Goal: Task Accomplishment & Management: Complete application form

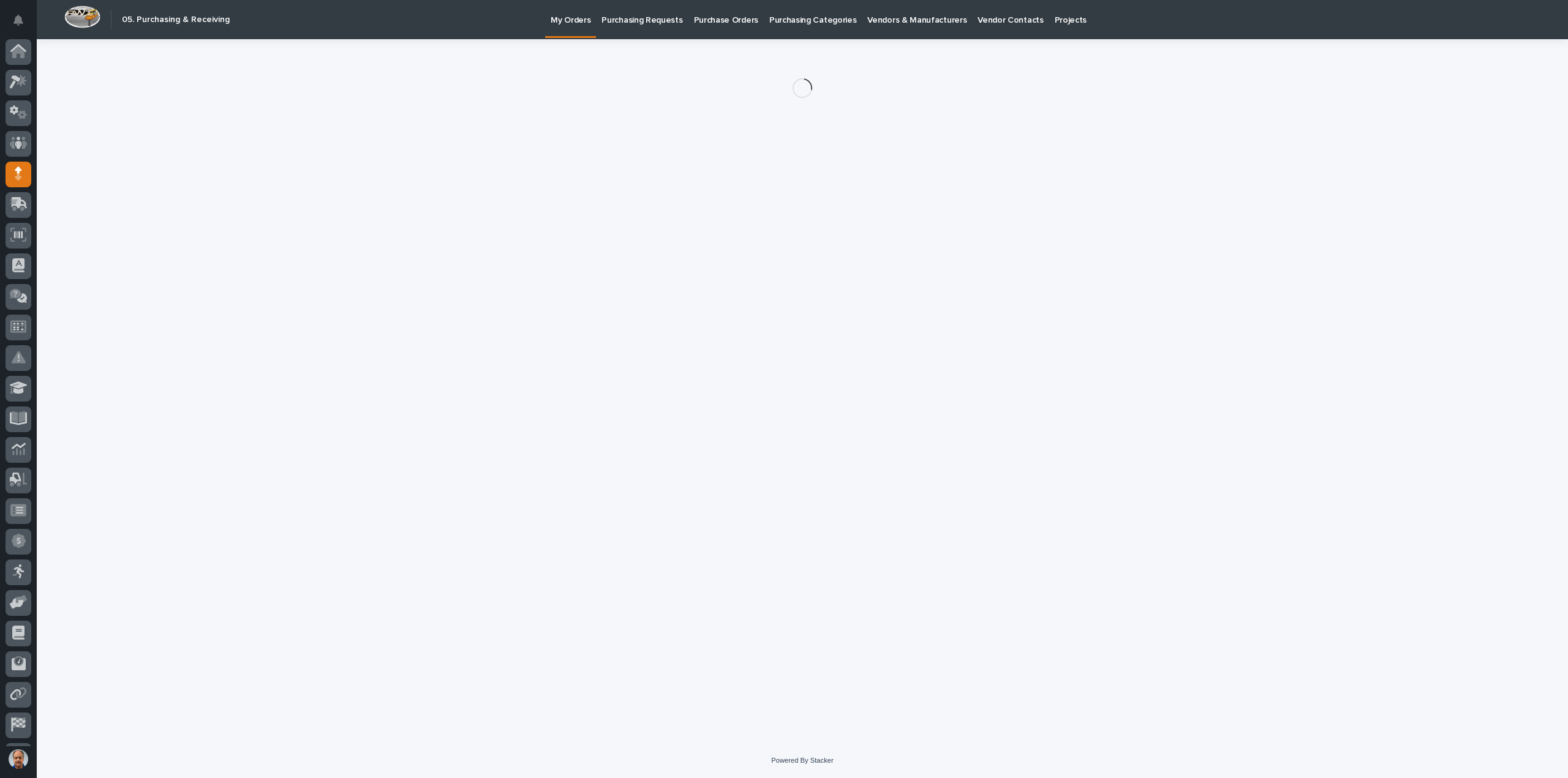
scroll to position [27, 0]
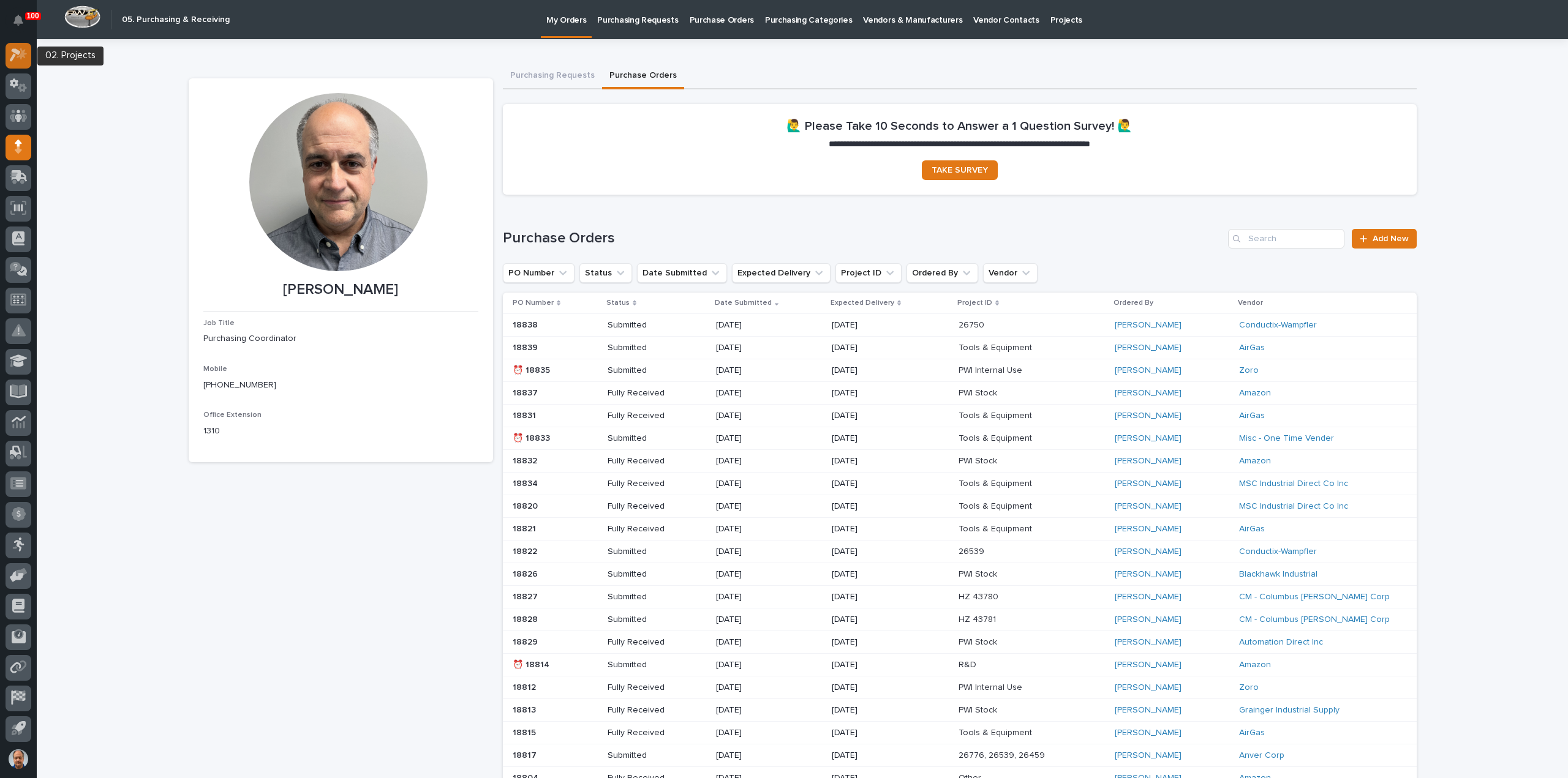
click at [18, 55] on icon at bounding box center [18, 54] width 17 height 14
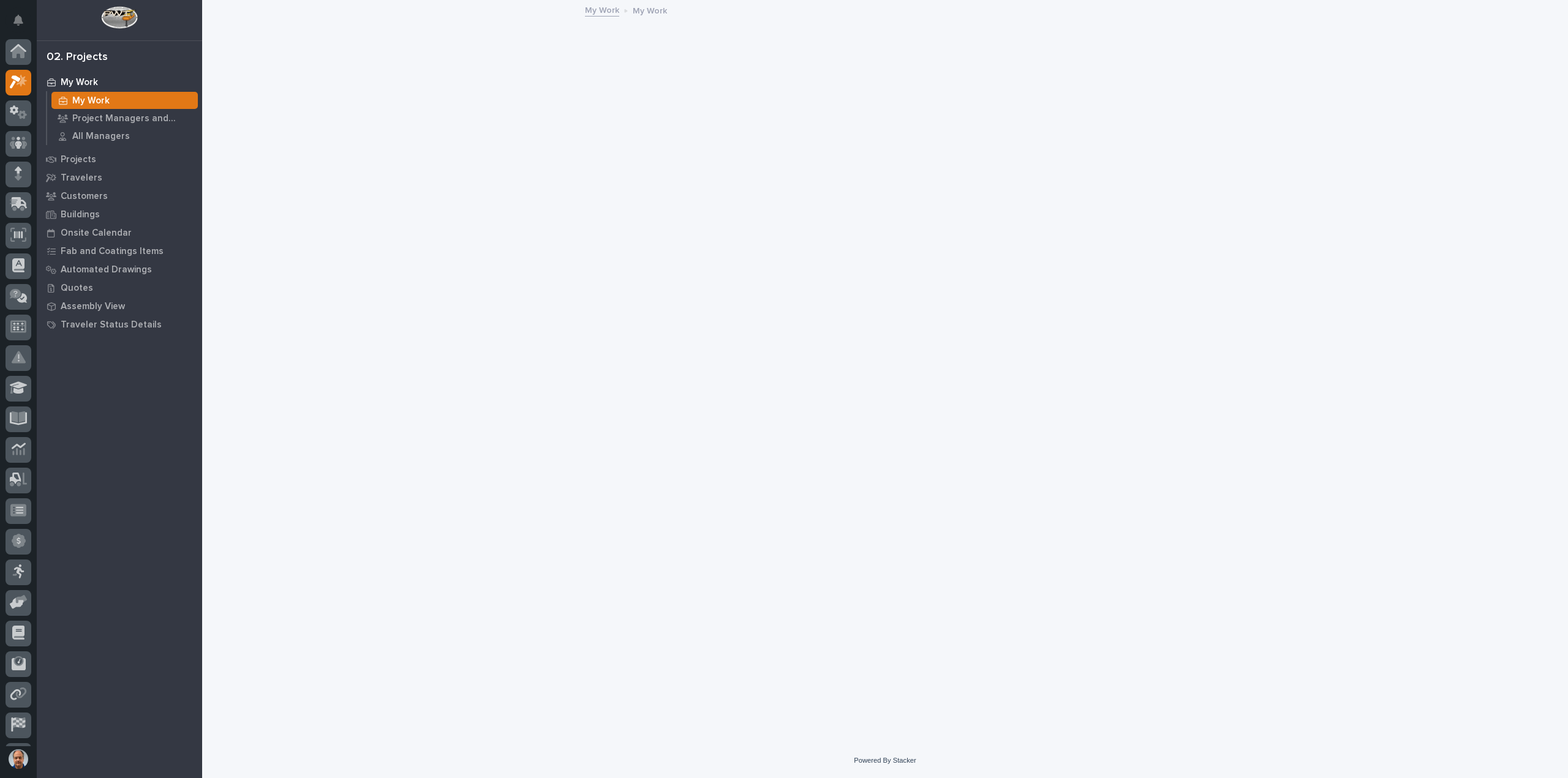
scroll to position [27, 0]
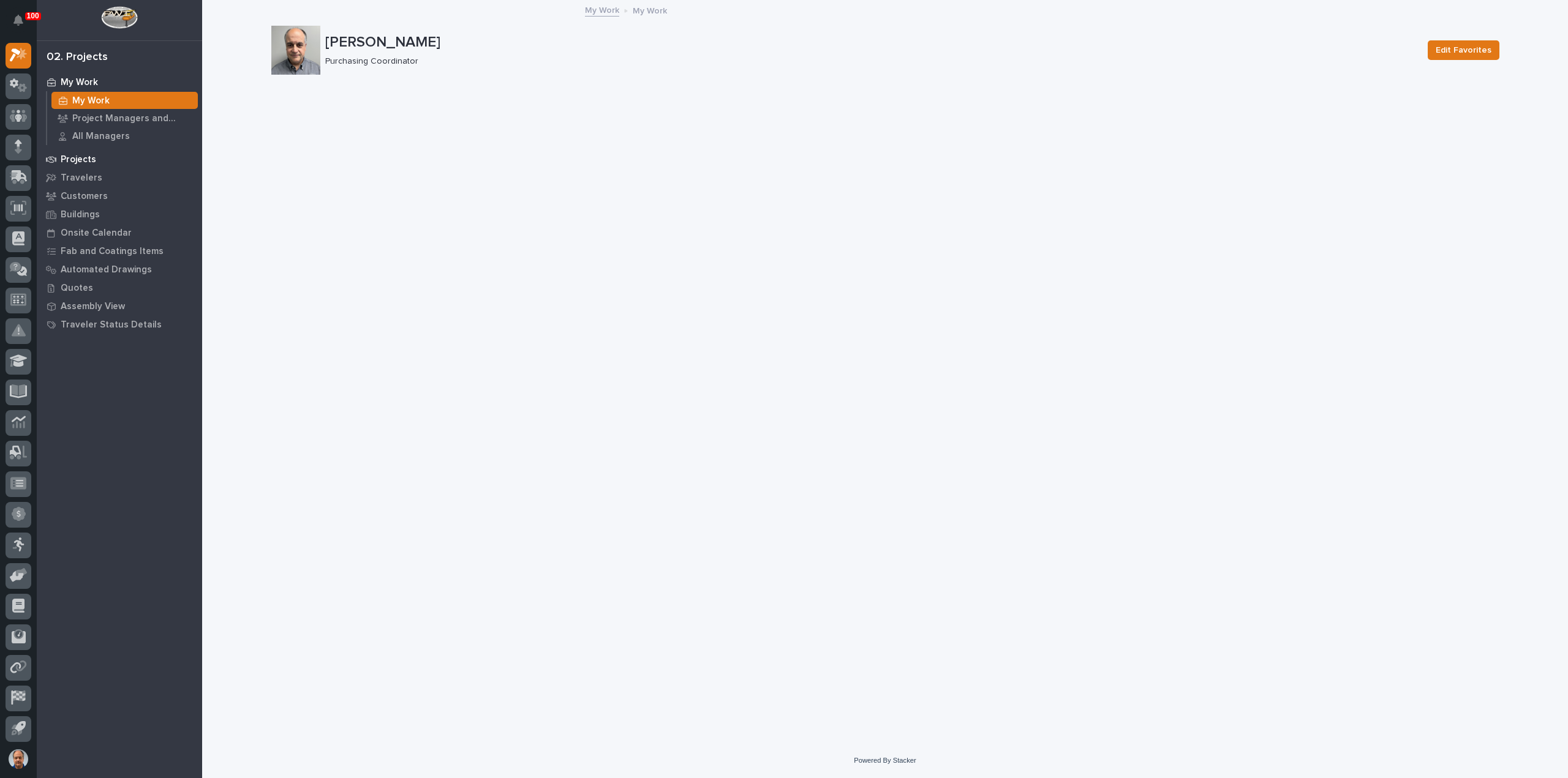
click at [83, 155] on p "Projects" at bounding box center [78, 160] width 36 height 11
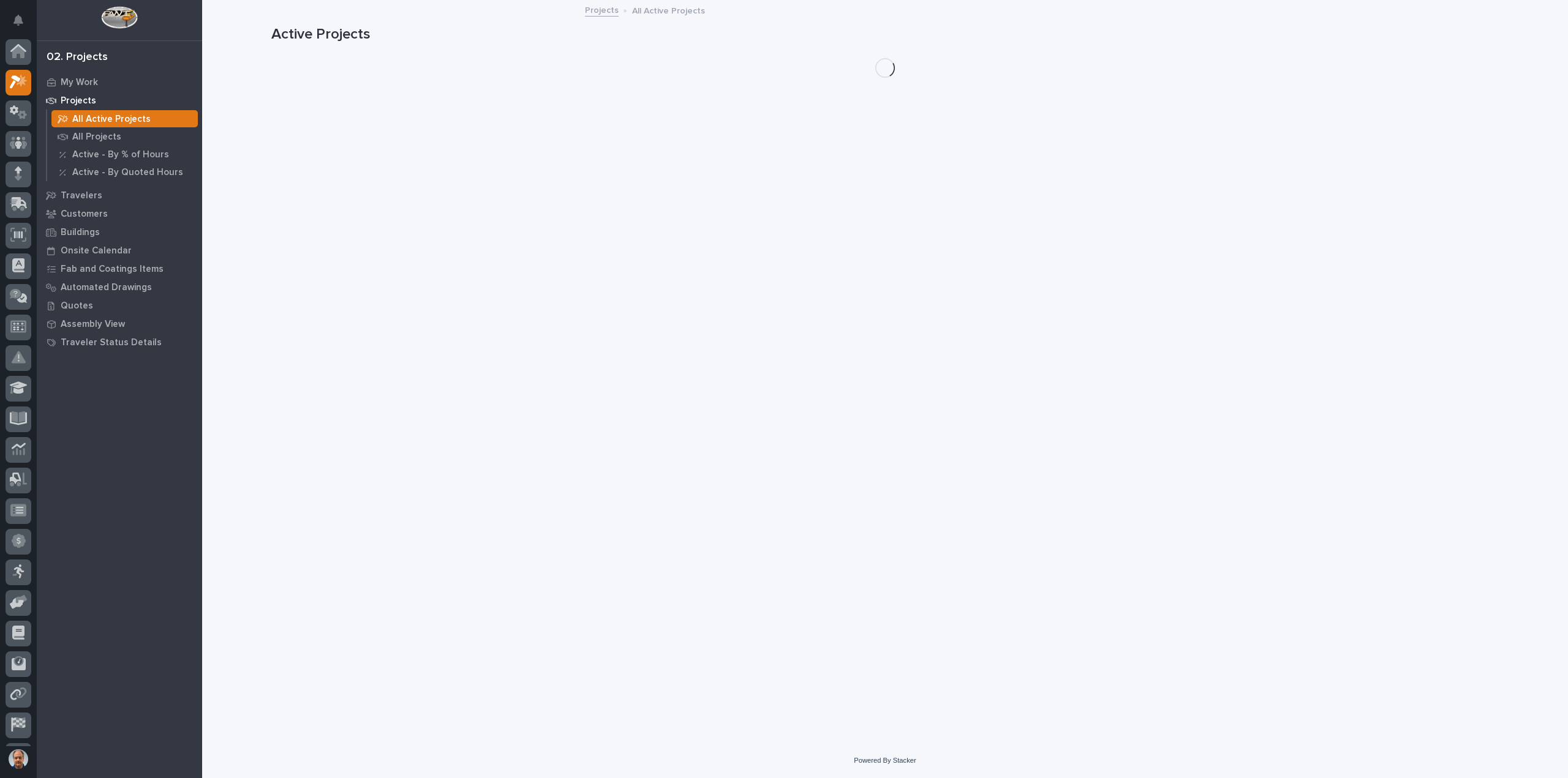
scroll to position [27, 0]
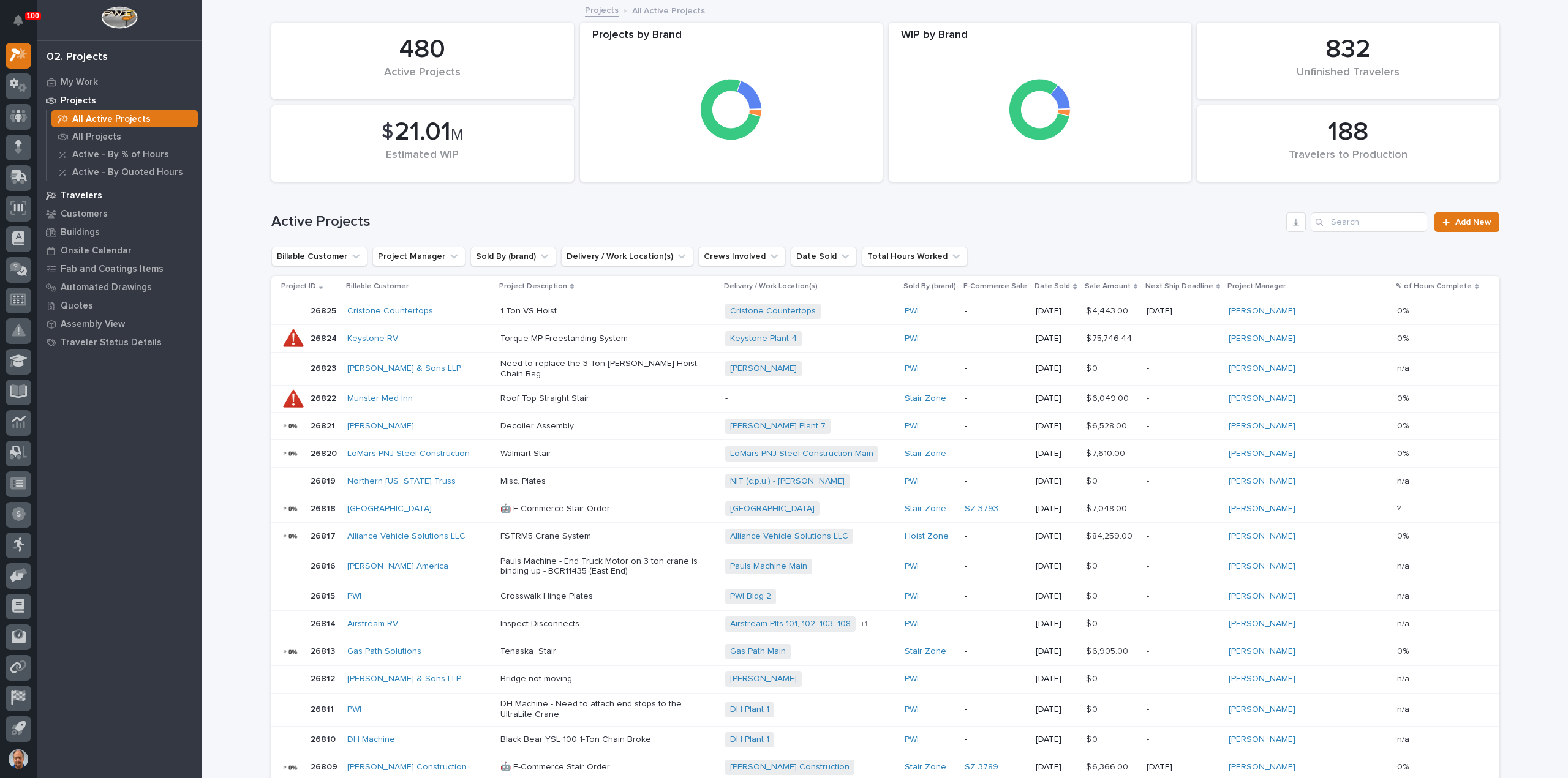
click at [88, 193] on p "Travelers" at bounding box center [81, 196] width 42 height 11
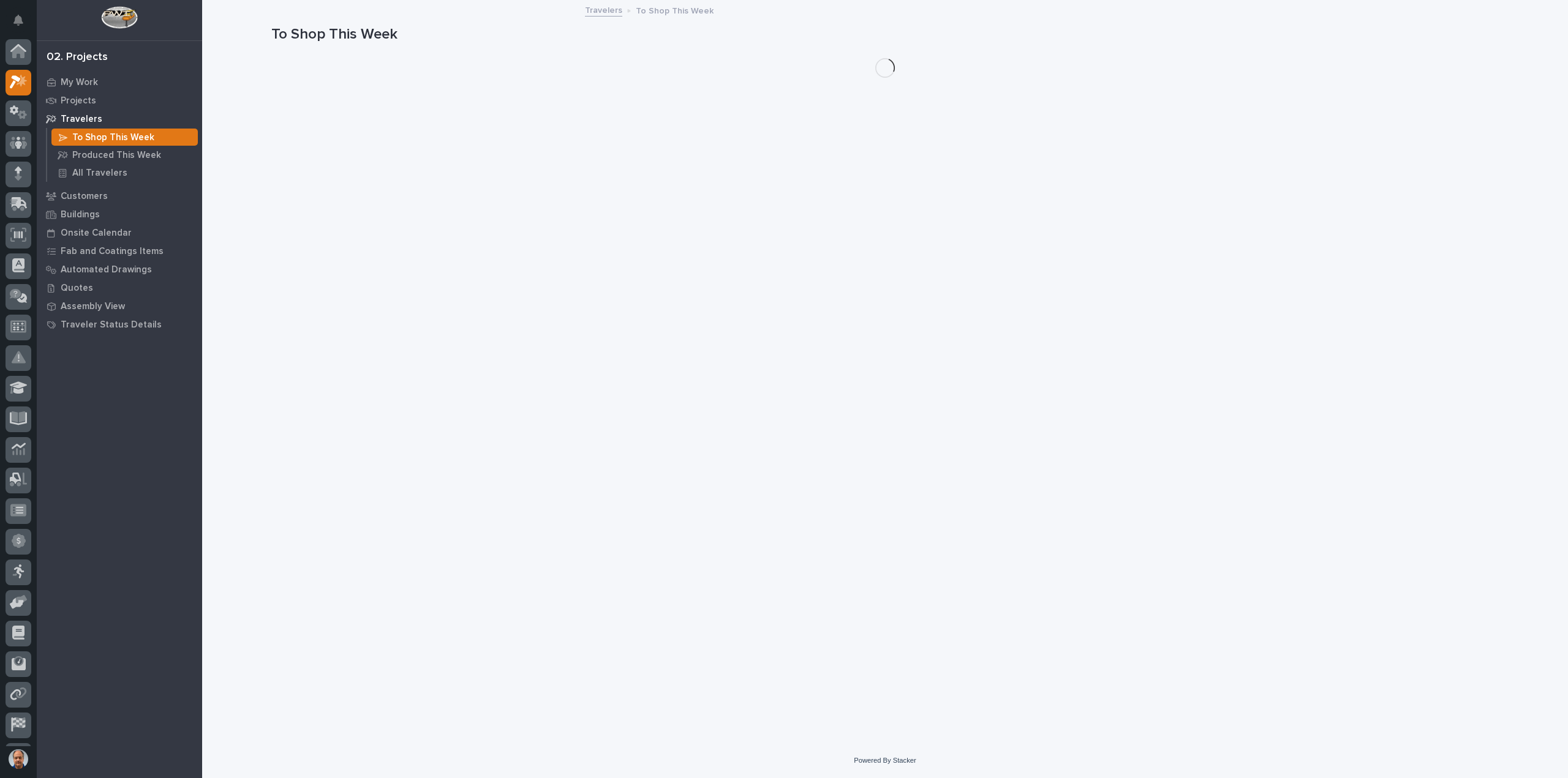
scroll to position [27, 0]
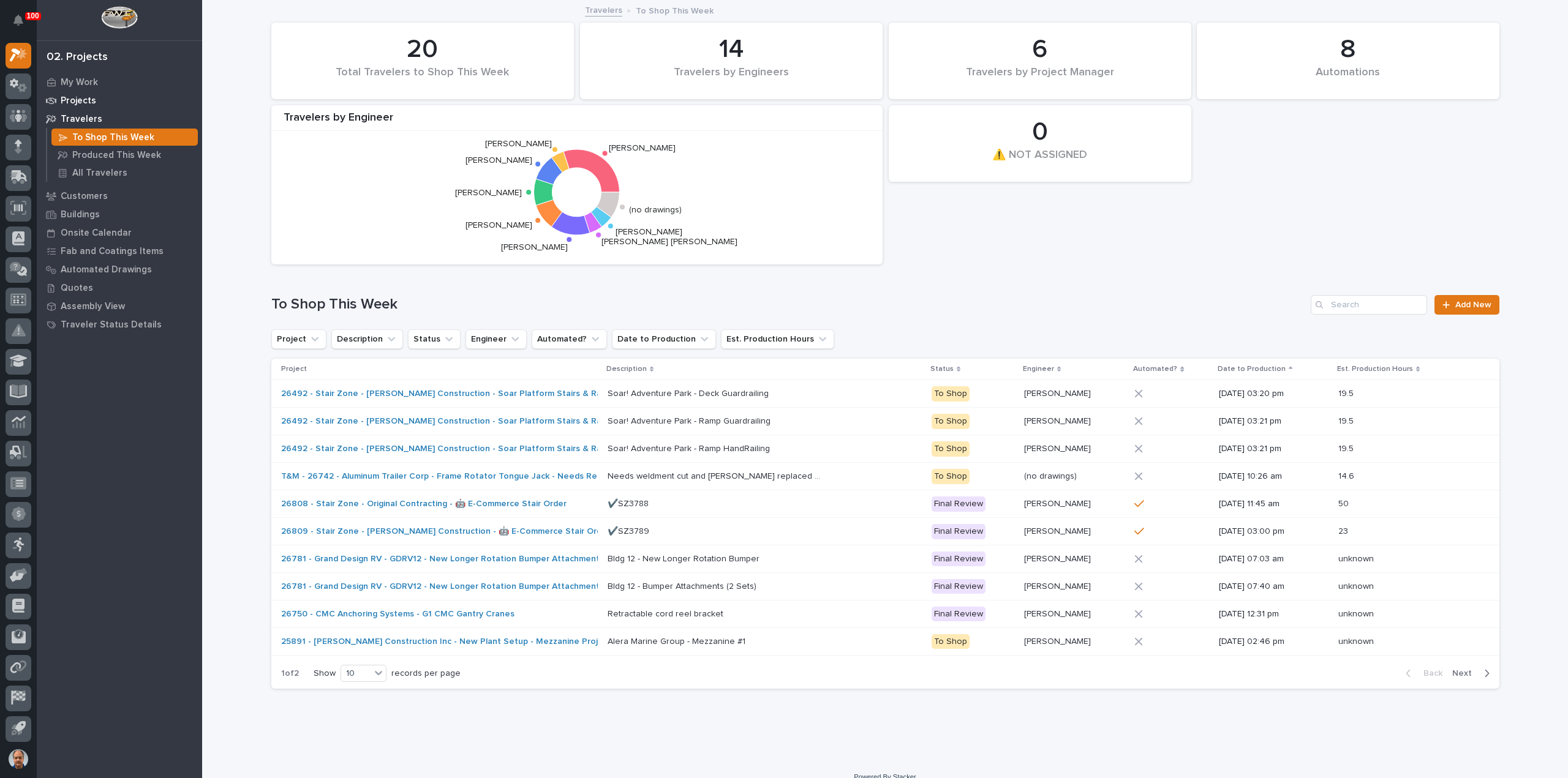
click at [77, 96] on p "Projects" at bounding box center [78, 101] width 36 height 11
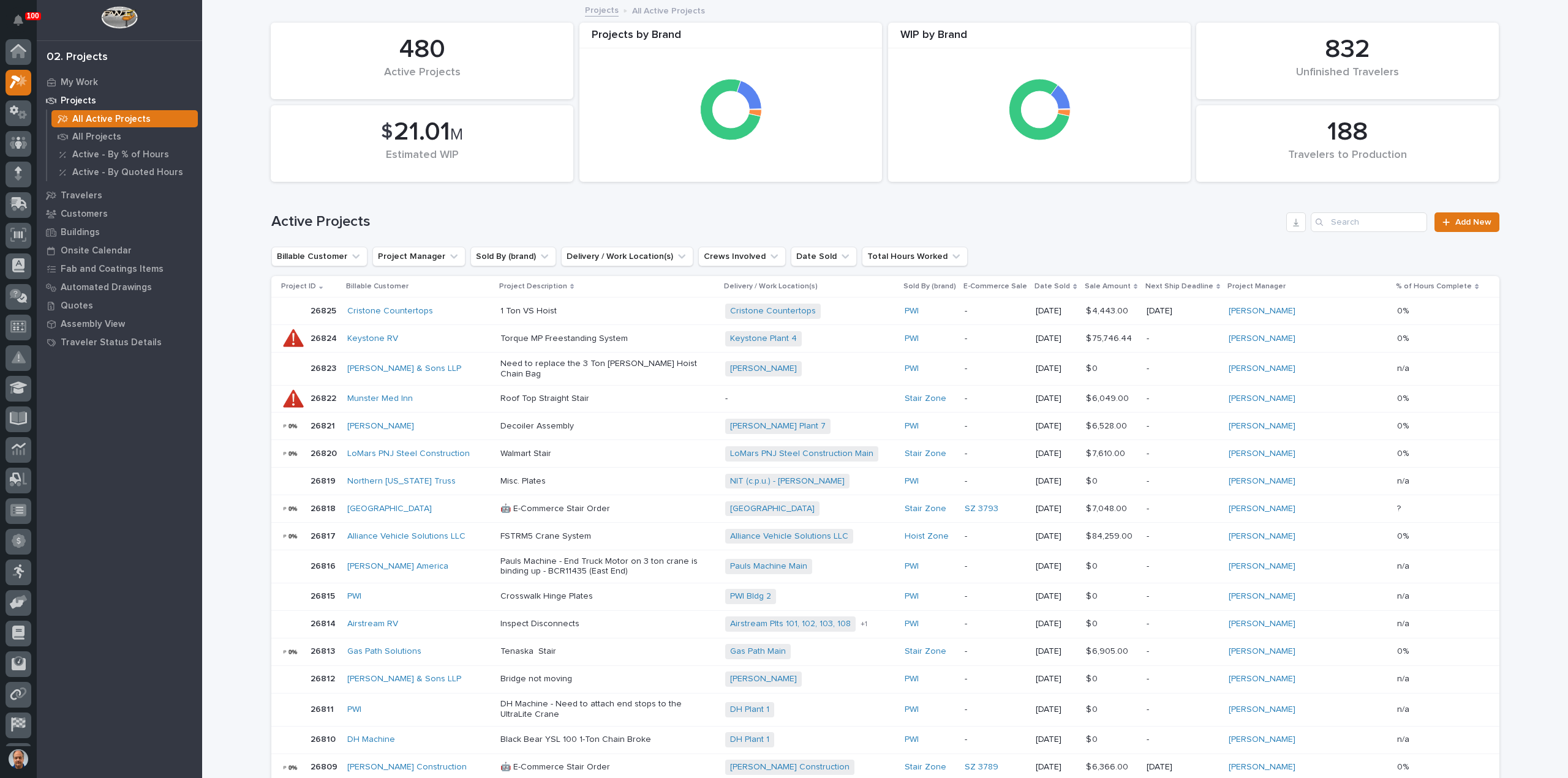
scroll to position [27, 0]
click at [1352, 223] on input "Search" at bounding box center [1368, 221] width 116 height 19
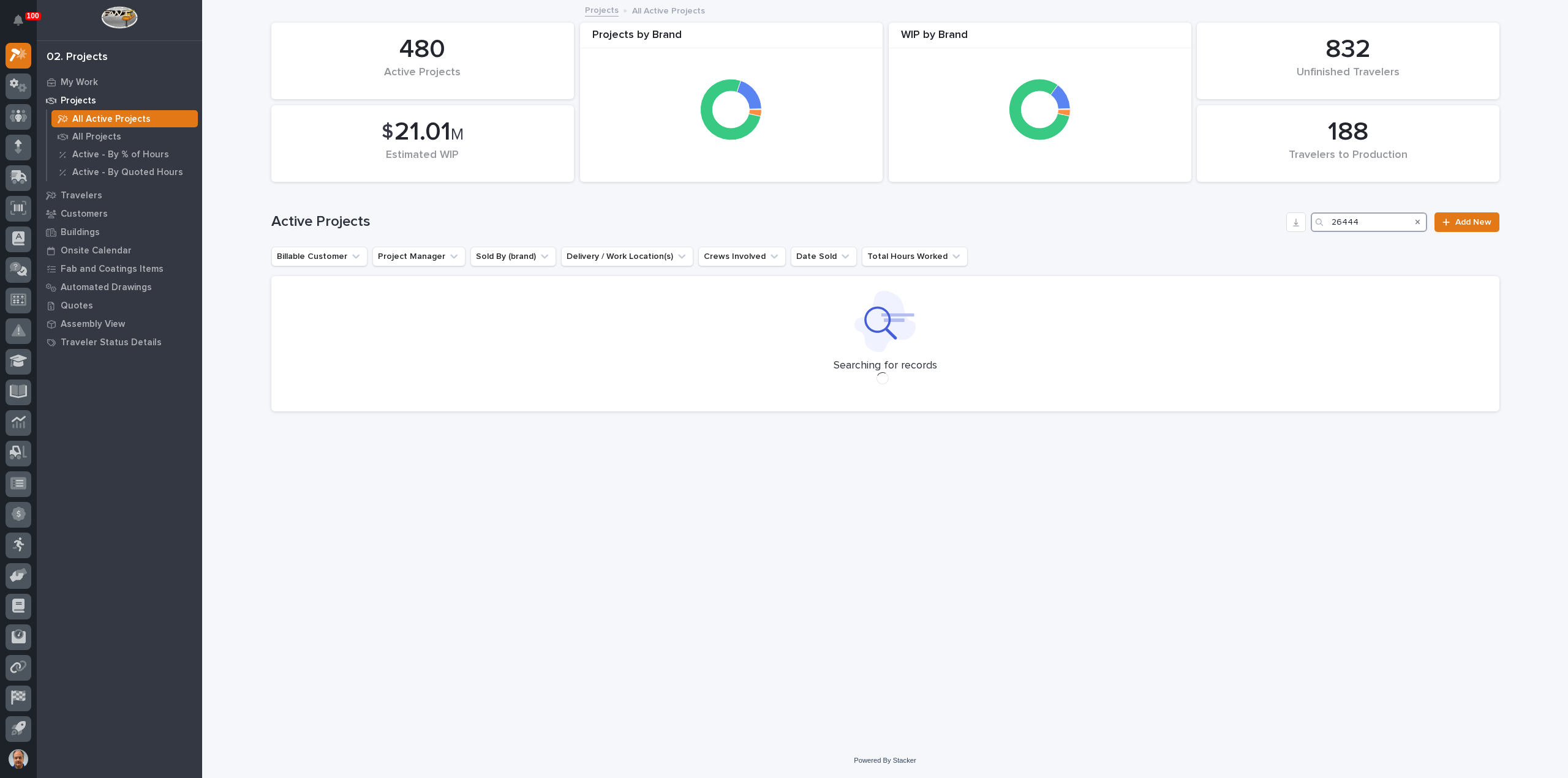
type input "26444"
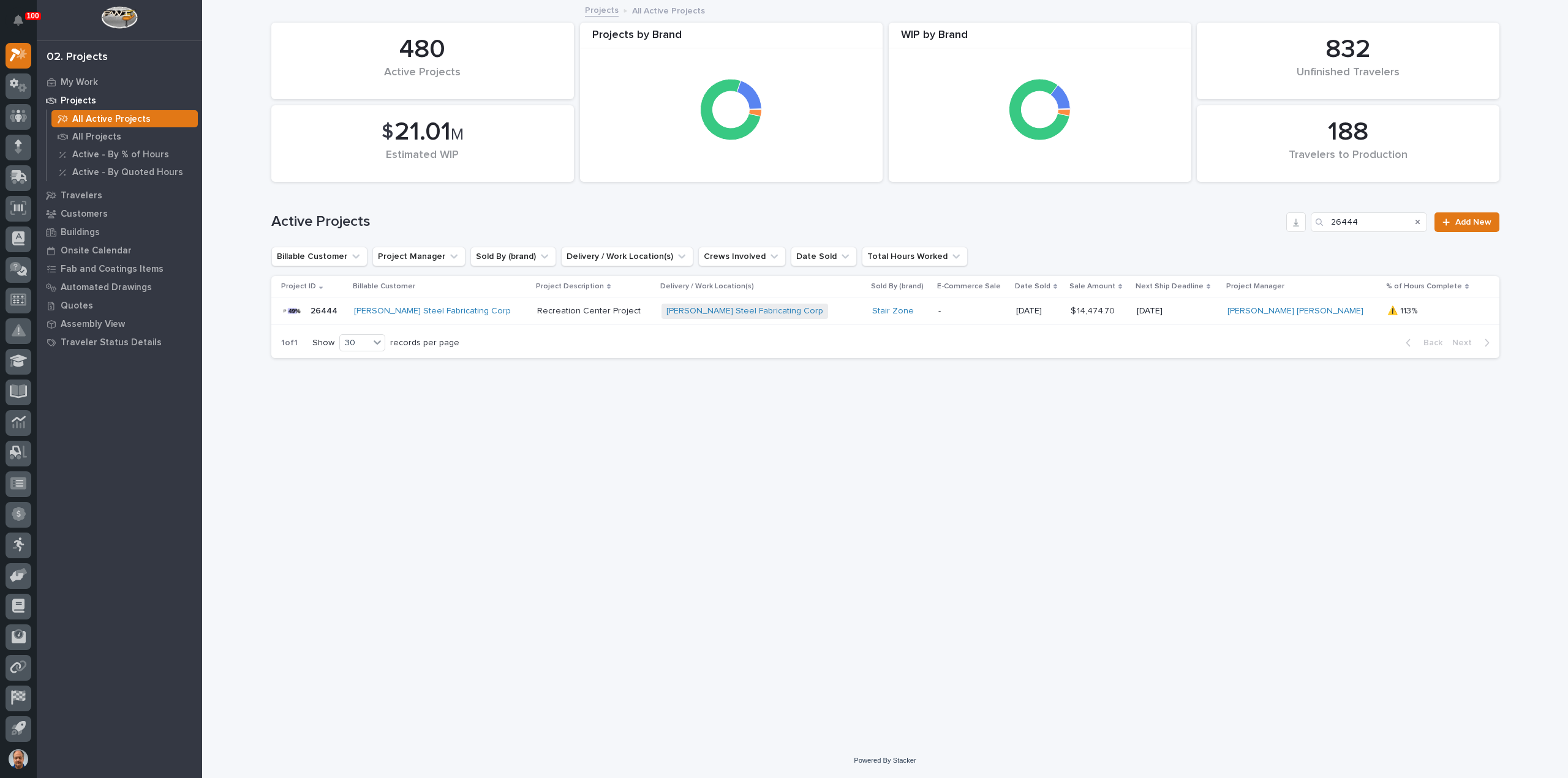
click at [500, 308] on div "Douglas Steel Fabricating Corp" at bounding box center [441, 311] width 174 height 10
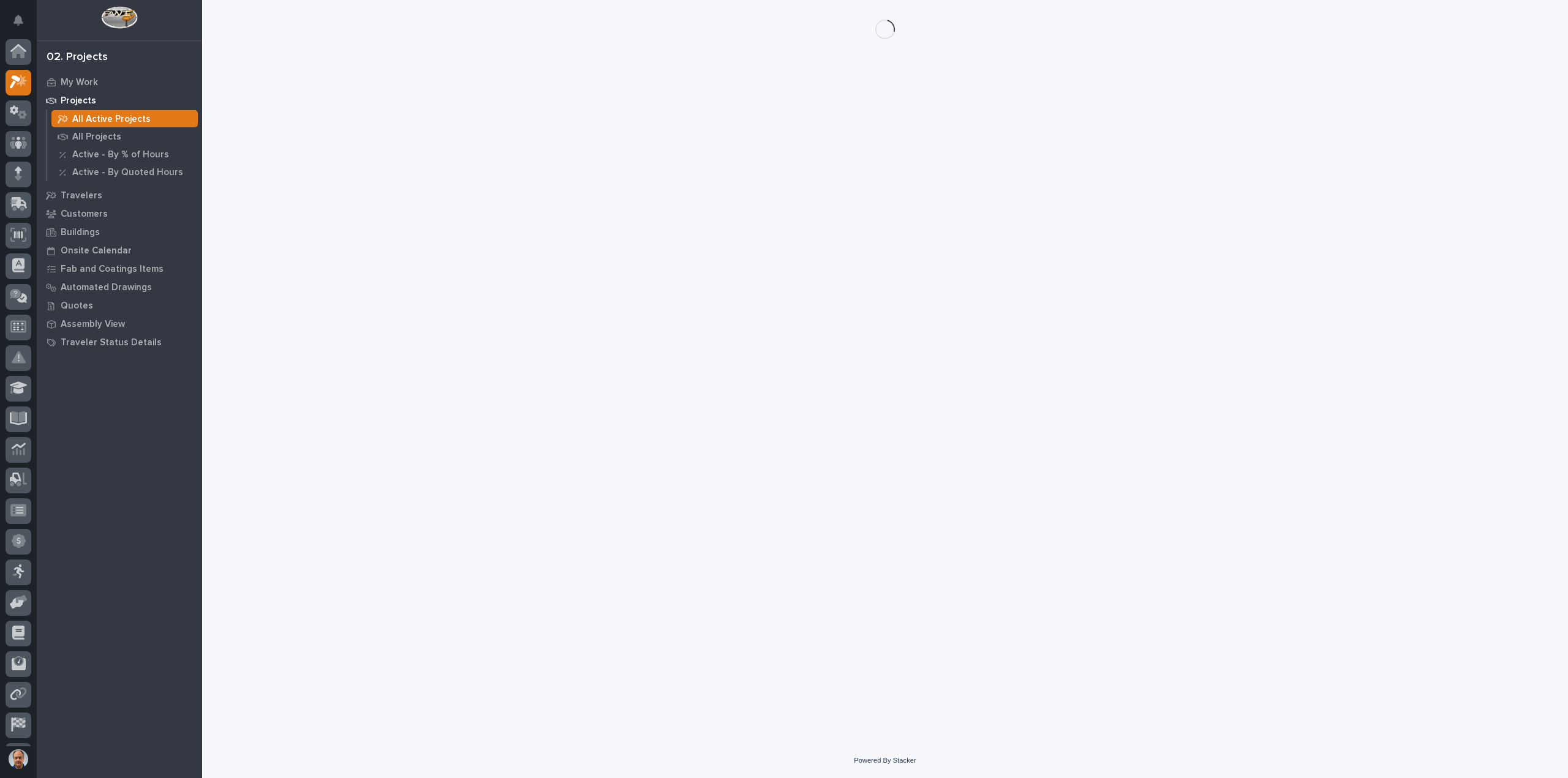
scroll to position [27, 0]
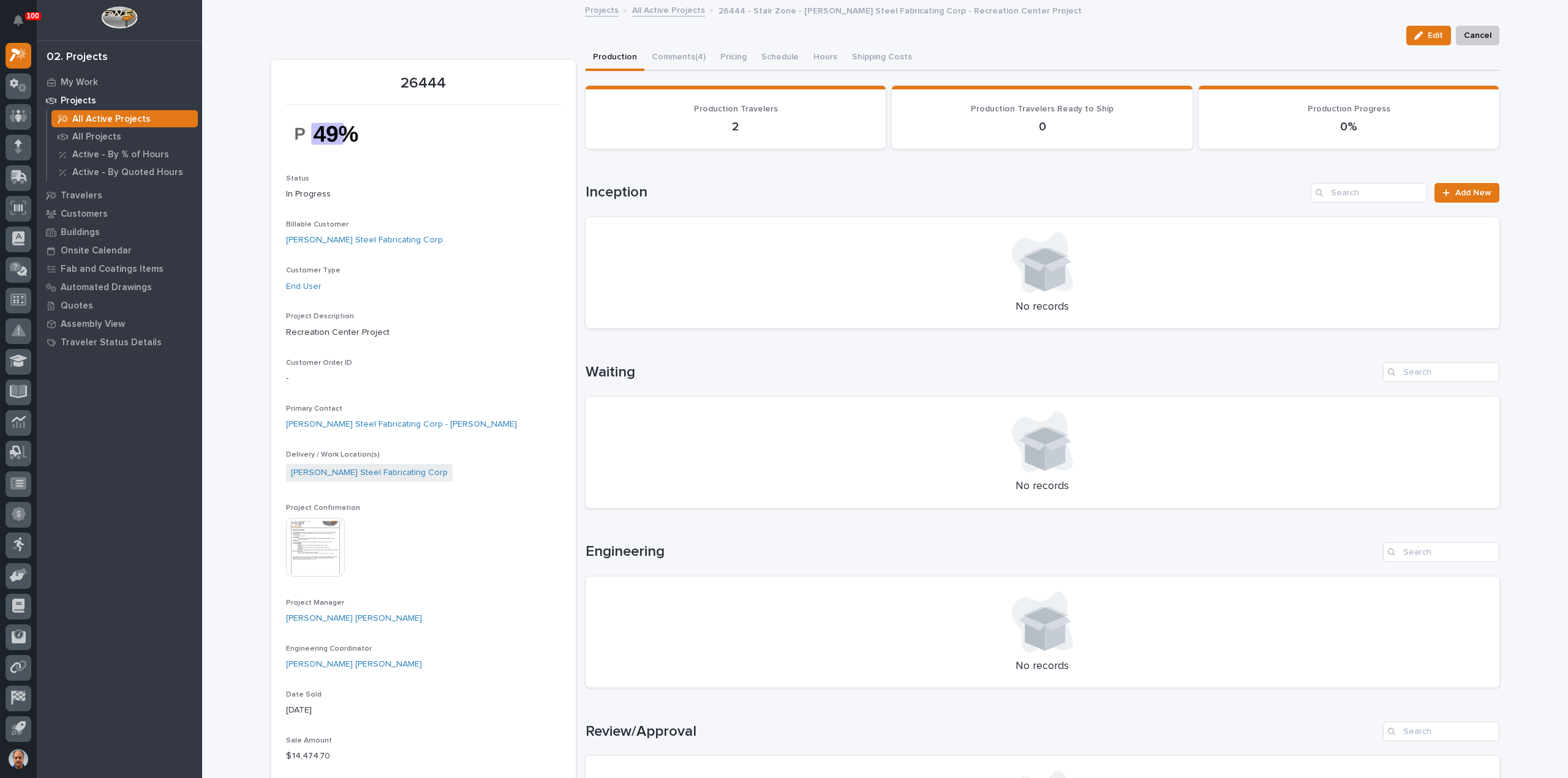
click at [302, 547] on img at bounding box center [315, 548] width 59 height 59
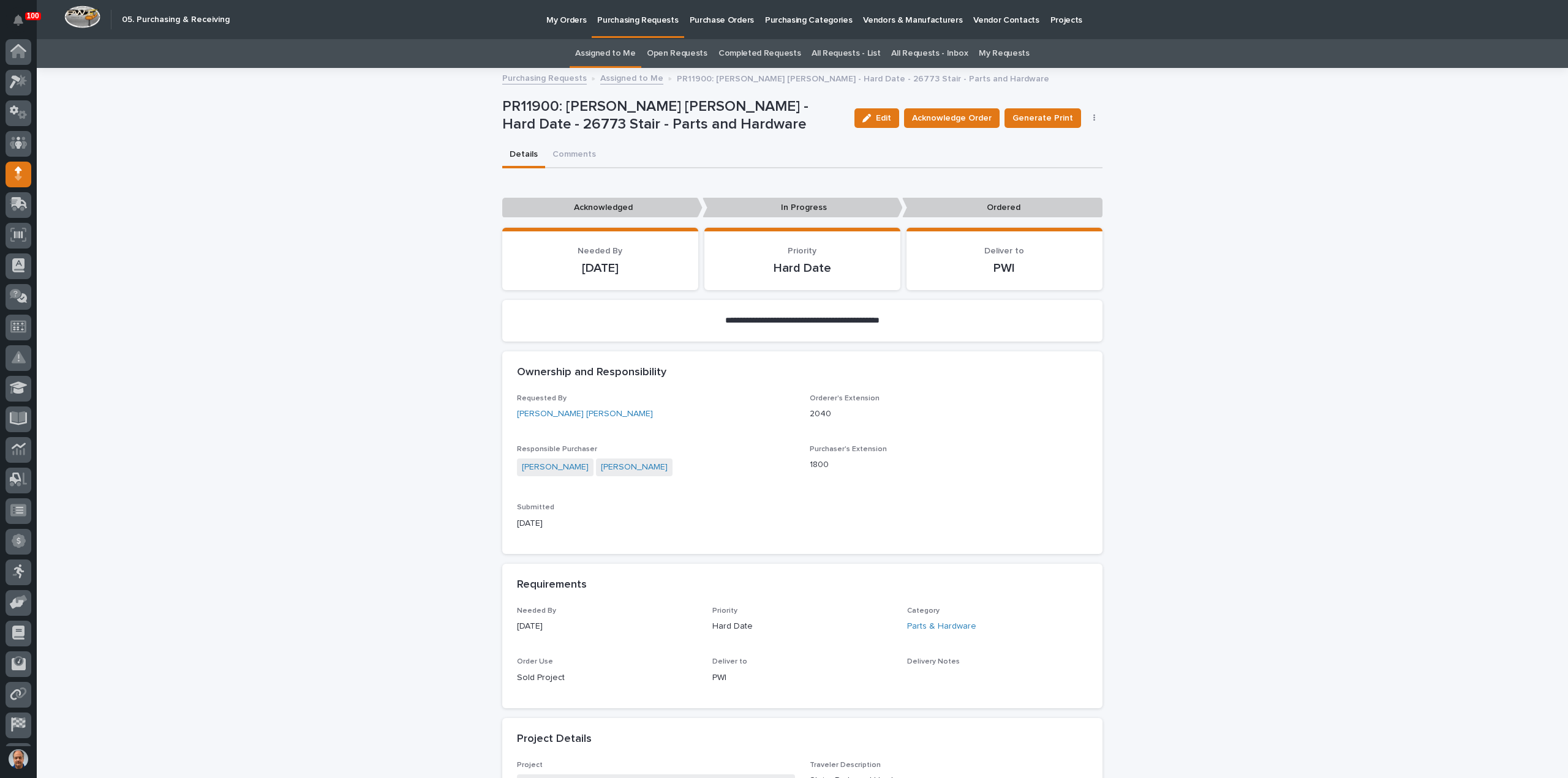
scroll to position [27, 0]
click at [830, 52] on link "All Requests - List" at bounding box center [846, 53] width 69 height 28
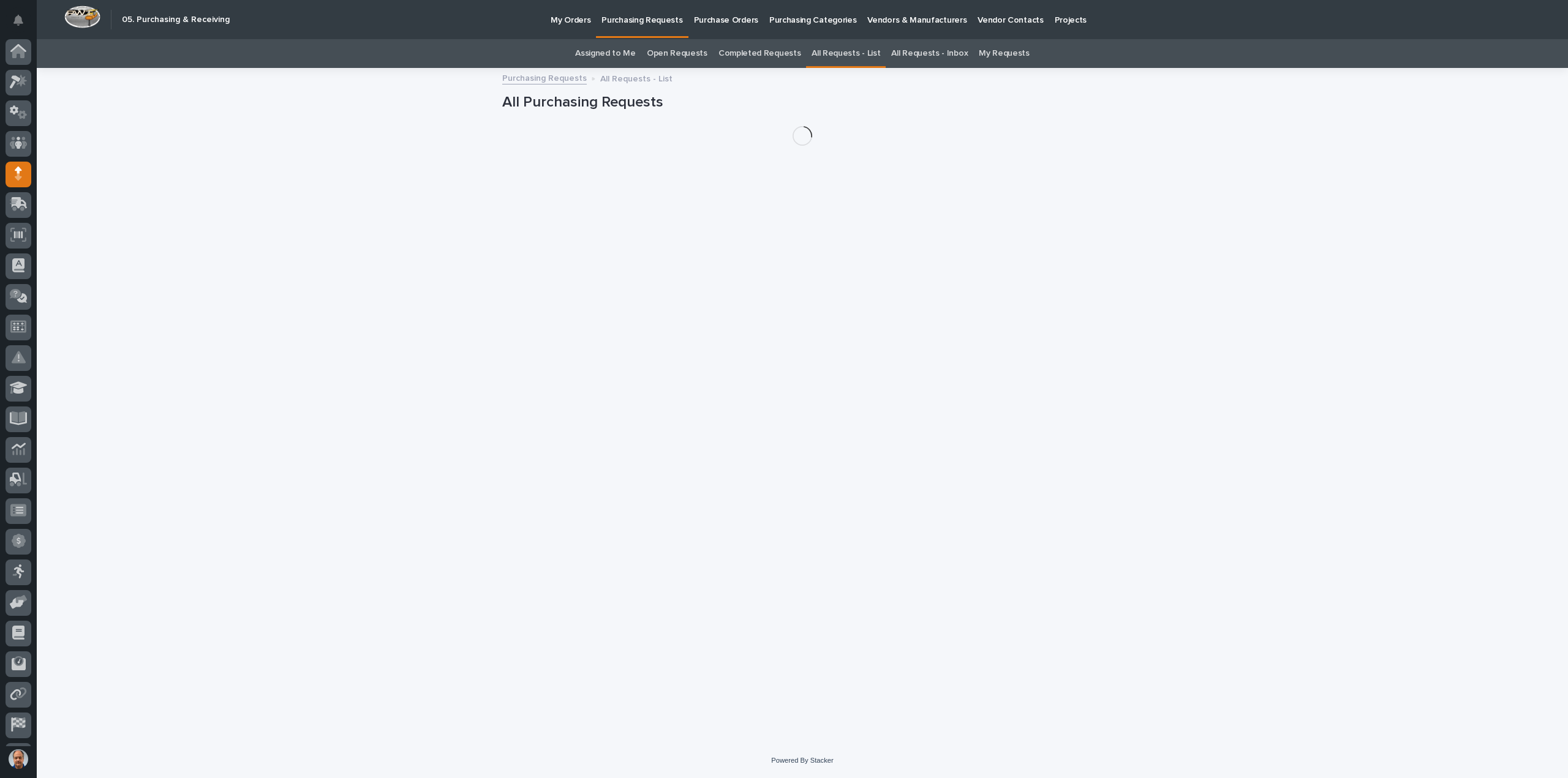
scroll to position [27, 0]
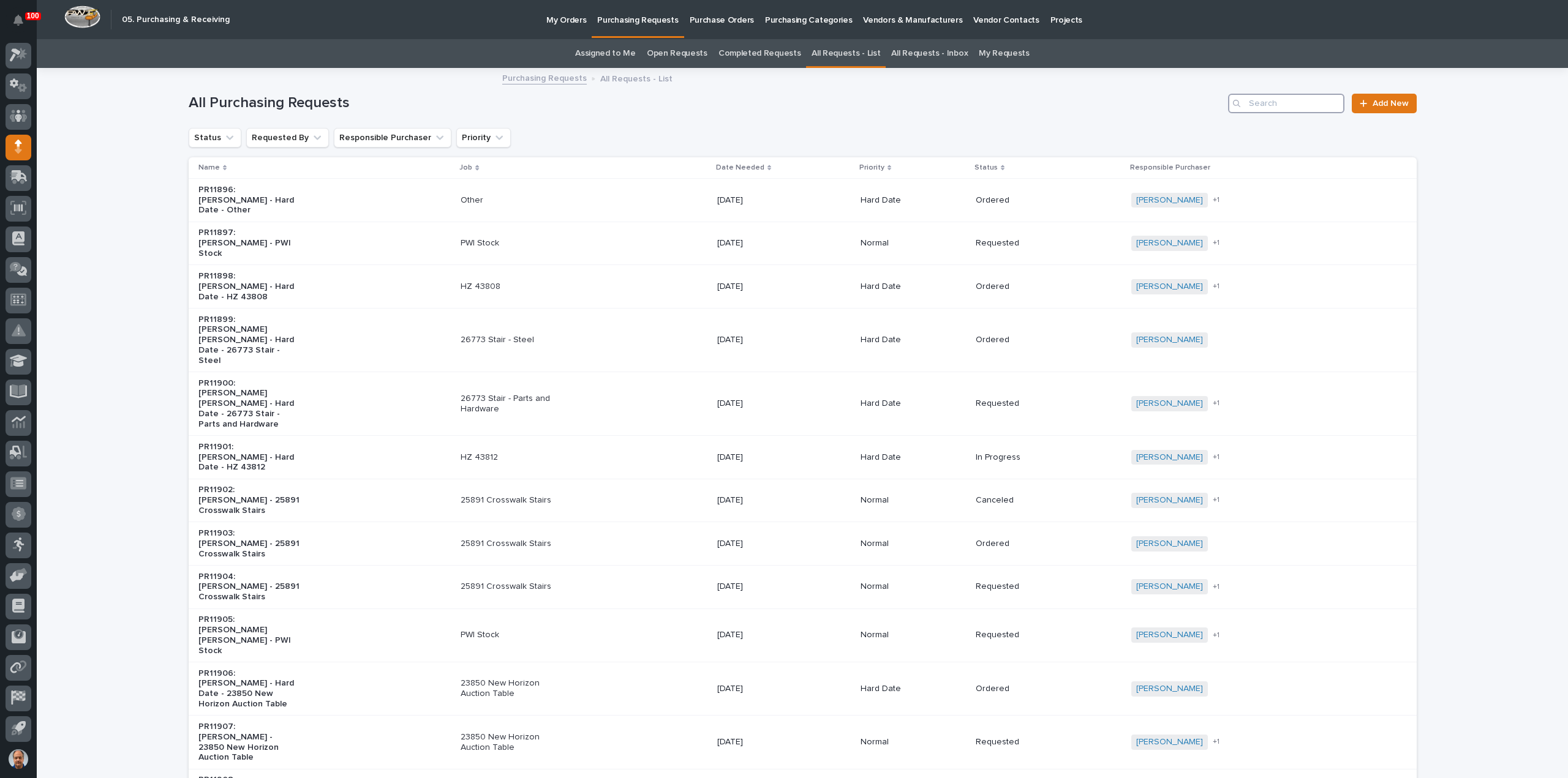
click at [1266, 99] on input "Search" at bounding box center [1285, 102] width 116 height 19
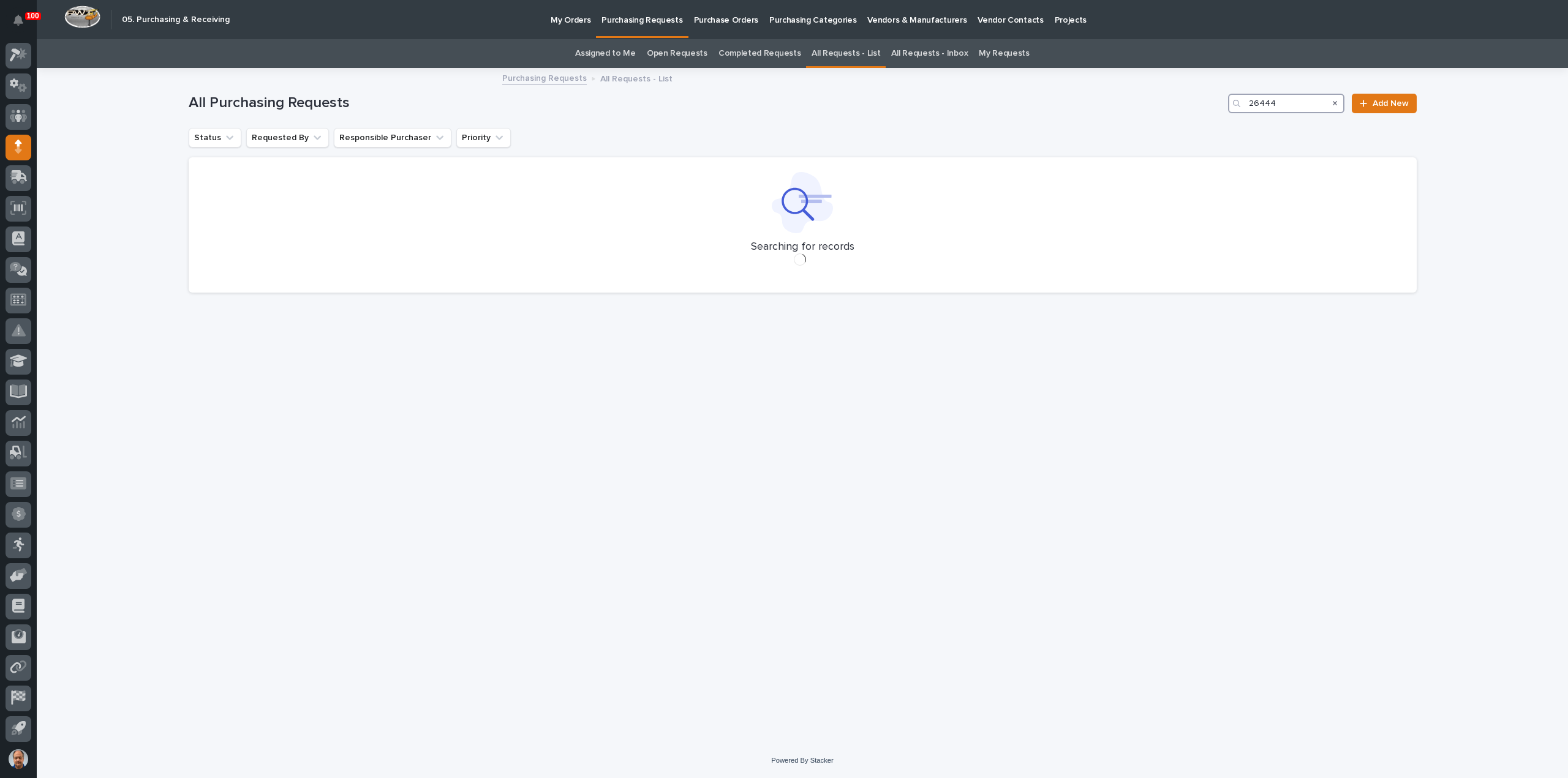
type input "26444"
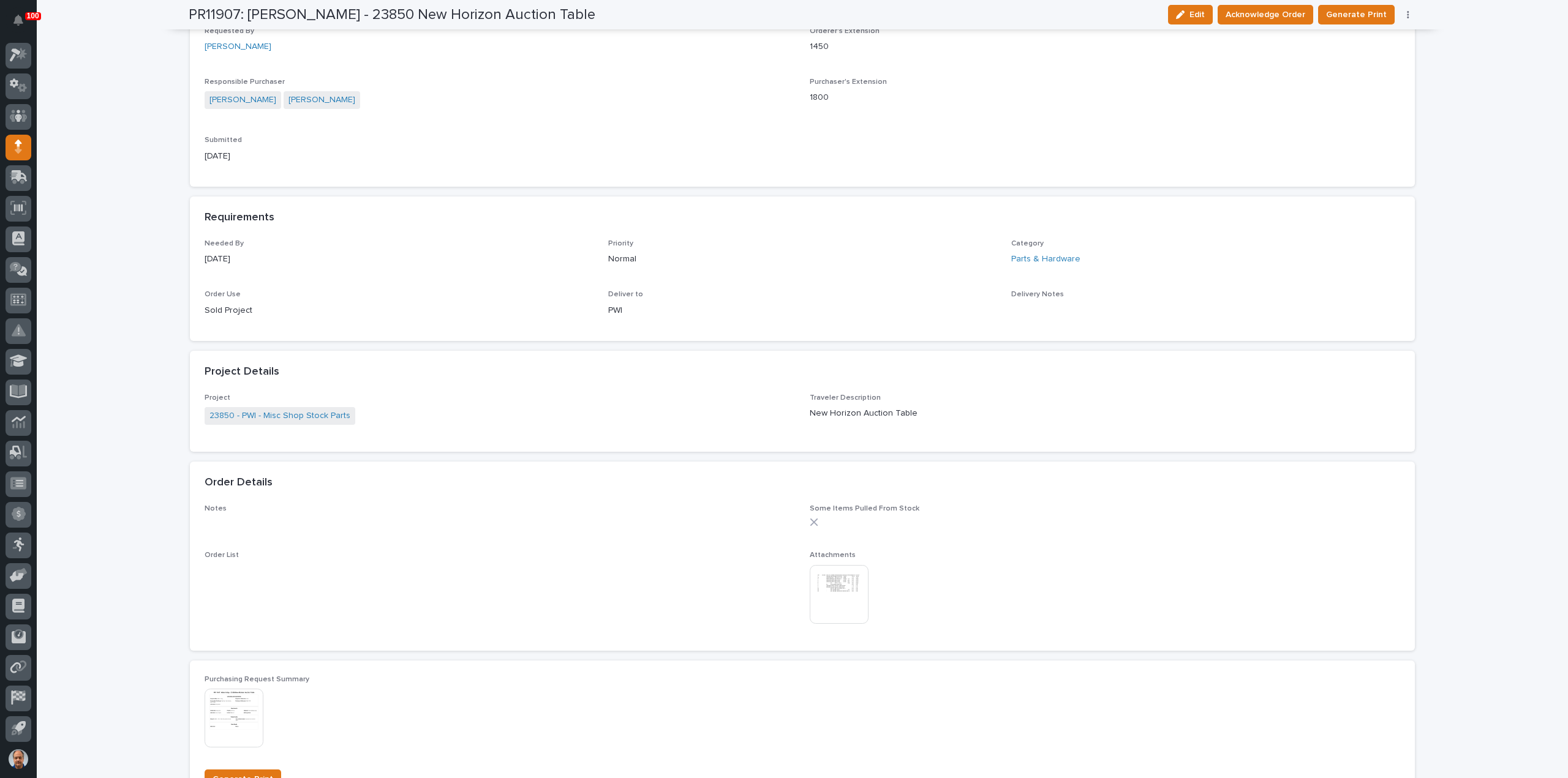
scroll to position [551, 0]
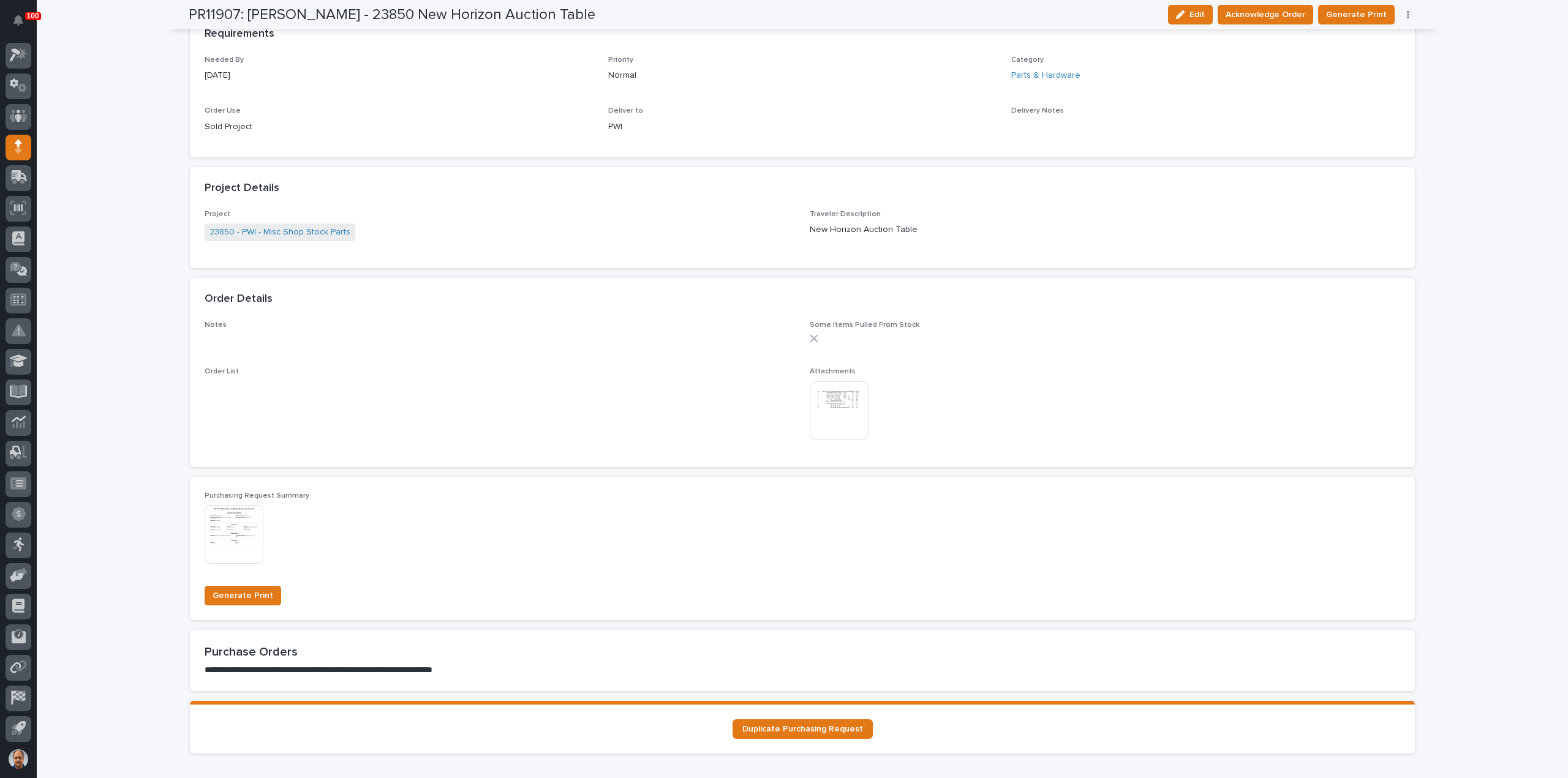
click at [827, 410] on img at bounding box center [839, 410] width 59 height 59
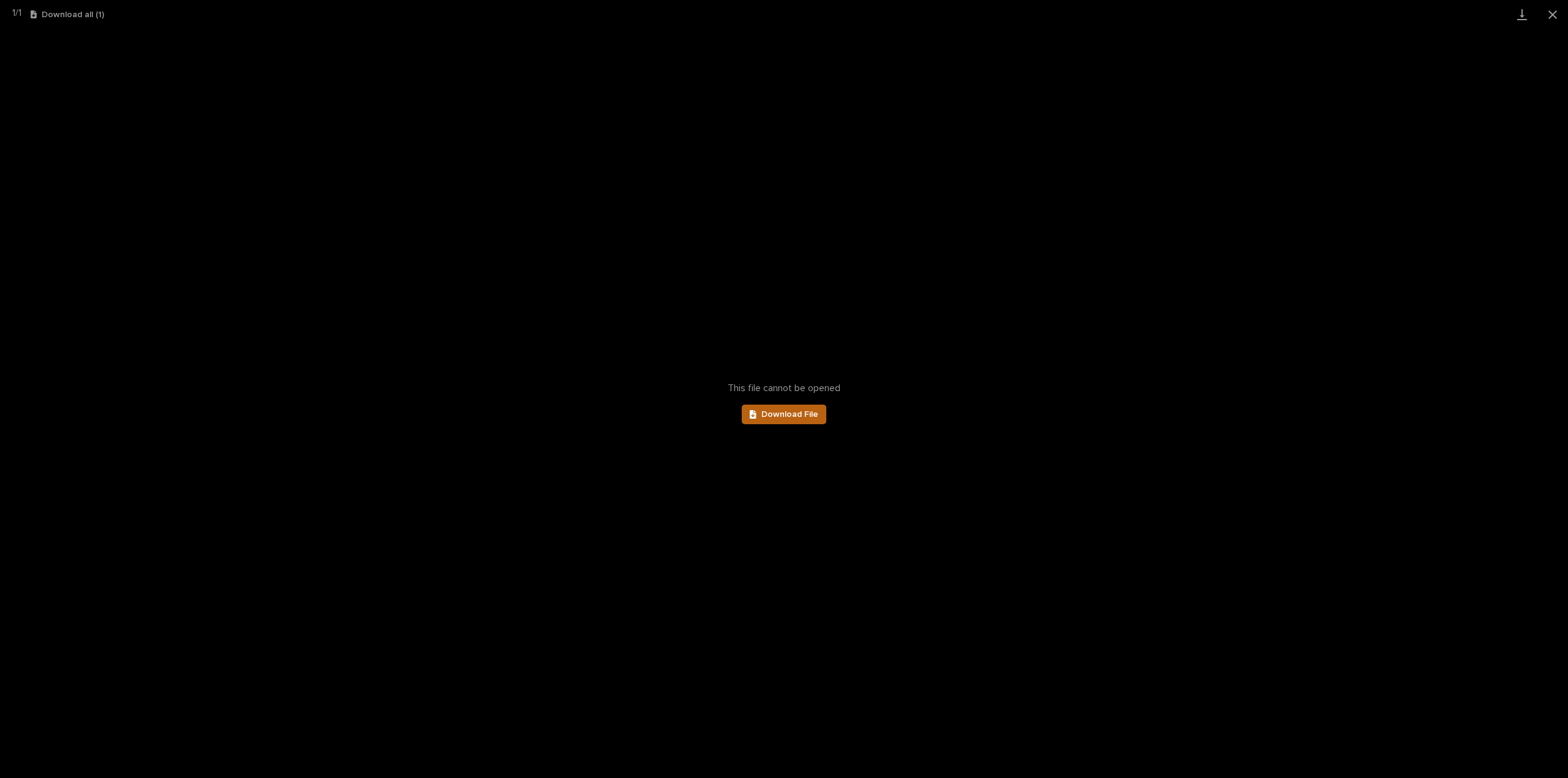
click at [786, 410] on span "Download File" at bounding box center [790, 414] width 57 height 8
click at [795, 412] on span "Download File" at bounding box center [790, 414] width 57 height 8
click at [1552, 12] on button "Close gallery" at bounding box center [1552, 14] width 30 height 28
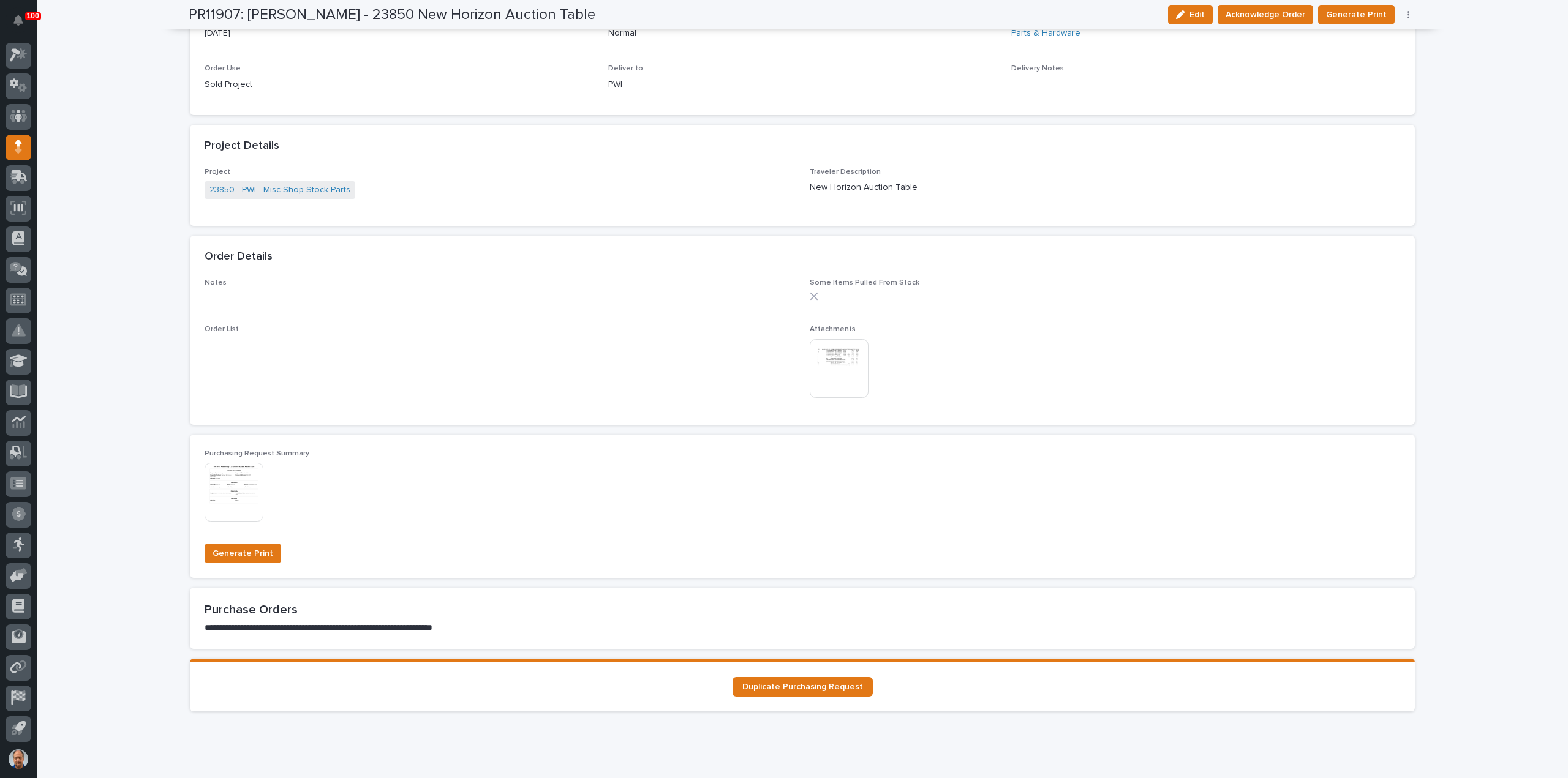
scroll to position [613, 0]
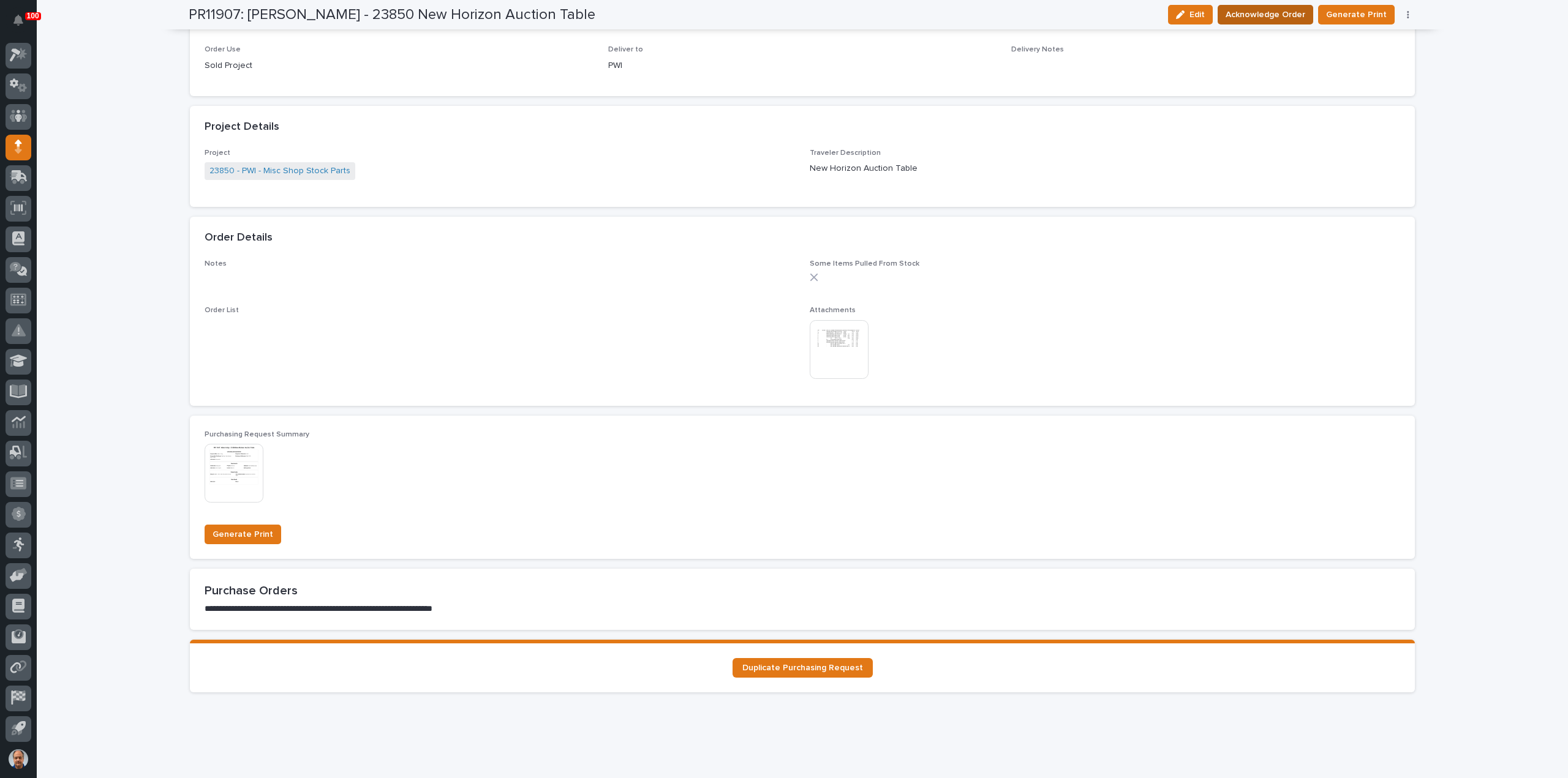
click at [1269, 13] on span "Acknowledge Order" at bounding box center [1264, 15] width 80 height 15
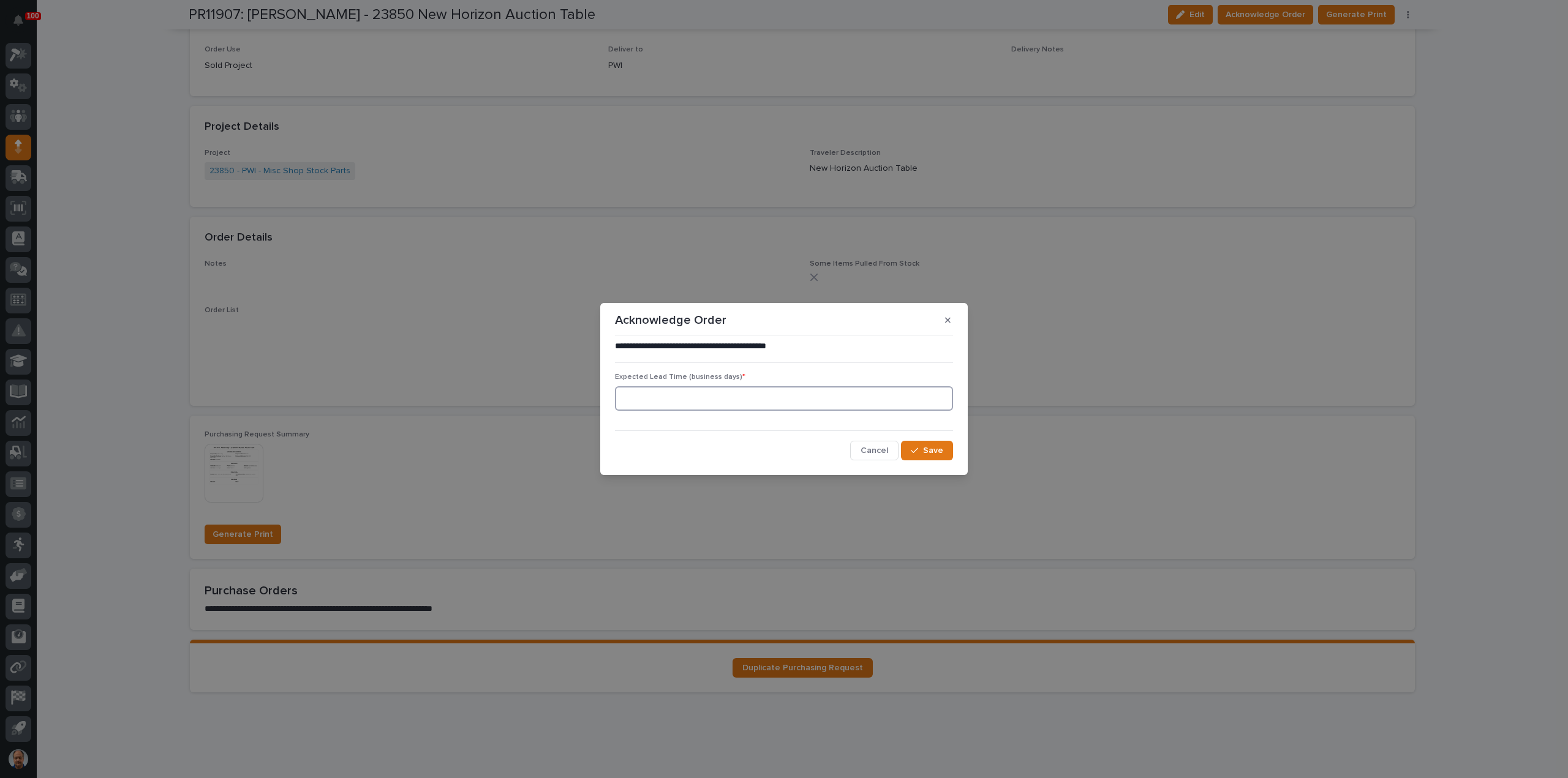
click at [705, 398] on input at bounding box center [784, 399] width 338 height 25
drag, startPoint x: 638, startPoint y: 400, endPoint x: 603, endPoint y: 398, distance: 35.1
click at [603, 398] on section "**********" at bounding box center [784, 389] width 368 height 172
type input "5"
click at [933, 448] on span "Save" at bounding box center [933, 451] width 20 height 11
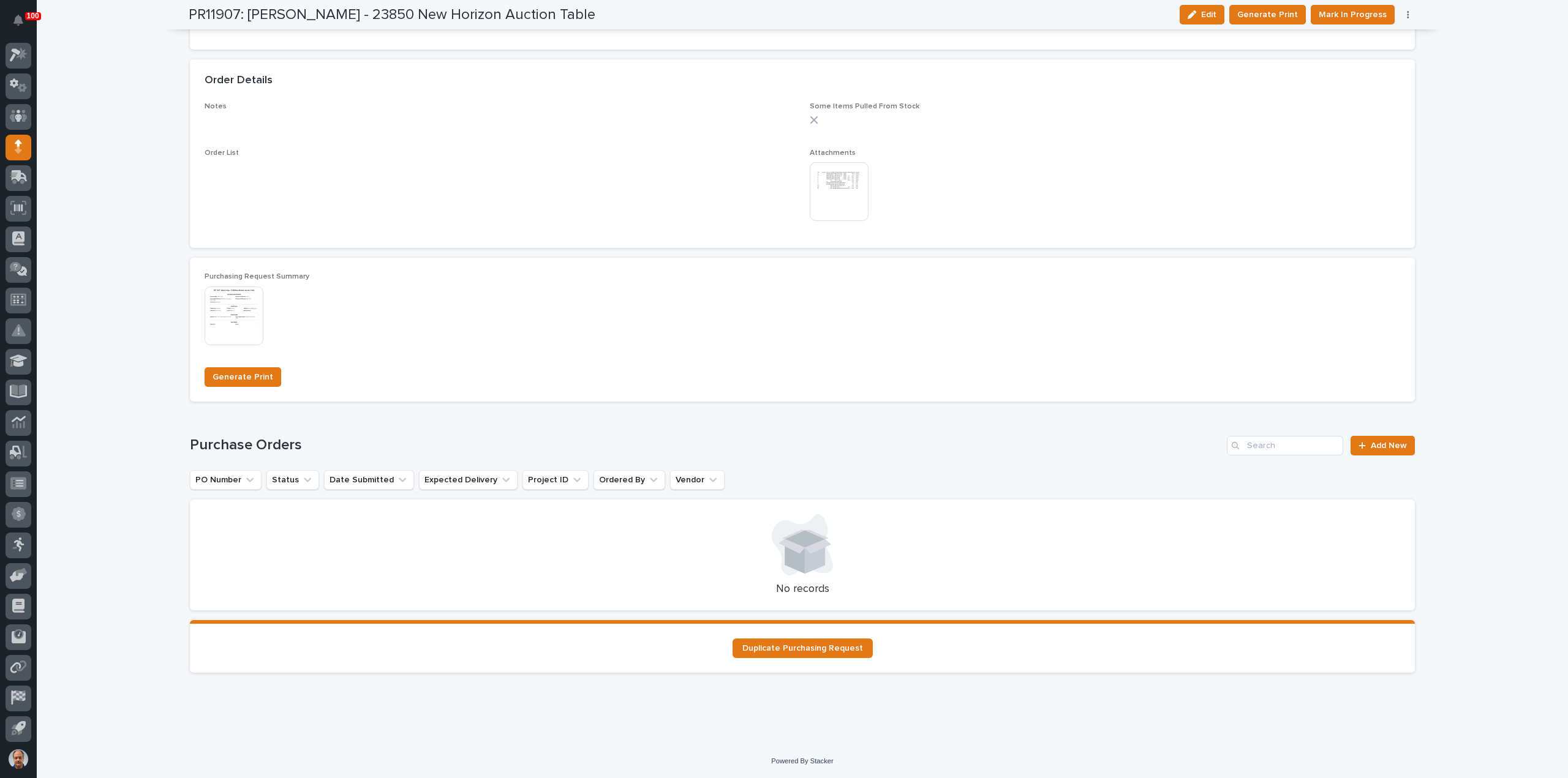
scroll to position [843, 0]
click at [1385, 441] on span "Add New" at bounding box center [1389, 444] width 37 height 8
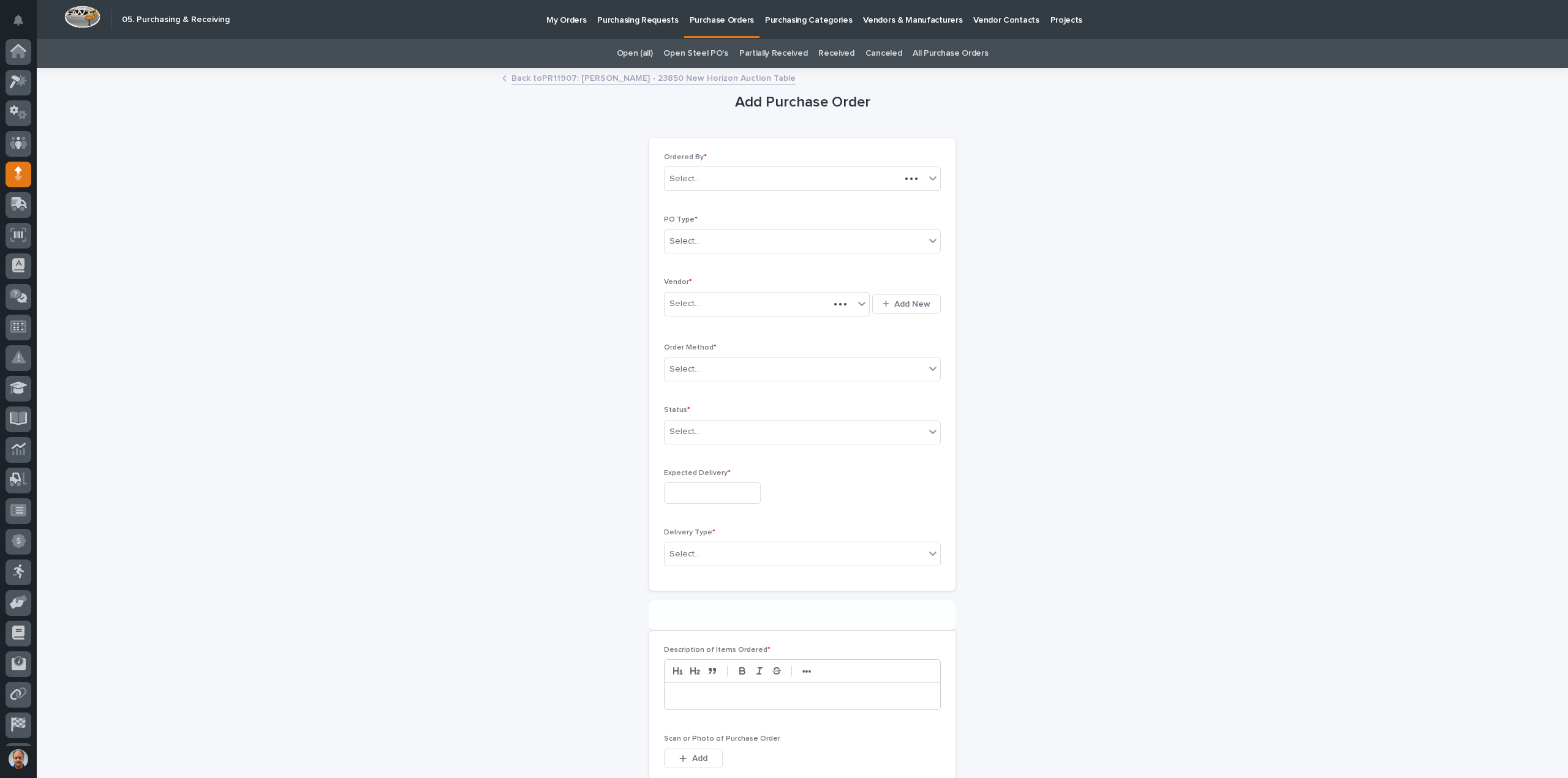
scroll to position [27, 0]
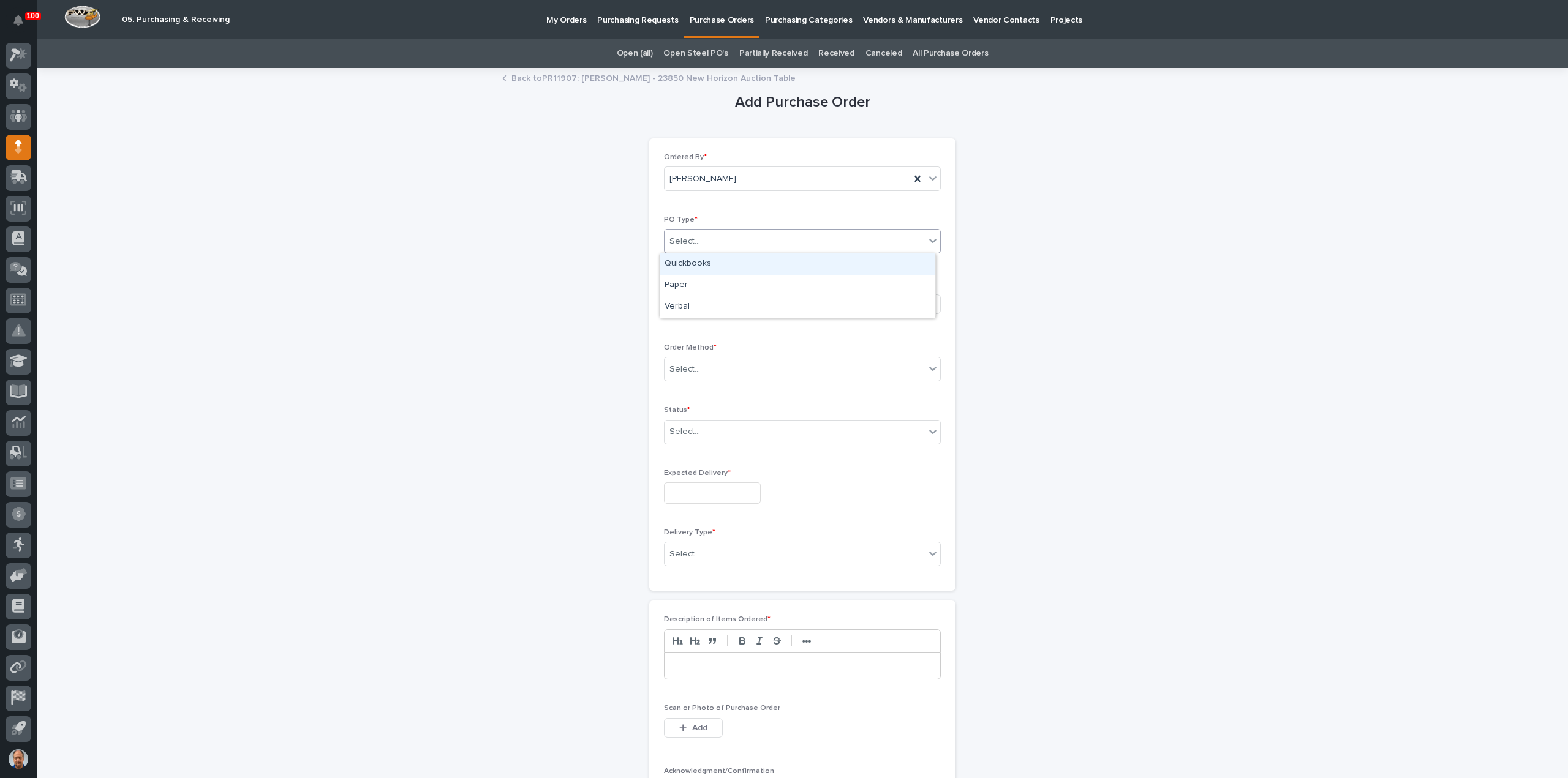
click at [734, 235] on div "Select..." at bounding box center [795, 241] width 261 height 20
drag, startPoint x: 734, startPoint y: 272, endPoint x: 710, endPoint y: 281, distance: 25.6
click at [710, 281] on div "Paper" at bounding box center [796, 285] width 275 height 21
click at [717, 297] on div "Select..." at bounding box center [759, 304] width 189 height 20
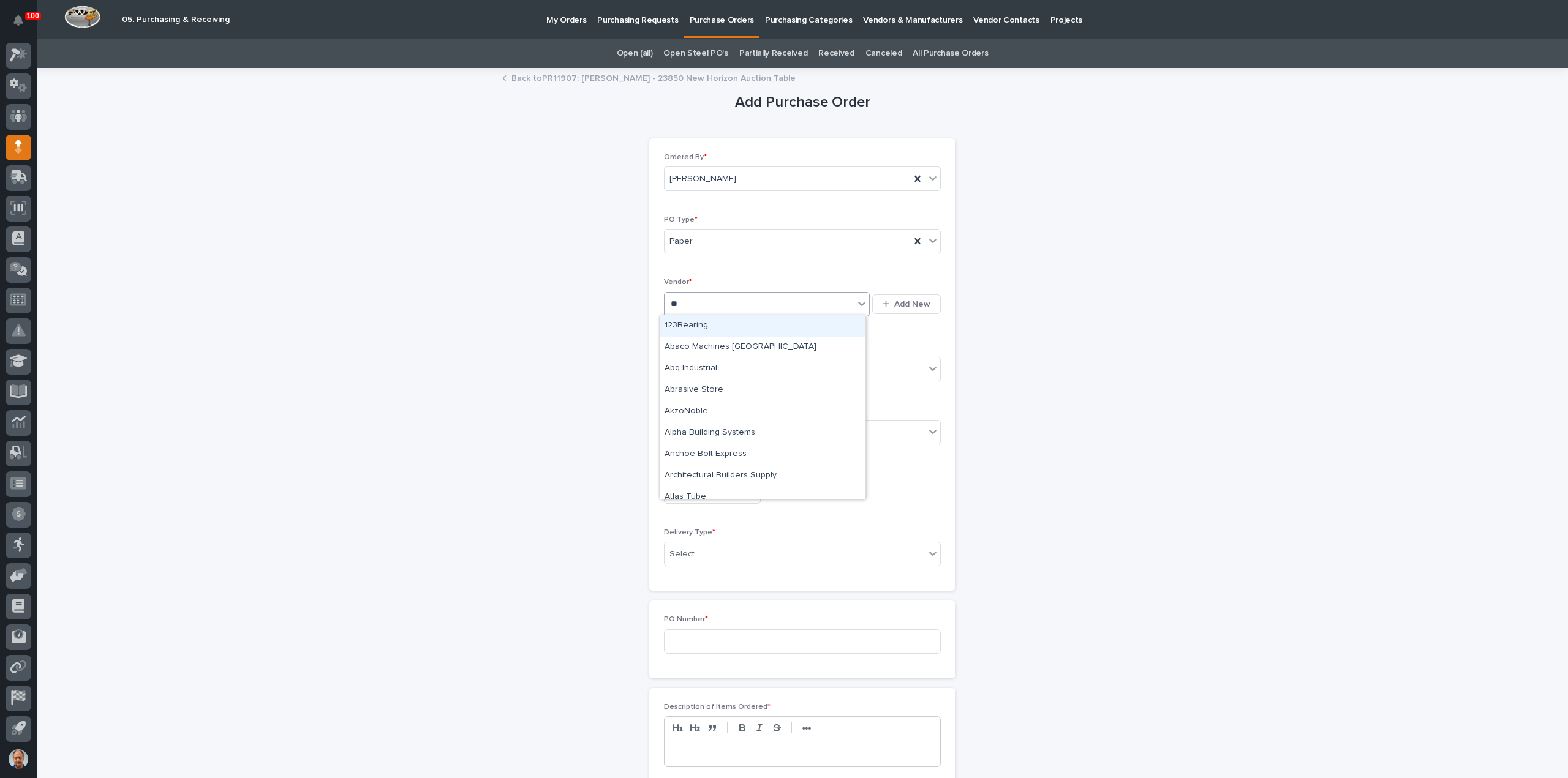
type input "***"
click at [733, 323] on div "B & C Industrial Products" at bounding box center [762, 325] width 206 height 21
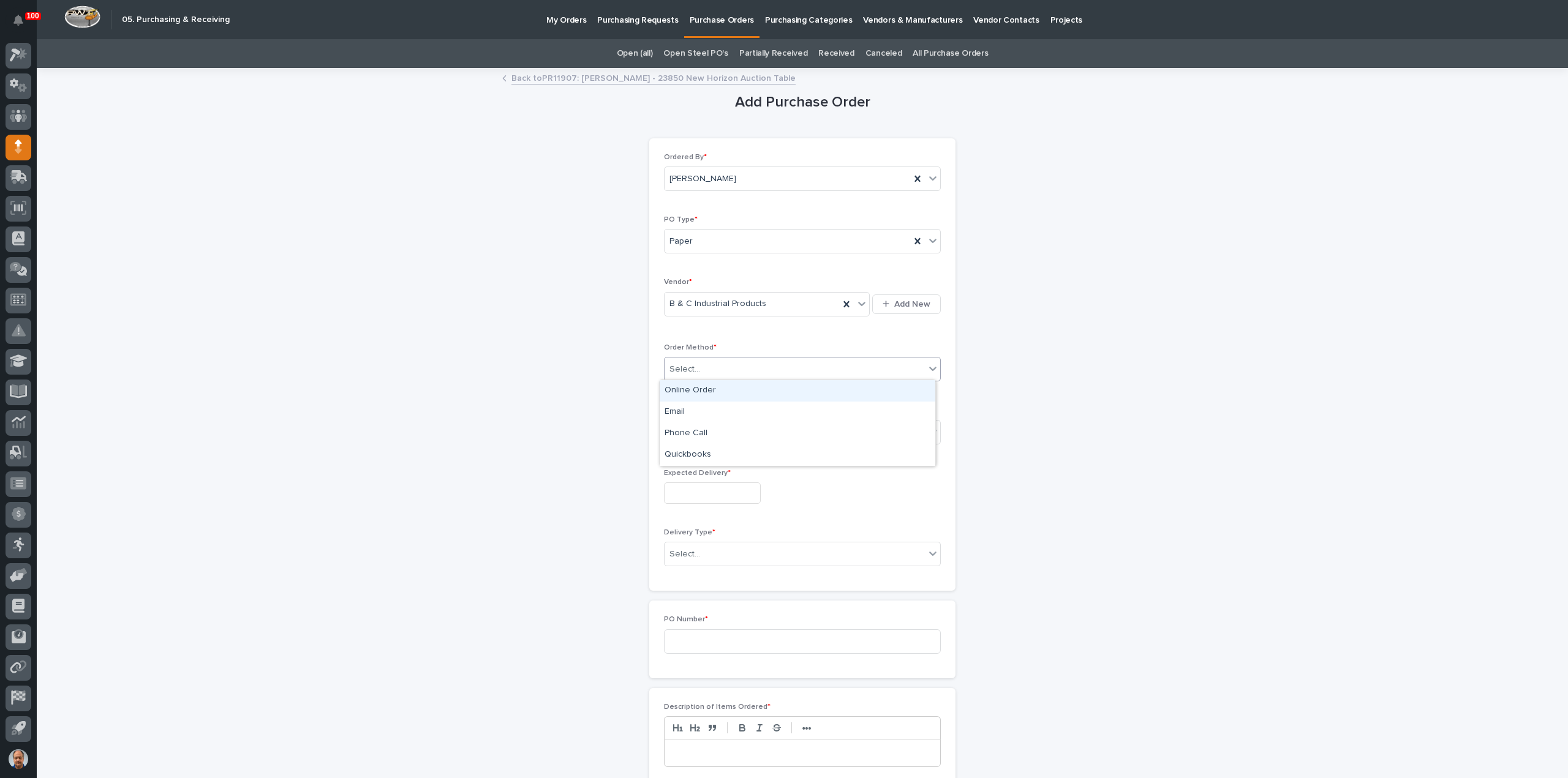
click at [726, 365] on div "Select..." at bounding box center [795, 369] width 261 height 20
click at [683, 411] on div "Email" at bounding box center [796, 411] width 275 height 21
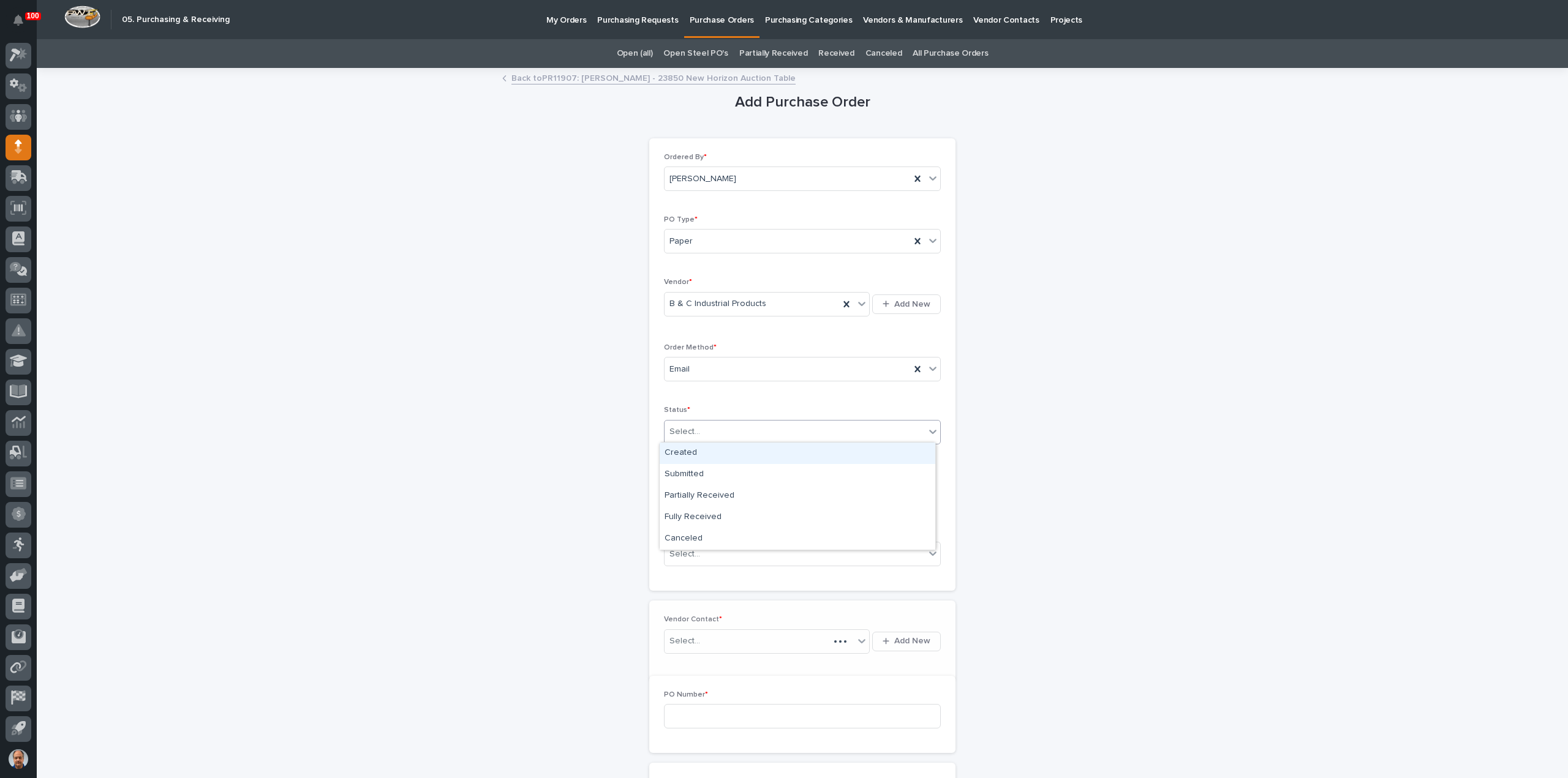
drag, startPoint x: 721, startPoint y: 430, endPoint x: 711, endPoint y: 441, distance: 14.9
click at [721, 430] on div "Select..." at bounding box center [795, 432] width 261 height 20
click at [689, 472] on div "Submitted" at bounding box center [796, 474] width 275 height 21
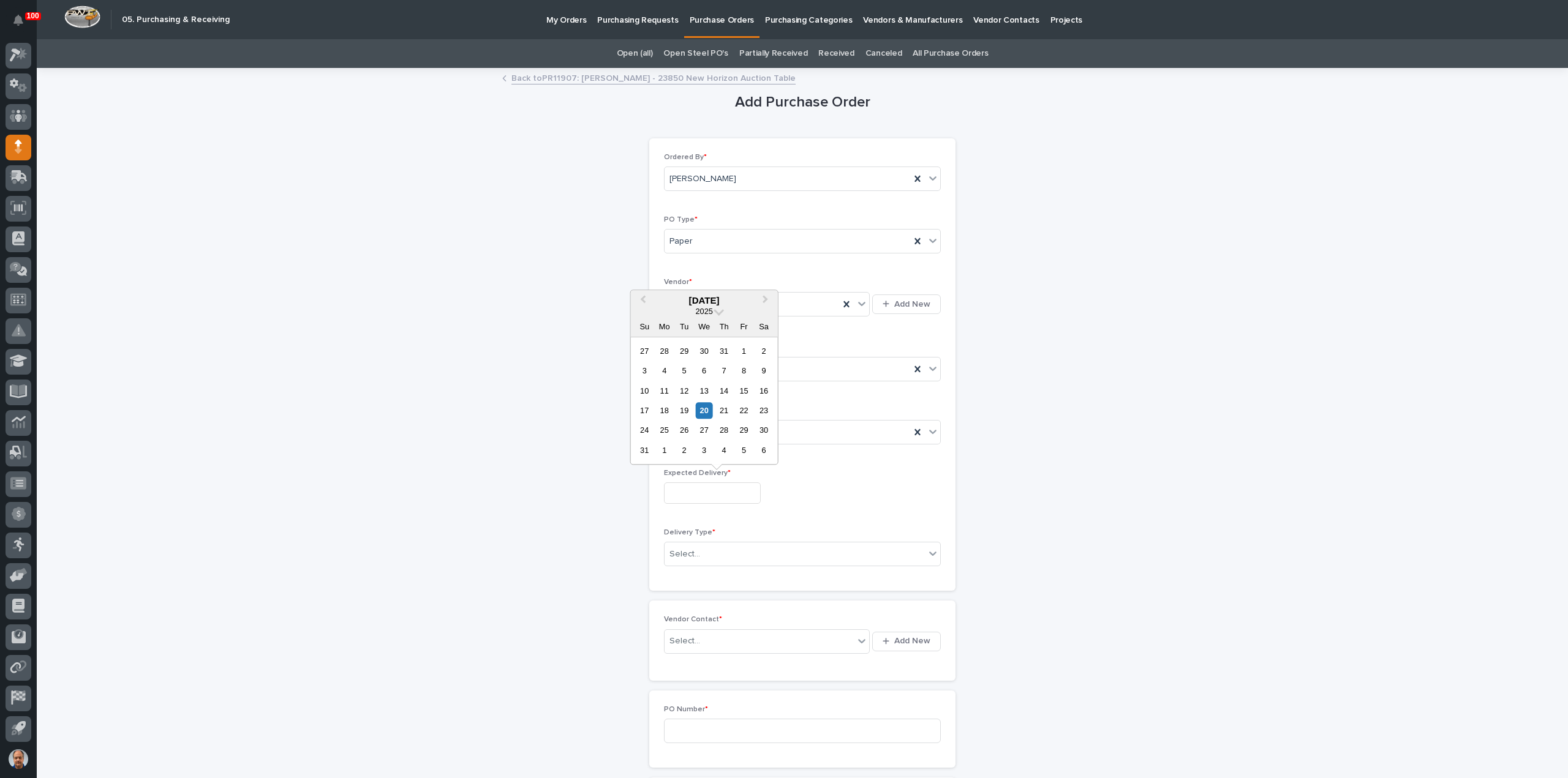
click at [708, 487] on input "text" at bounding box center [712, 493] width 97 height 21
click at [708, 430] on div "27" at bounding box center [704, 431] width 16 height 16
type input "**********"
click at [714, 551] on div "Select..." at bounding box center [795, 555] width 261 height 20
click at [692, 570] on div "Deliver to PWI" at bounding box center [796, 574] width 275 height 21
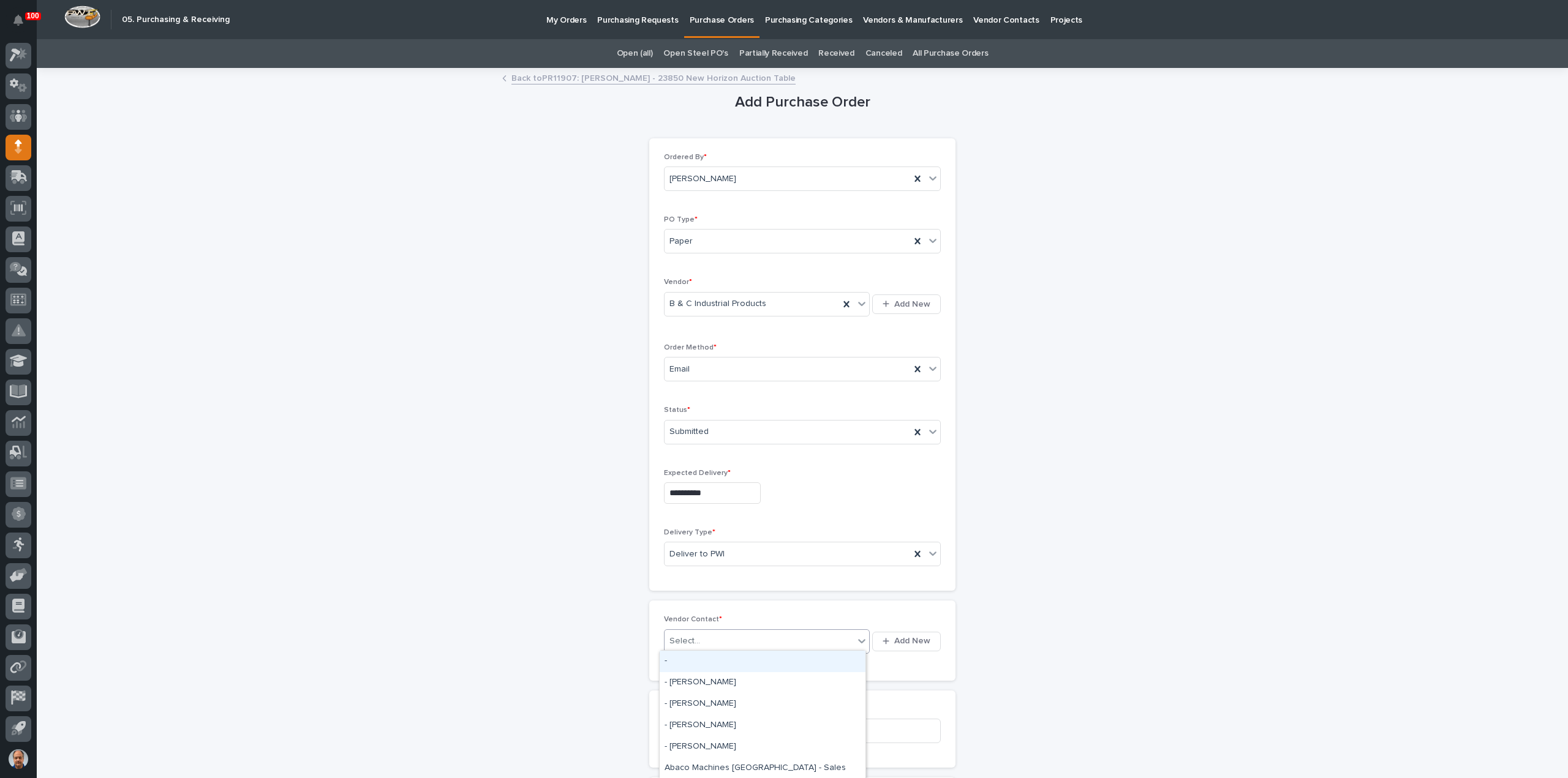
click at [707, 634] on div "Select..." at bounding box center [759, 642] width 189 height 20
type input "***"
click at [723, 657] on div "B & C Industrial Products -" at bounding box center [762, 661] width 206 height 21
drag, startPoint x: 746, startPoint y: 722, endPoint x: 786, endPoint y: 722, distance: 40.0
click at [745, 723] on input at bounding box center [802, 730] width 277 height 25
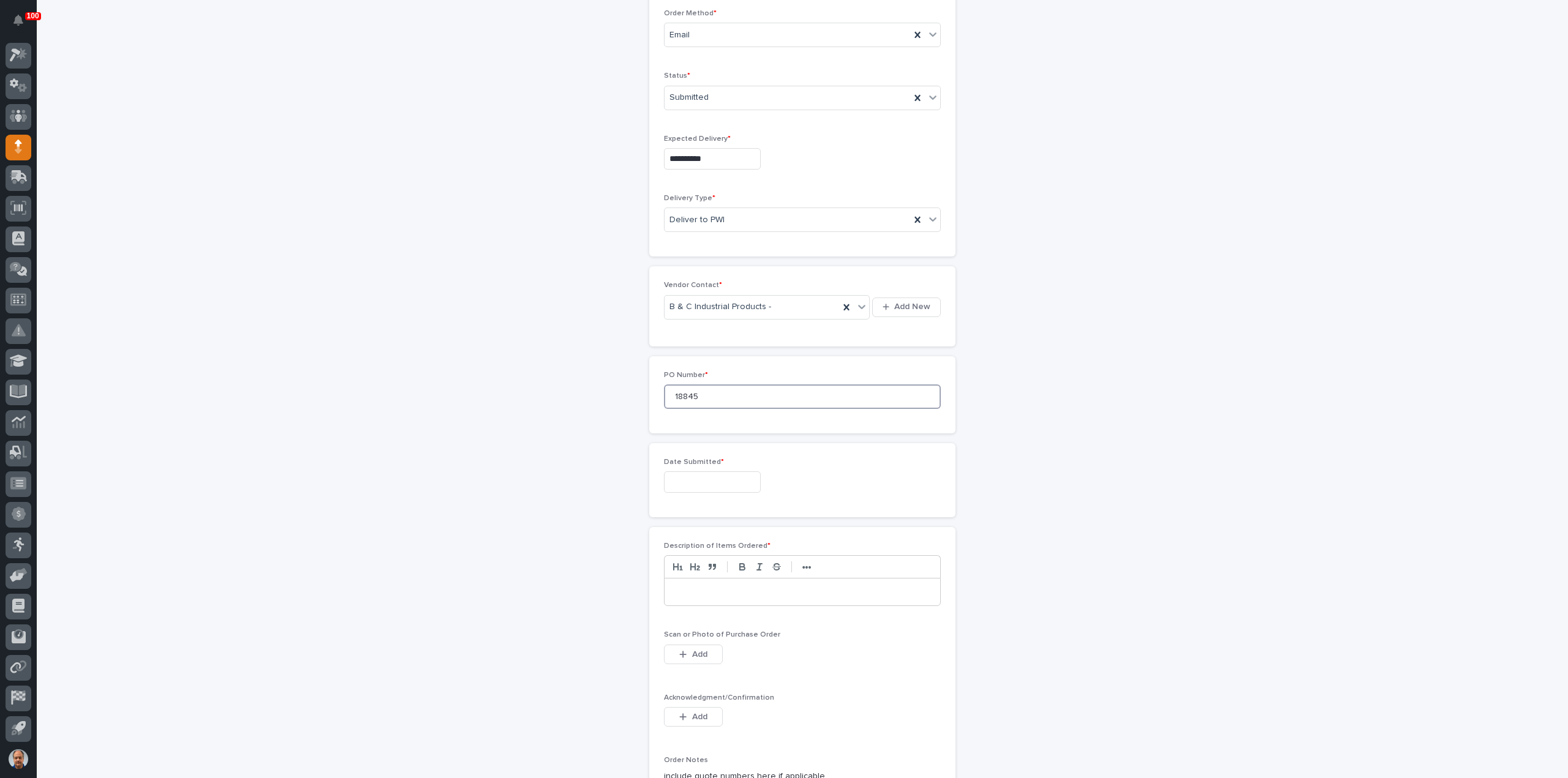
scroll to position [490, 0]
type input "18845"
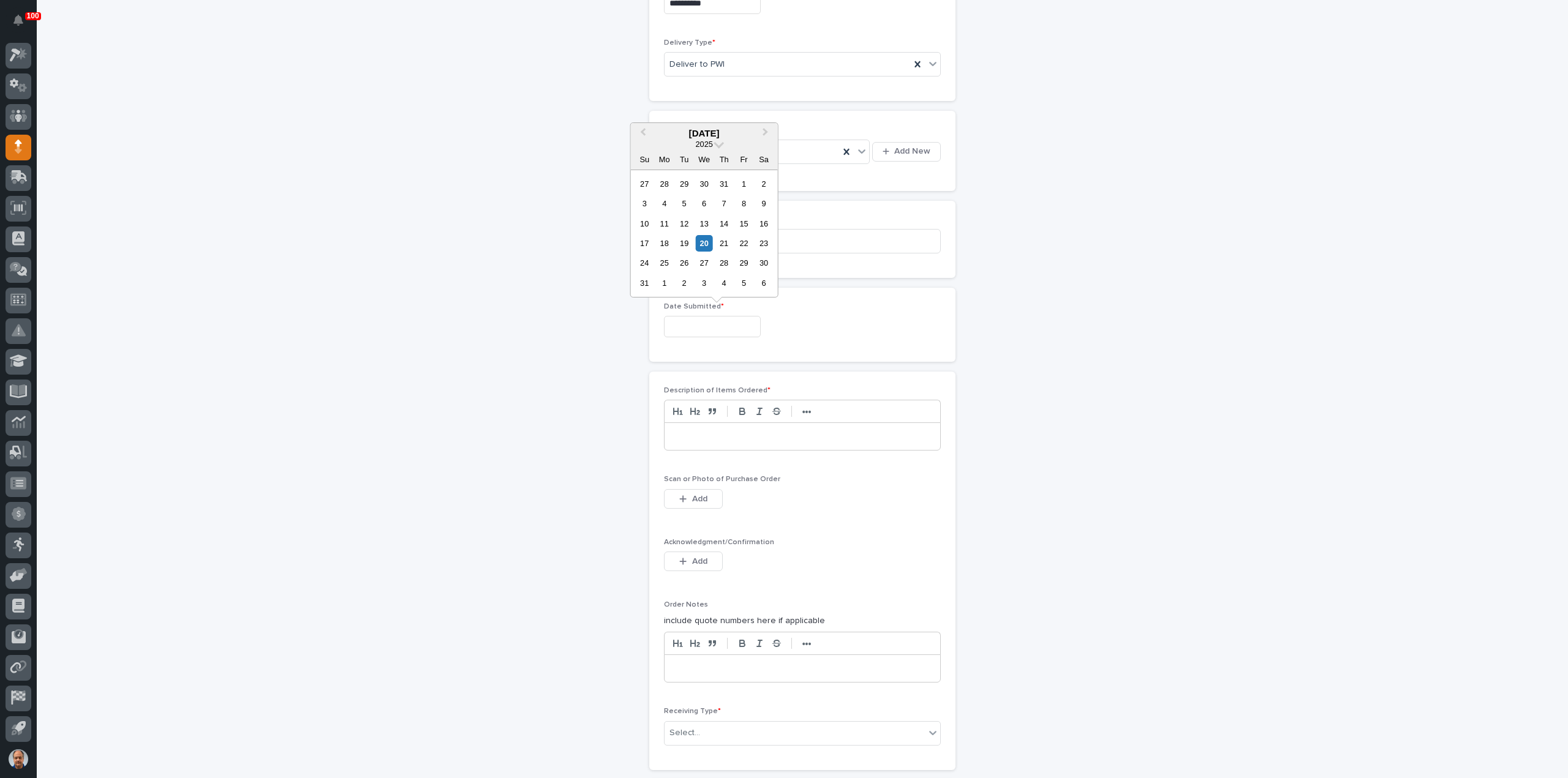
click at [701, 324] on input "text" at bounding box center [712, 326] width 97 height 21
click at [704, 239] on div "20" at bounding box center [704, 243] width 16 height 16
type input "**********"
drag, startPoint x: 707, startPoint y: 433, endPoint x: 719, endPoint y: 435, distance: 12.2
click at [708, 434] on p at bounding box center [802, 436] width 257 height 12
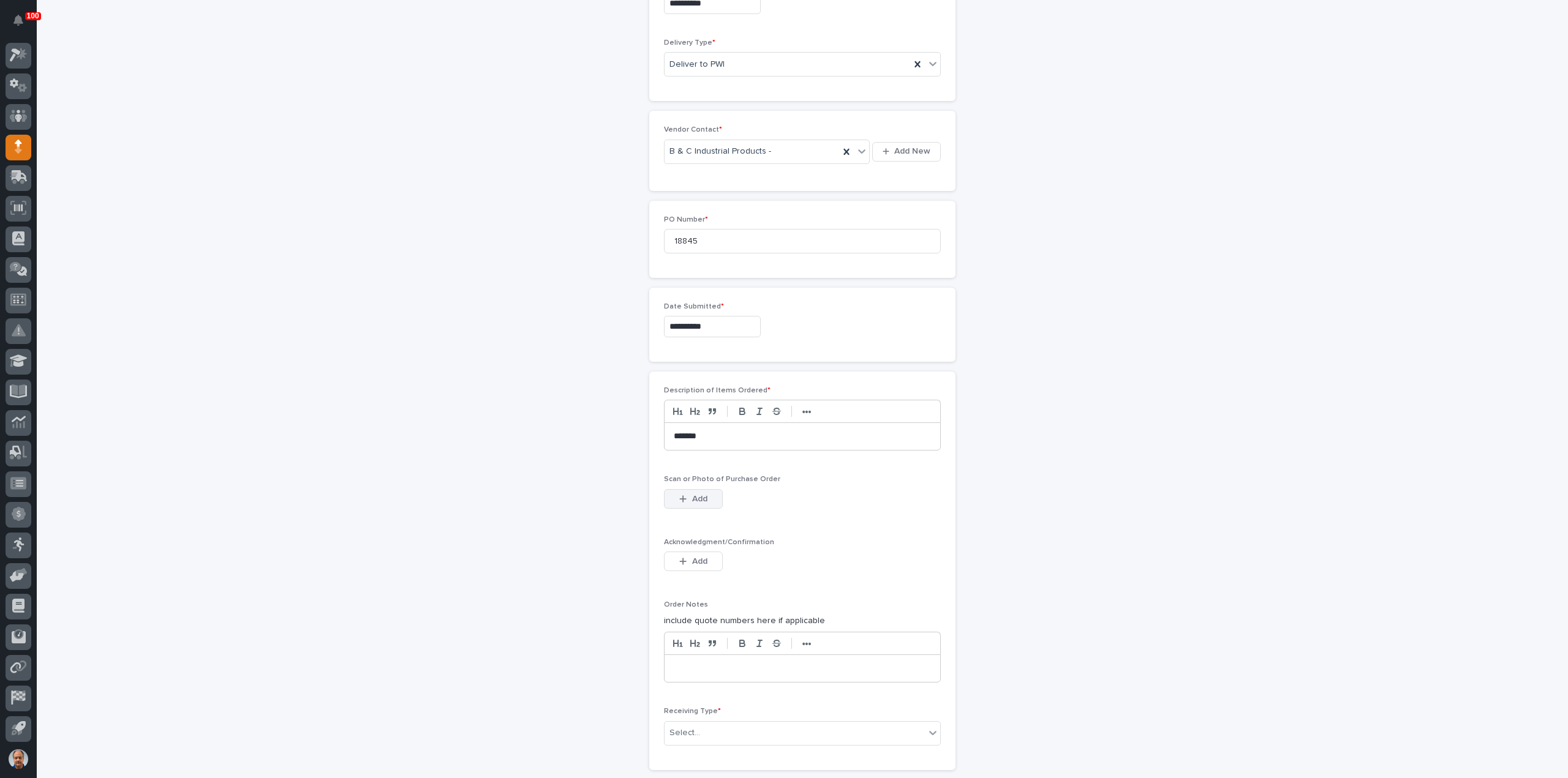
click at [702, 496] on span "Add" at bounding box center [699, 499] width 16 height 11
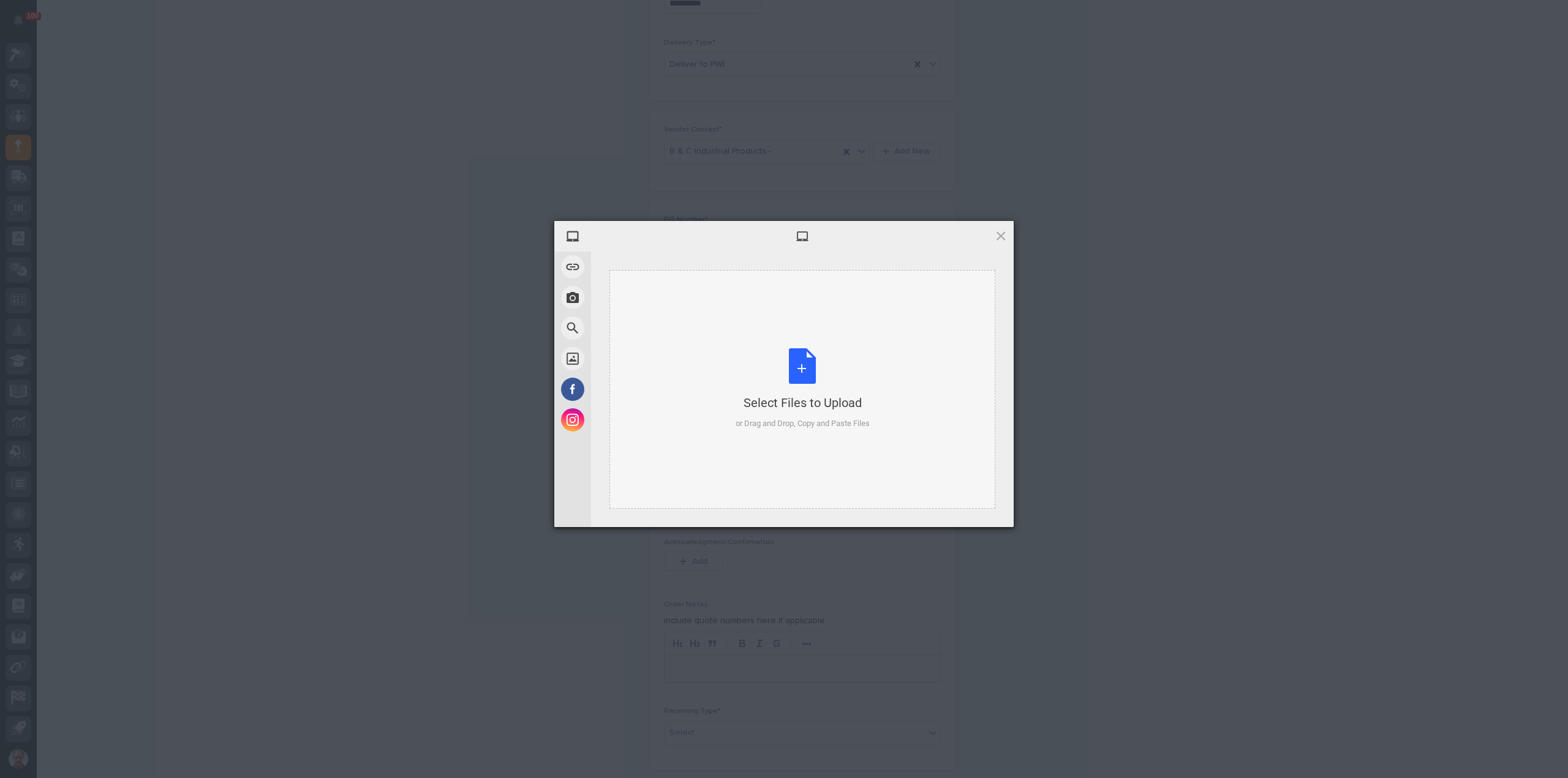
click at [801, 380] on div "Select Files to Upload or Drag and Drop, Copy and Paste Files" at bounding box center [802, 389] width 134 height 81
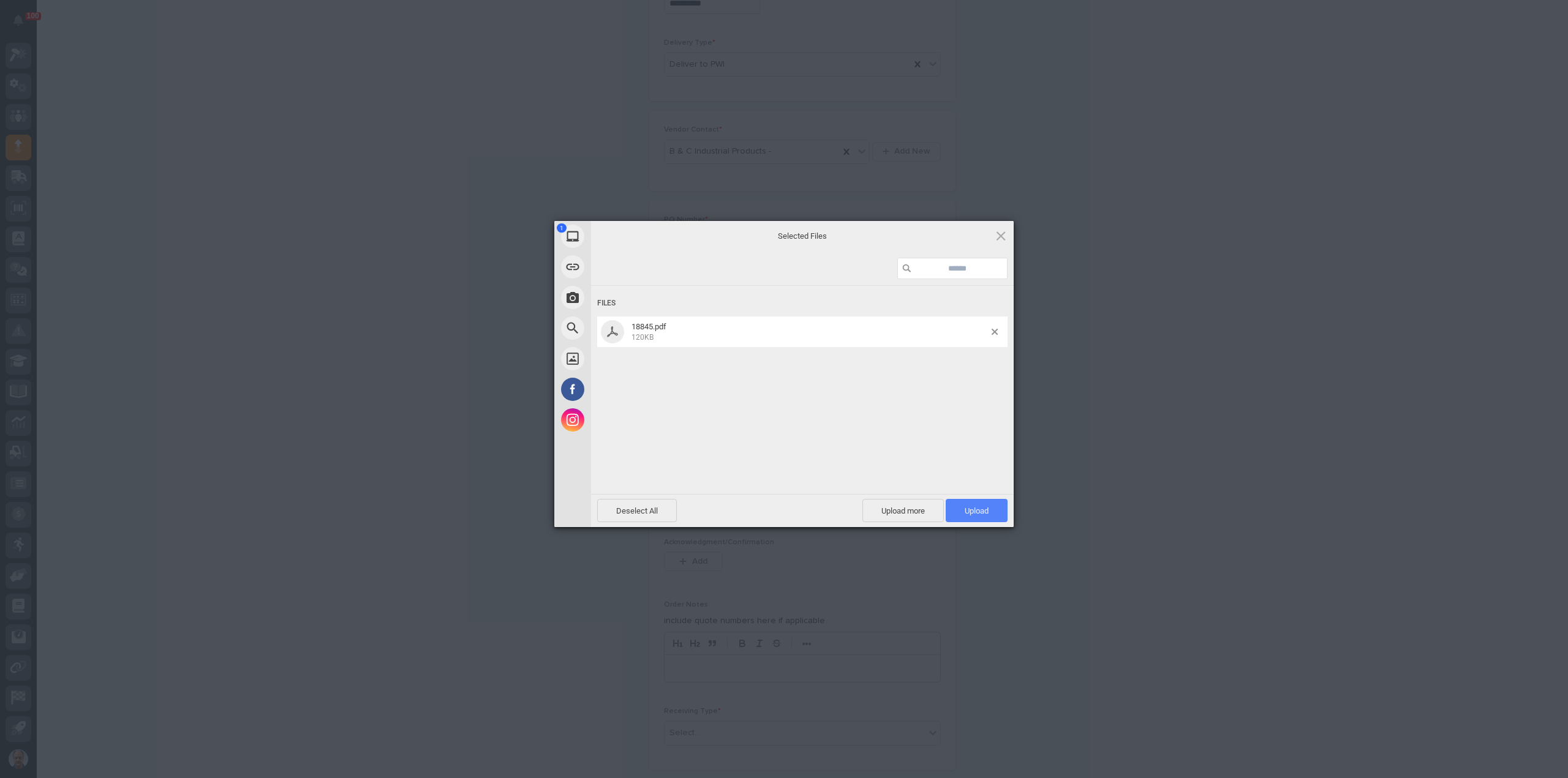
click at [971, 504] on span "Upload 1" at bounding box center [976, 510] width 62 height 23
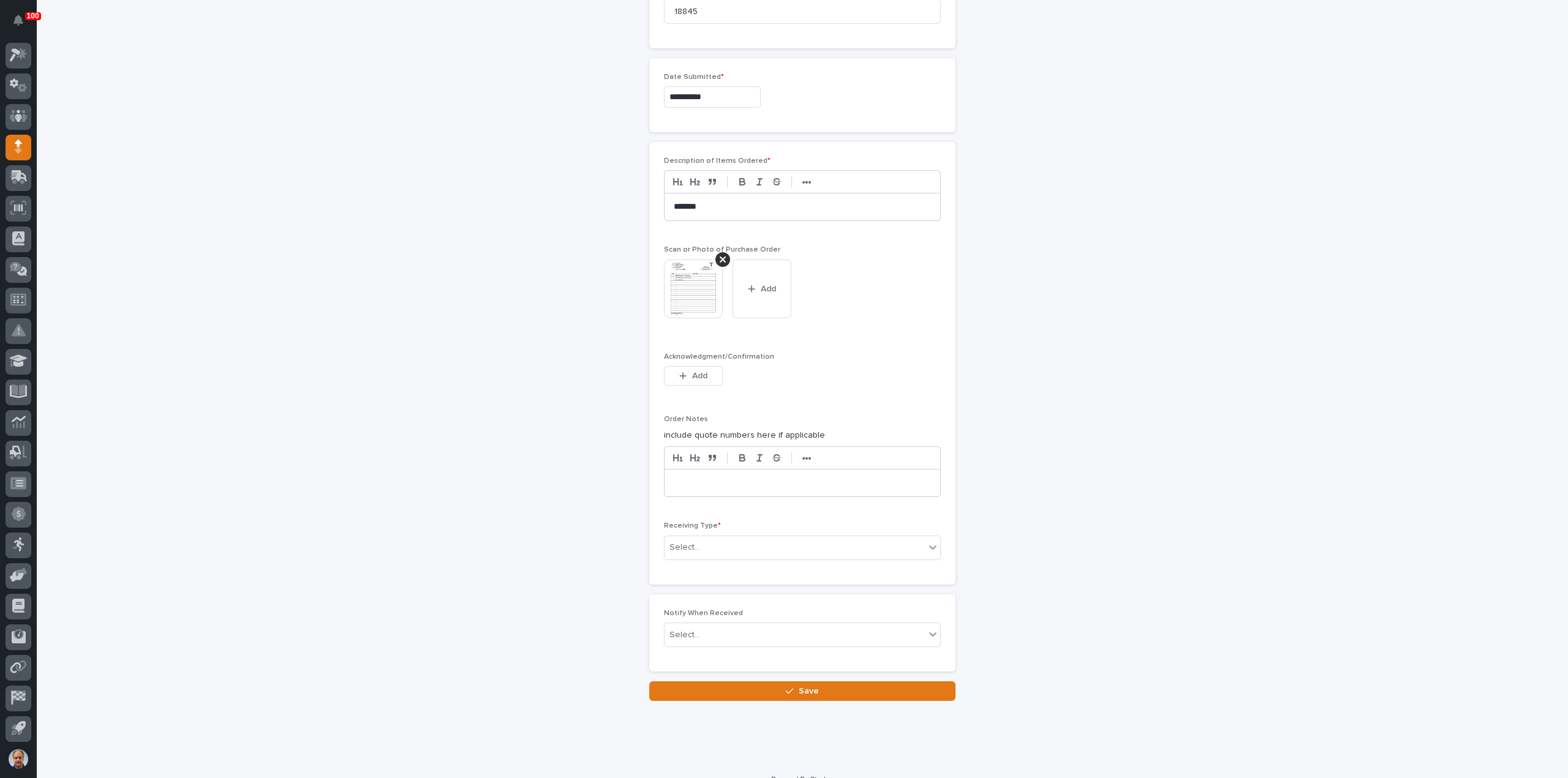
scroll to position [732, 0]
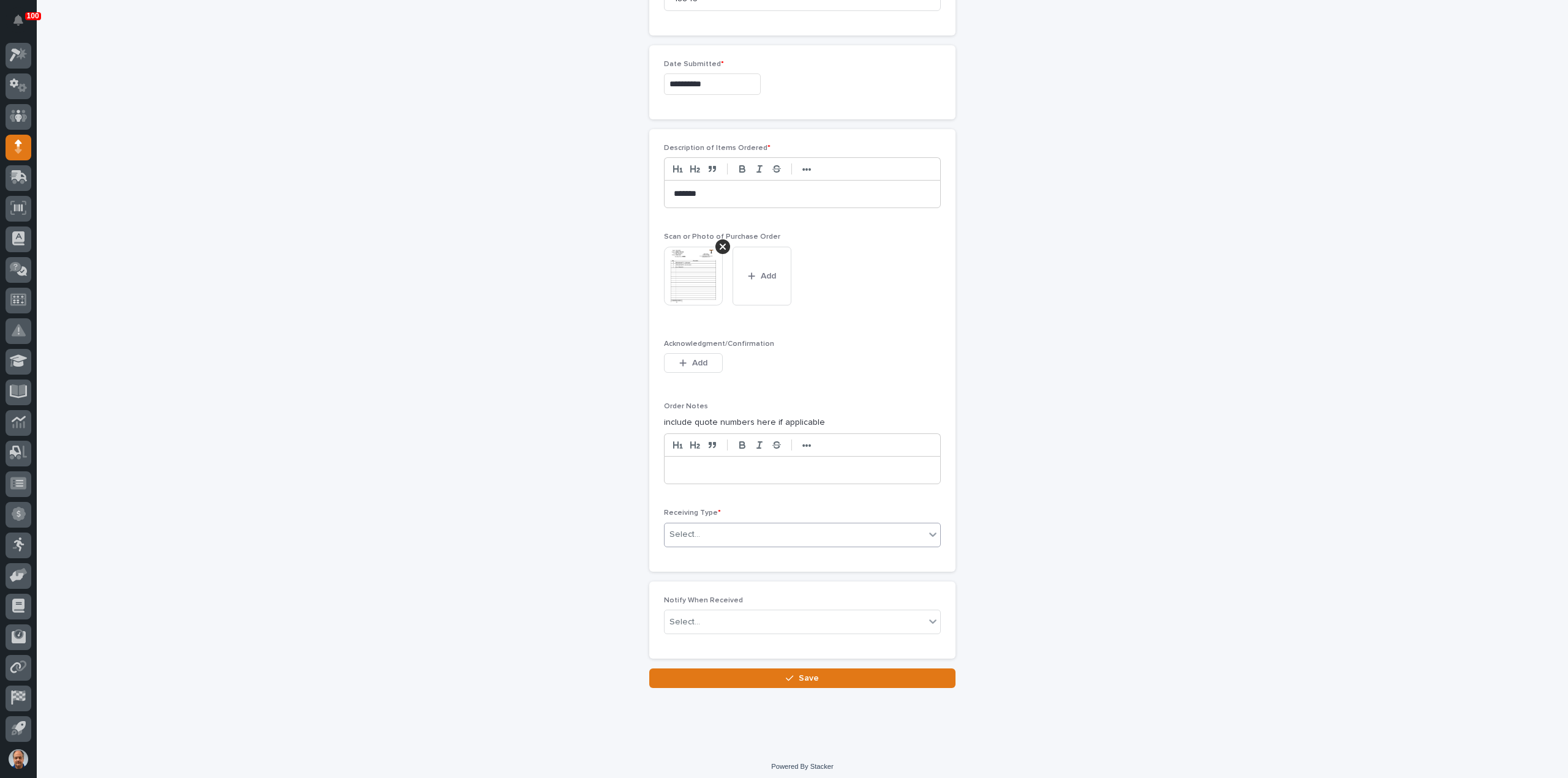
click at [743, 531] on div "Select..." at bounding box center [795, 535] width 261 height 20
click at [709, 615] on div "Deliver to" at bounding box center [796, 617] width 275 height 21
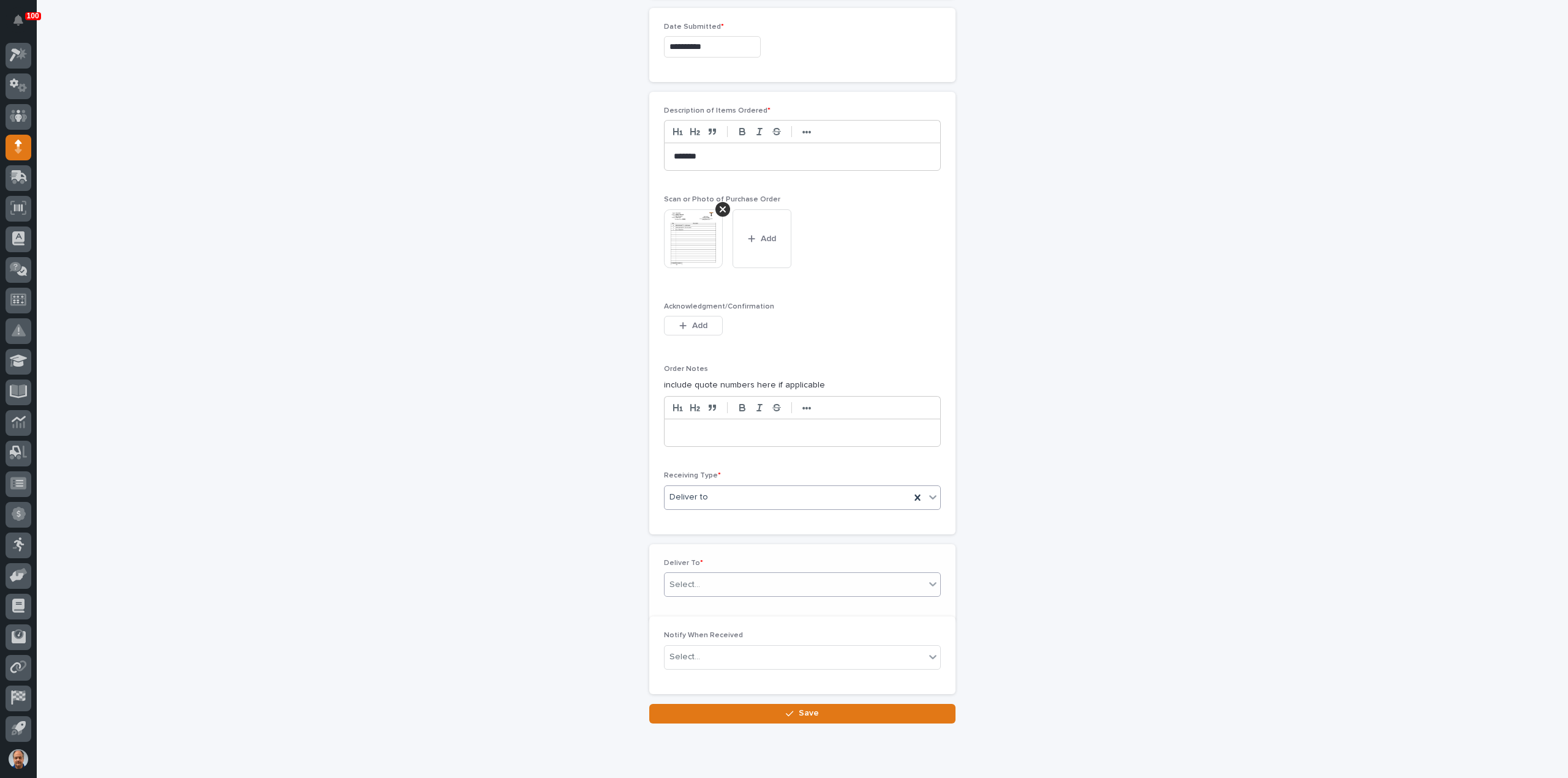
scroll to position [775, 0]
click at [729, 578] on div "Select..." at bounding box center [795, 580] width 261 height 20
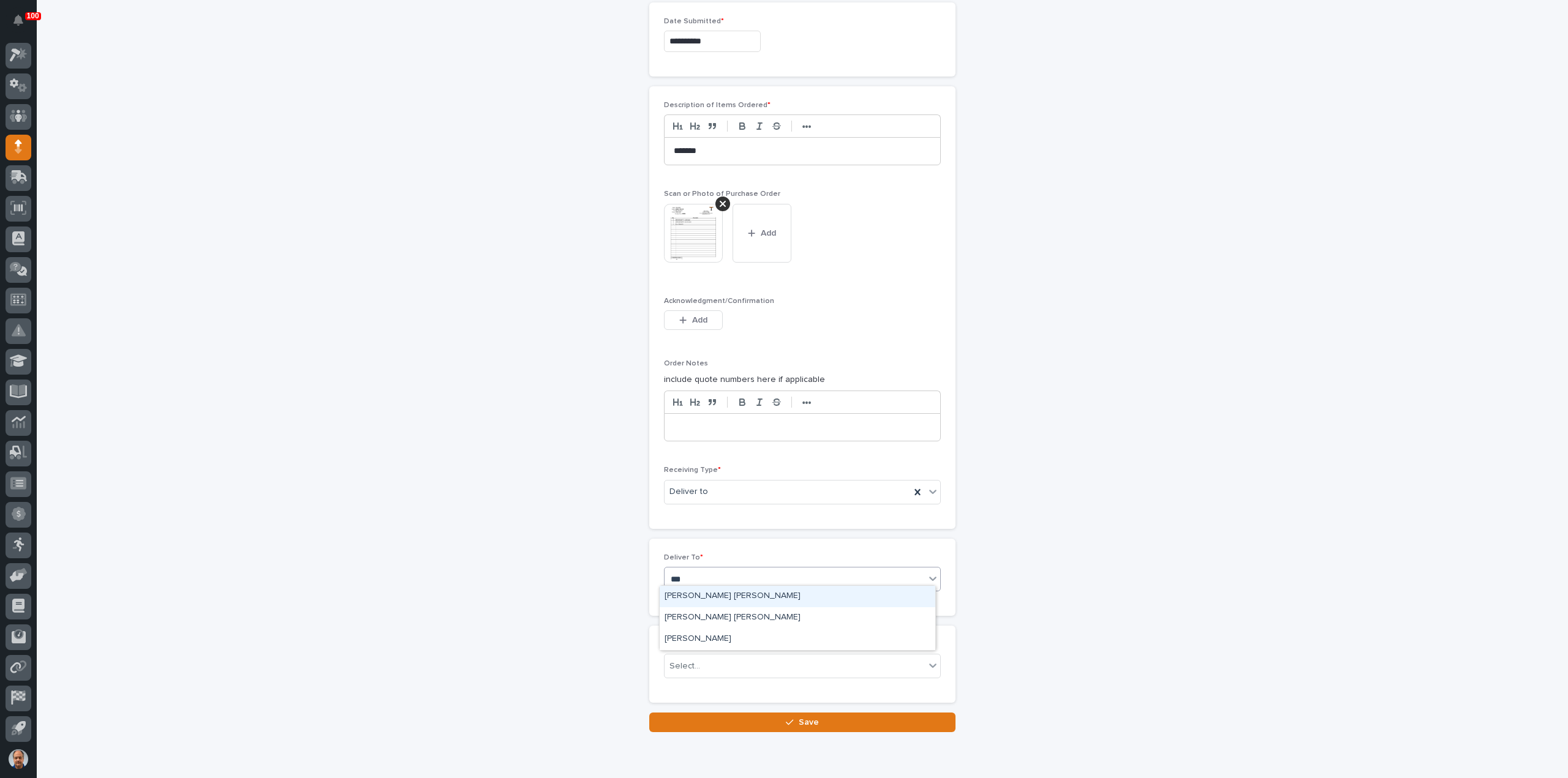
type input "****"
click at [727, 615] on div "[PERSON_NAME] [PERSON_NAME]" at bounding box center [796, 617] width 275 height 21
click at [812, 717] on span "Save" at bounding box center [808, 722] width 20 height 11
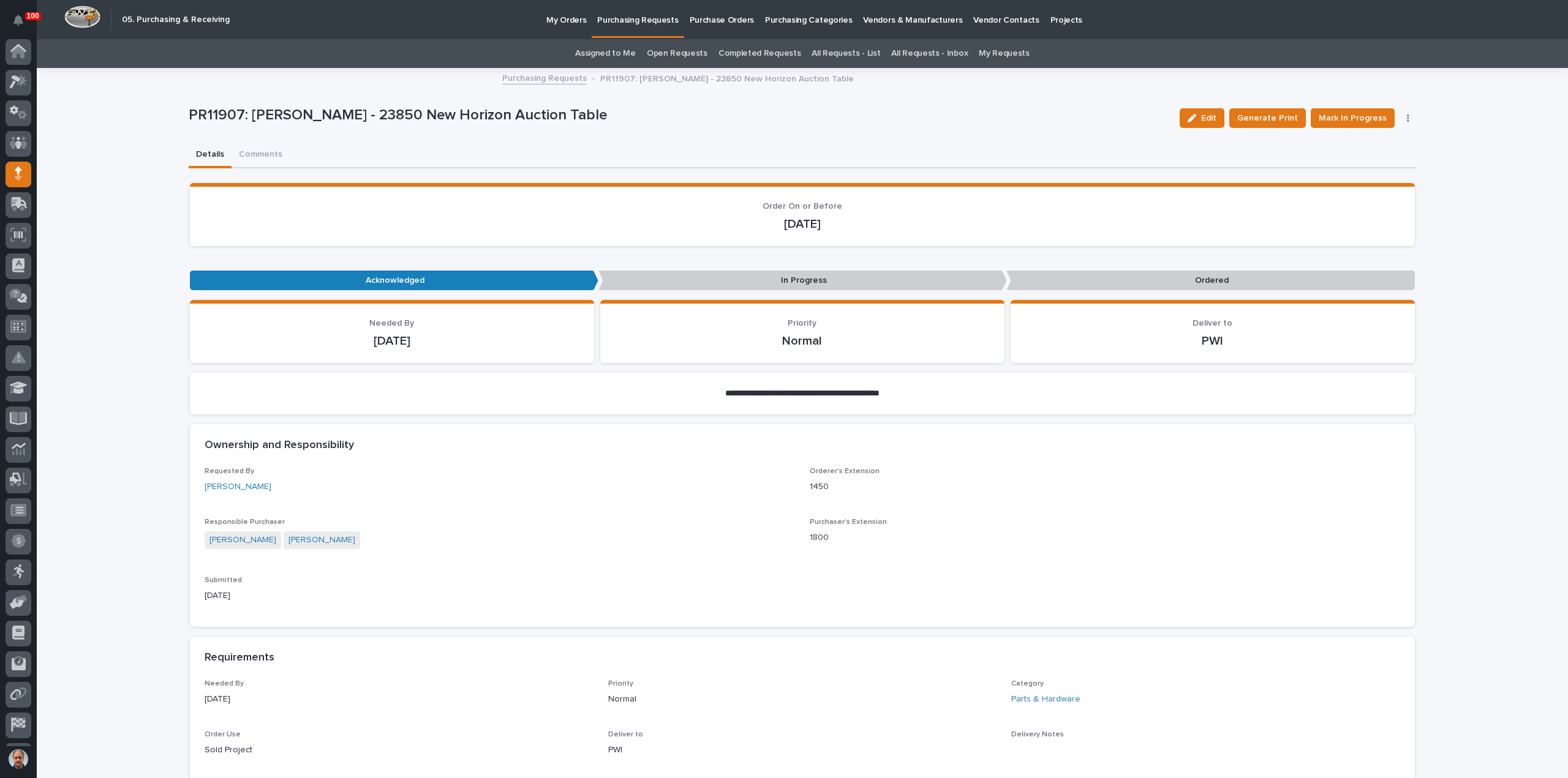
scroll to position [27, 0]
click at [1353, 117] on span "Mark In Progress" at bounding box center [1352, 118] width 68 height 15
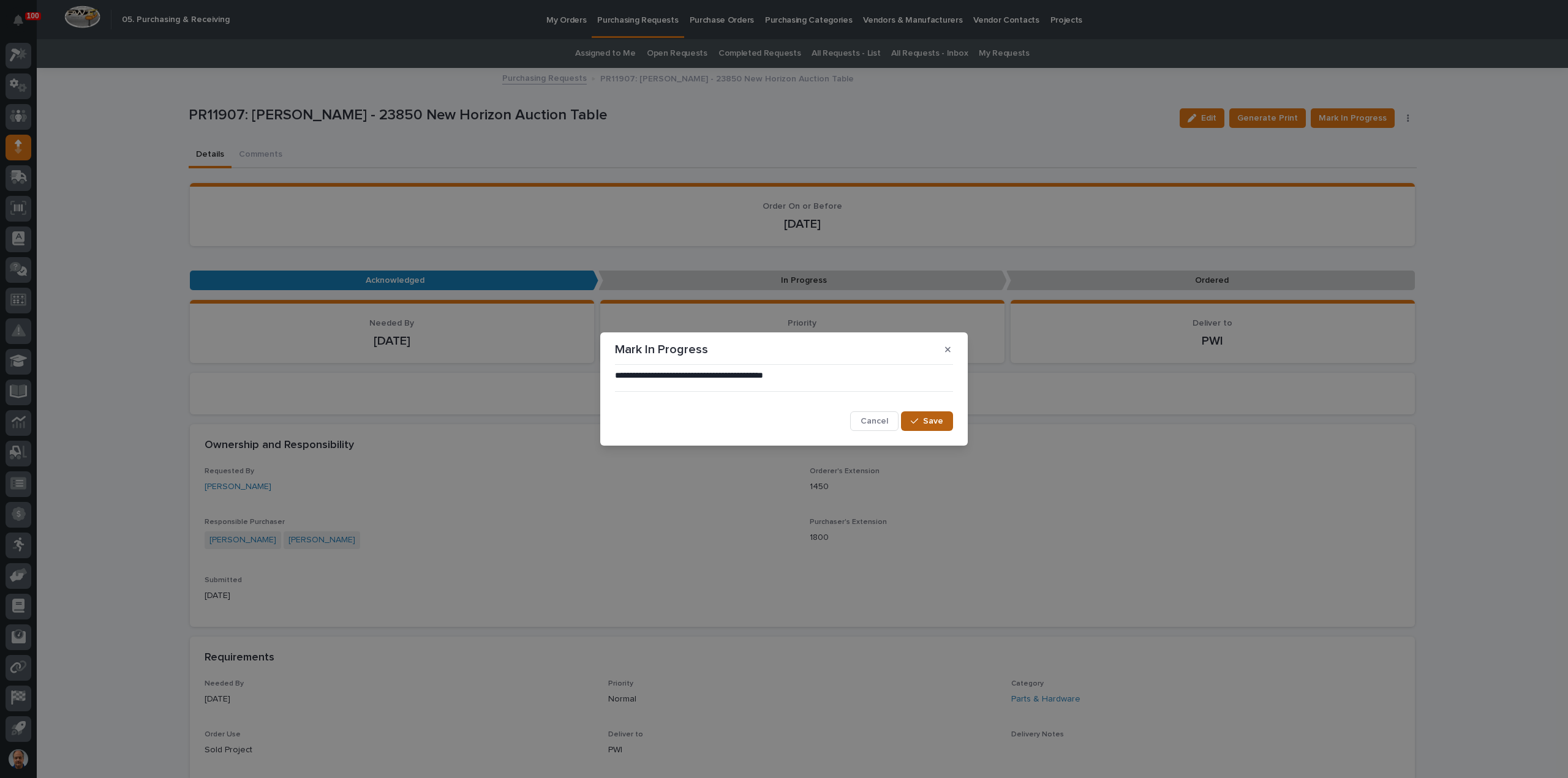
click at [918, 421] on icon "button" at bounding box center [914, 421] width 7 height 8
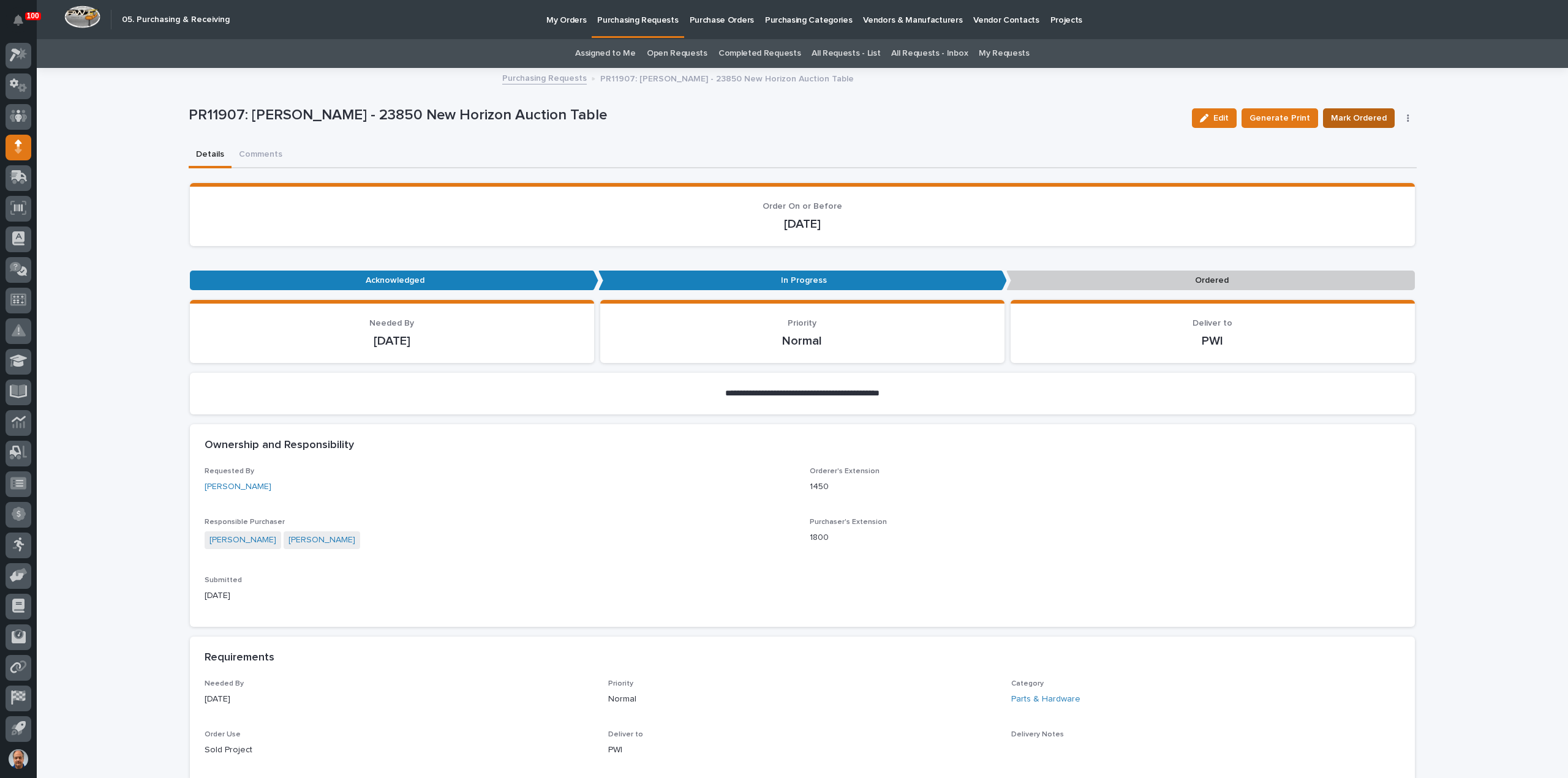
click at [1342, 117] on span "Mark Ordered" at bounding box center [1359, 118] width 56 height 15
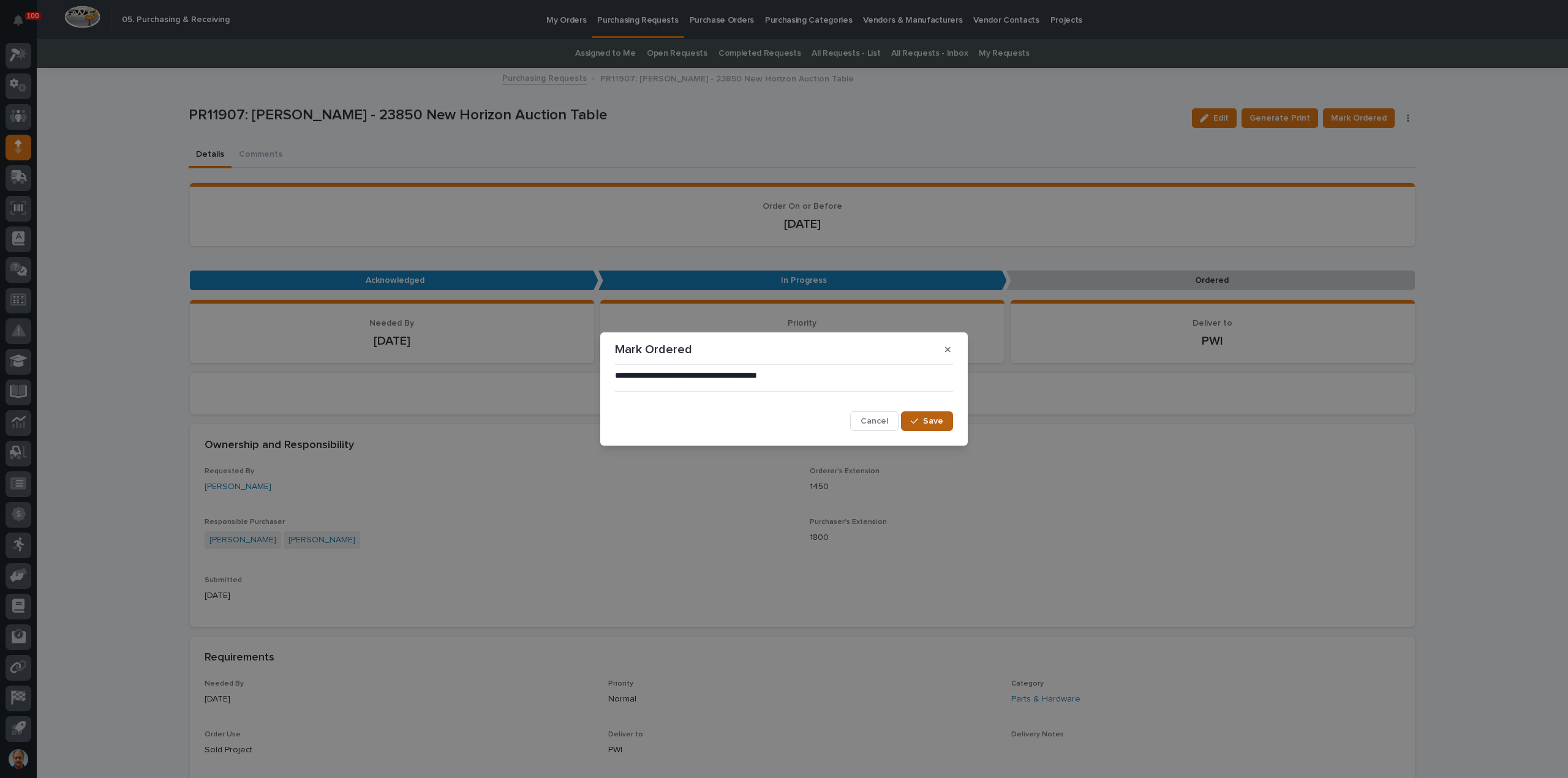
click at [933, 421] on span "Save" at bounding box center [933, 421] width 20 height 11
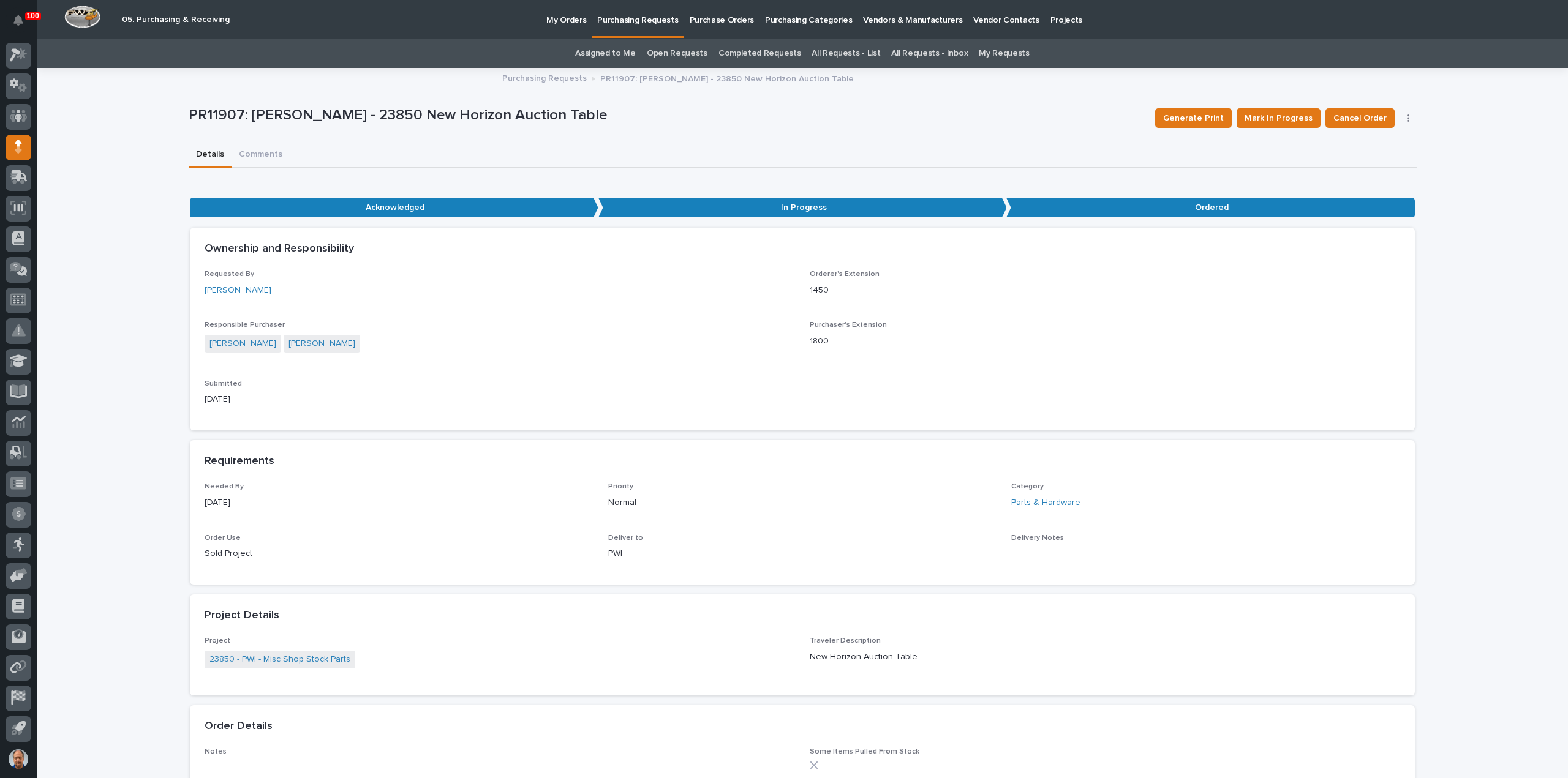
click at [613, 53] on link "Assigned to Me" at bounding box center [605, 53] width 60 height 28
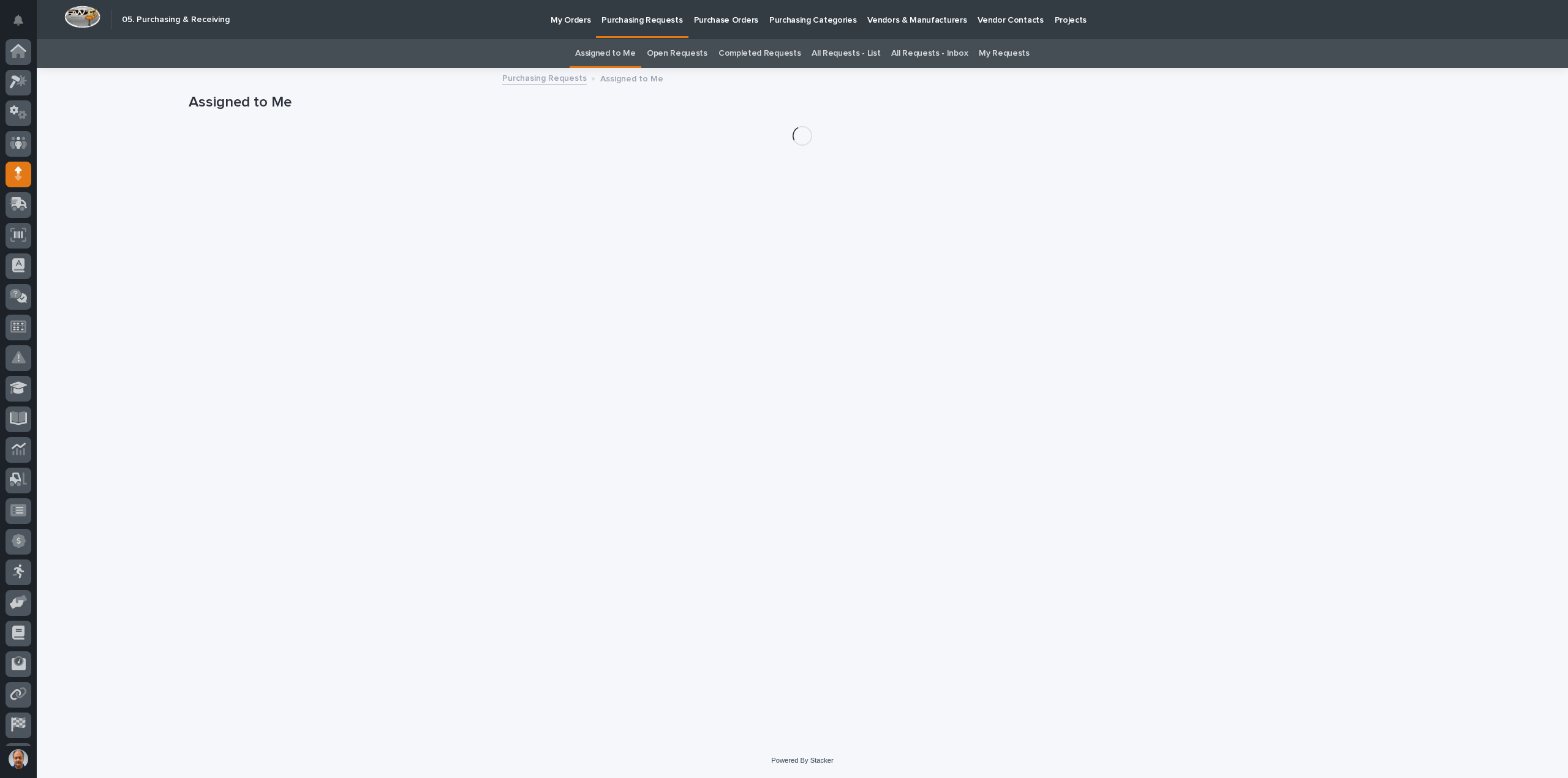
scroll to position [27, 0]
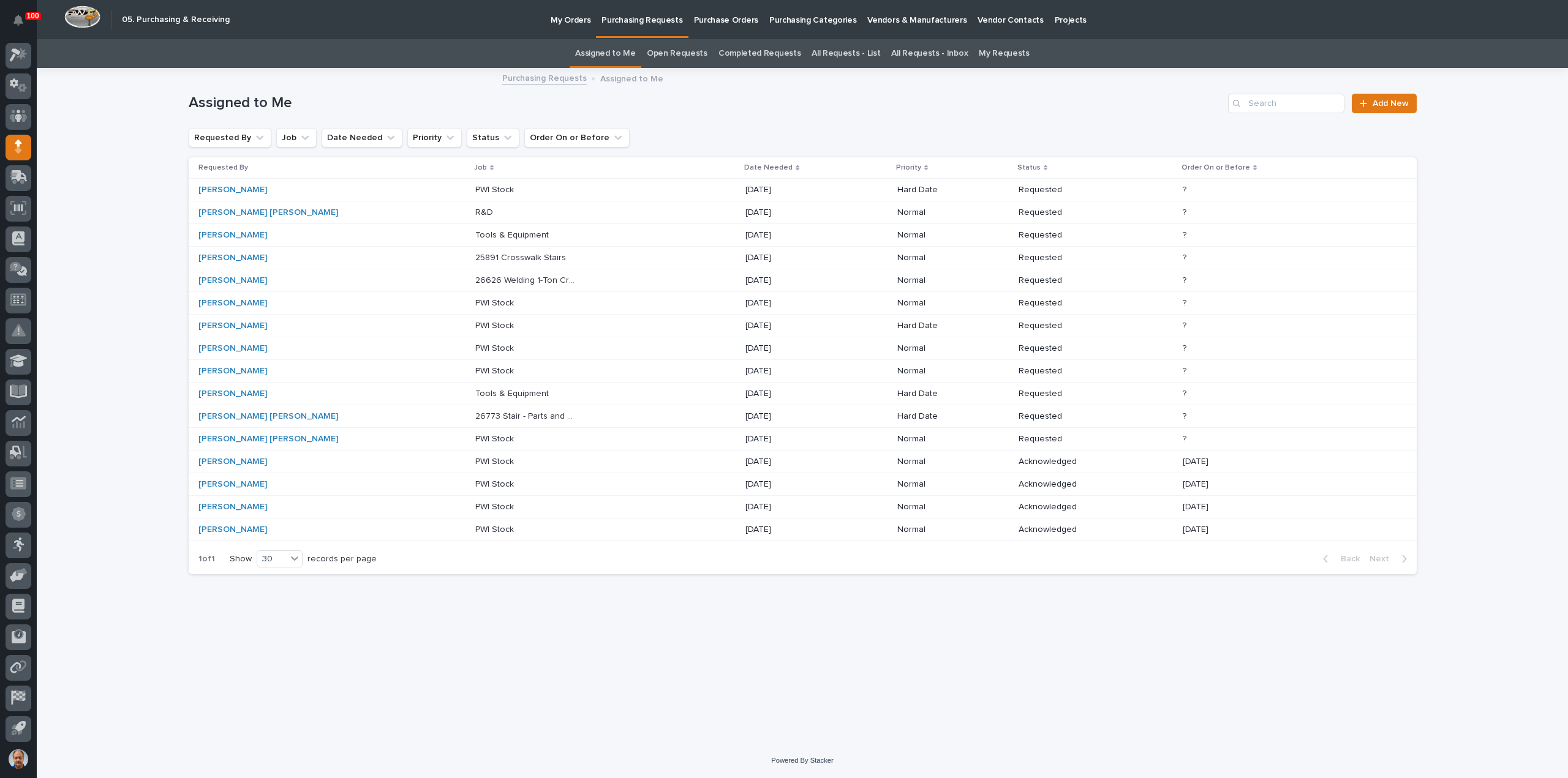
click at [492, 232] on p "Tools & Equipment" at bounding box center [513, 234] width 76 height 13
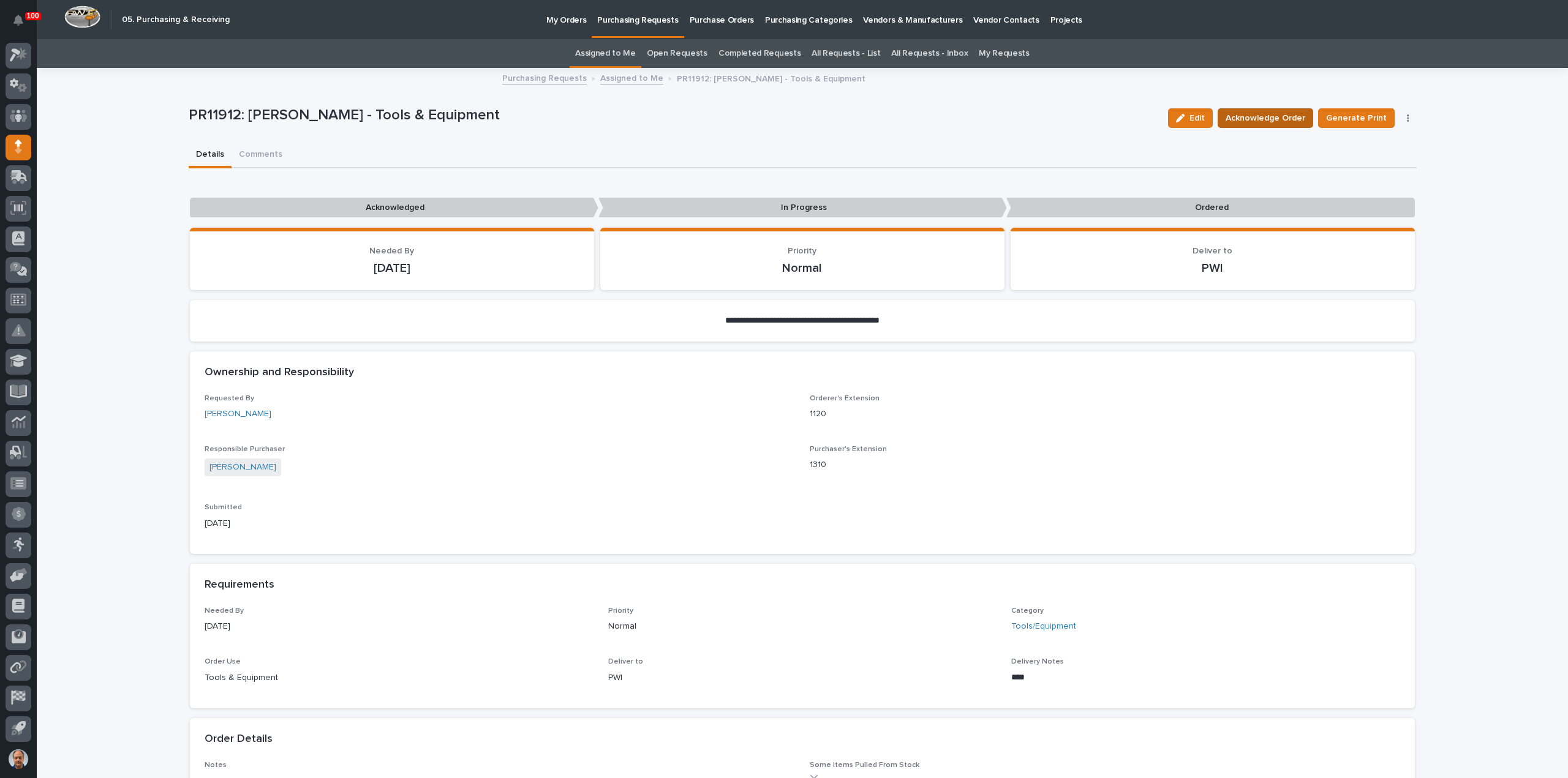
click at [1285, 119] on span "Acknowledge Order" at bounding box center [1264, 118] width 80 height 15
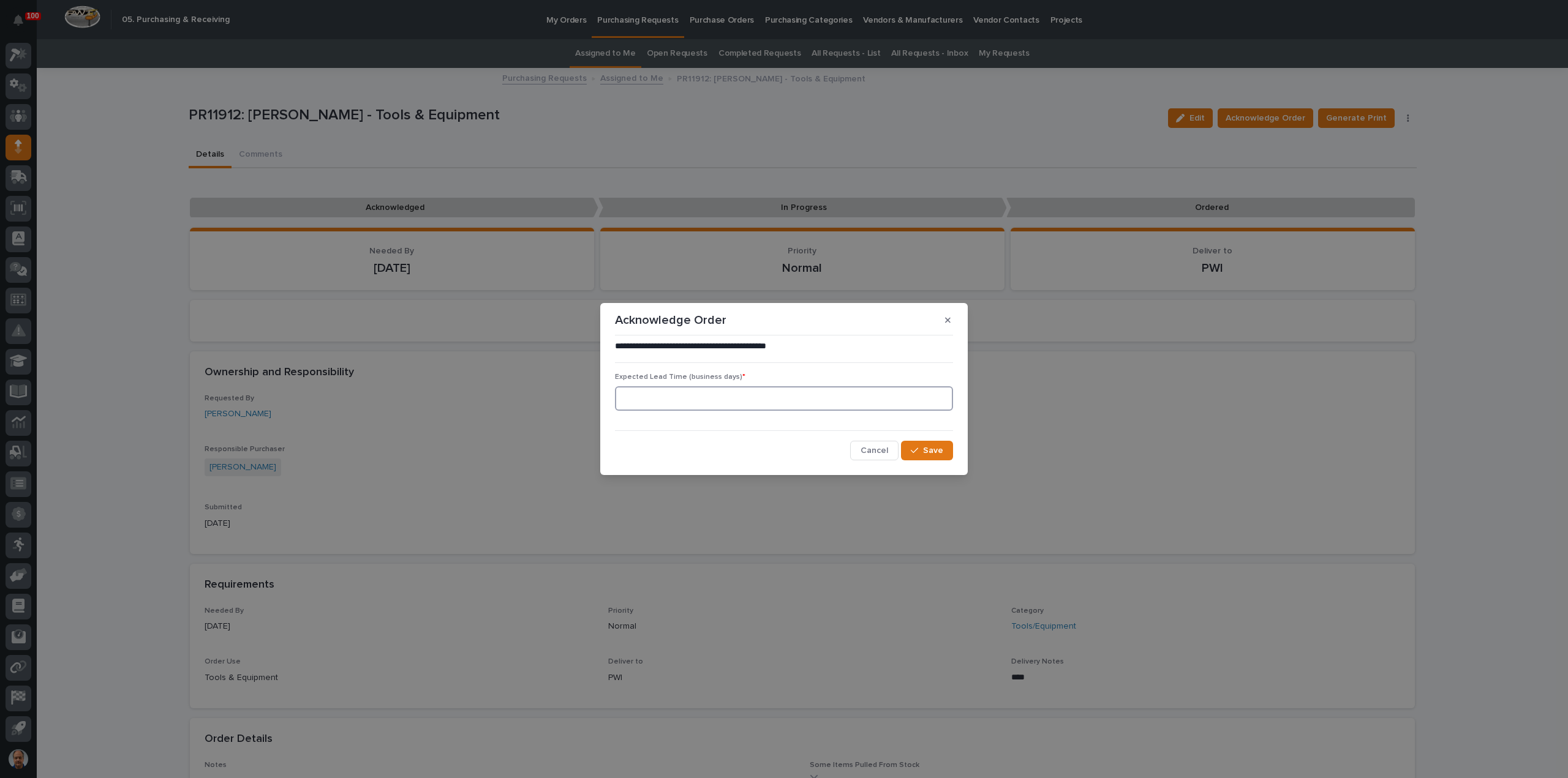
click at [788, 401] on input at bounding box center [784, 399] width 338 height 25
type input "0"
click at [934, 454] on span "Save" at bounding box center [933, 451] width 20 height 11
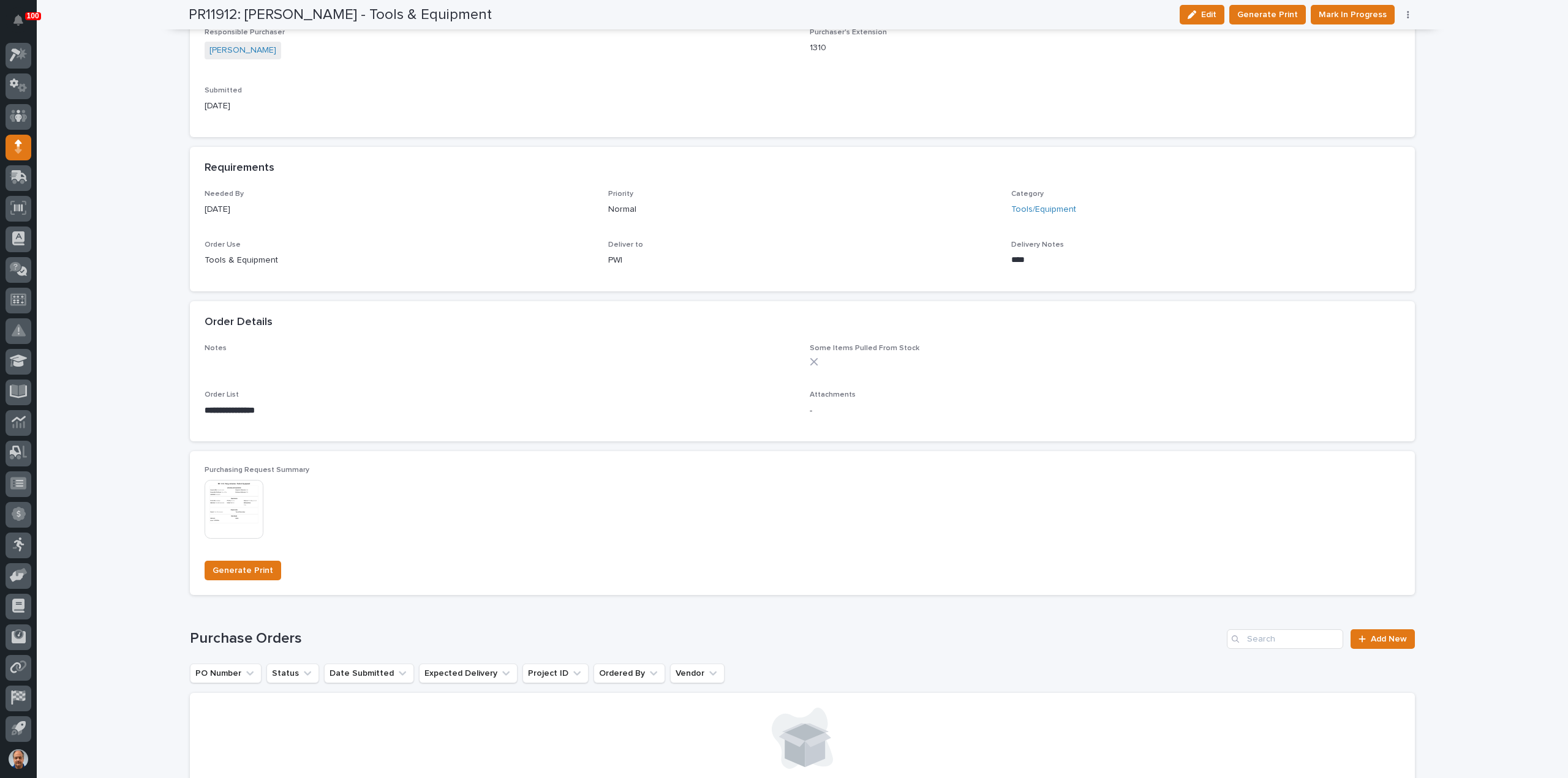
scroll to position [674, 0]
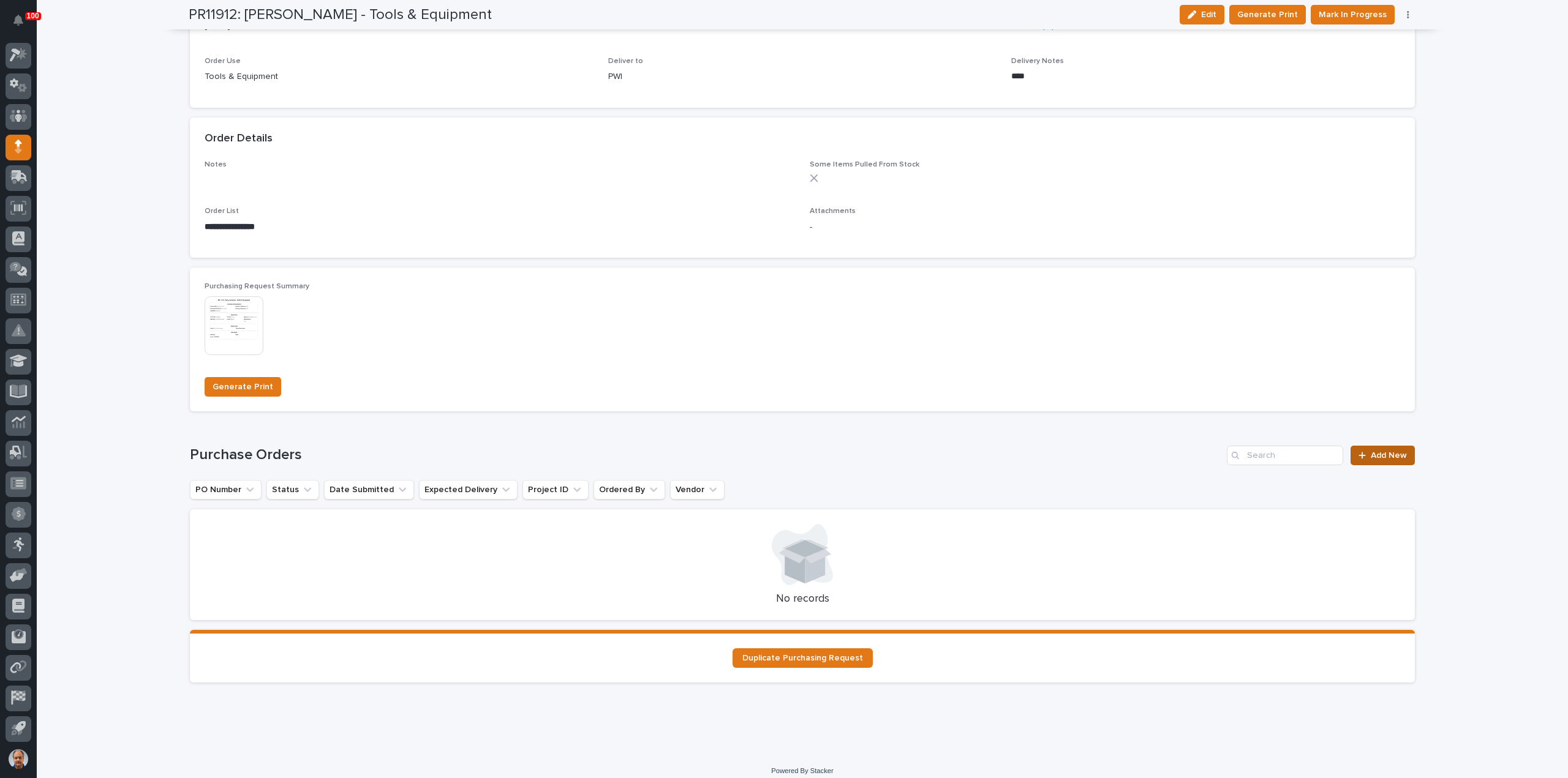
click at [1371, 455] on span "Add New" at bounding box center [1389, 455] width 37 height 8
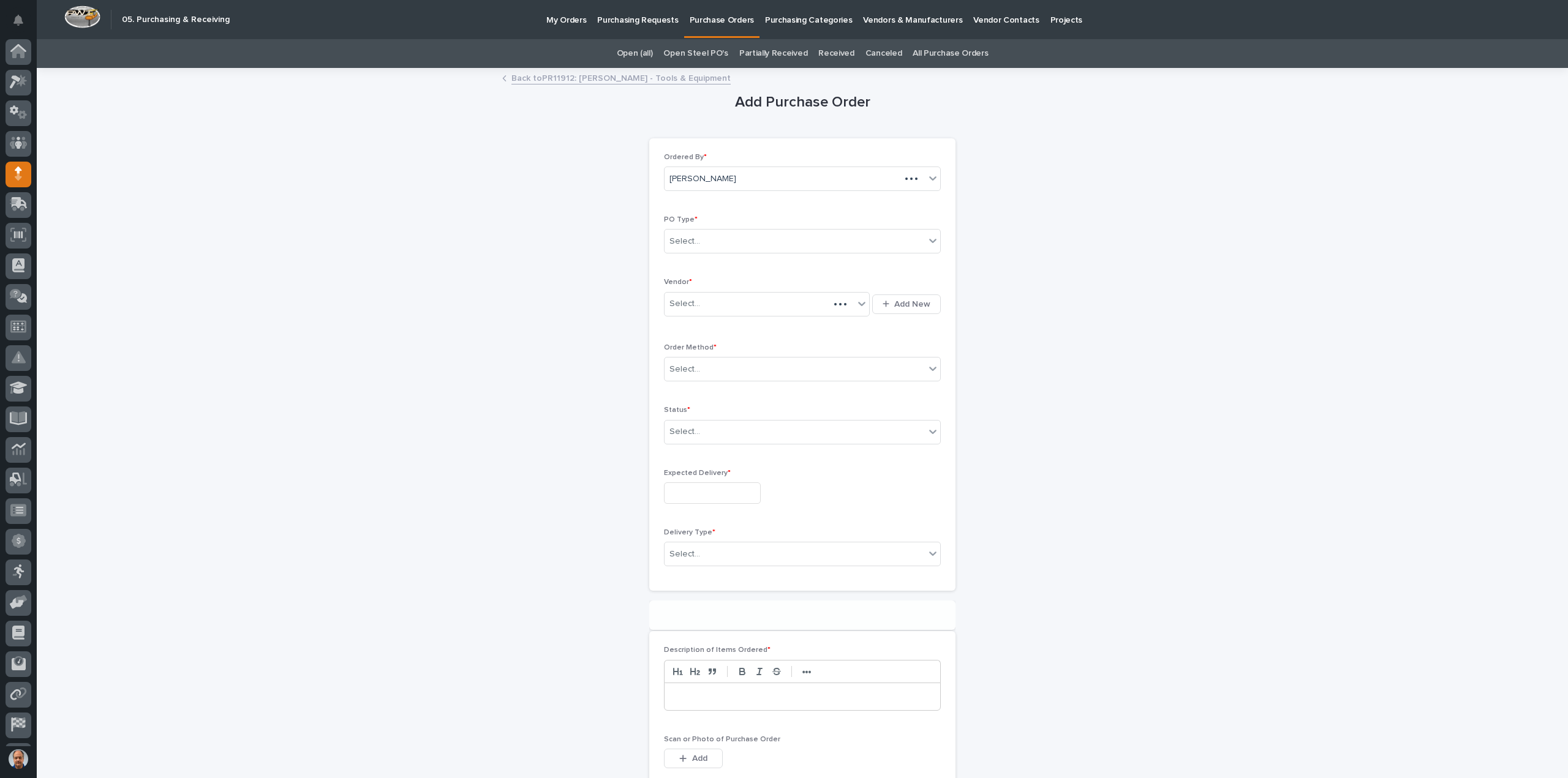
scroll to position [27, 0]
click at [733, 235] on div "Select..." at bounding box center [795, 241] width 261 height 20
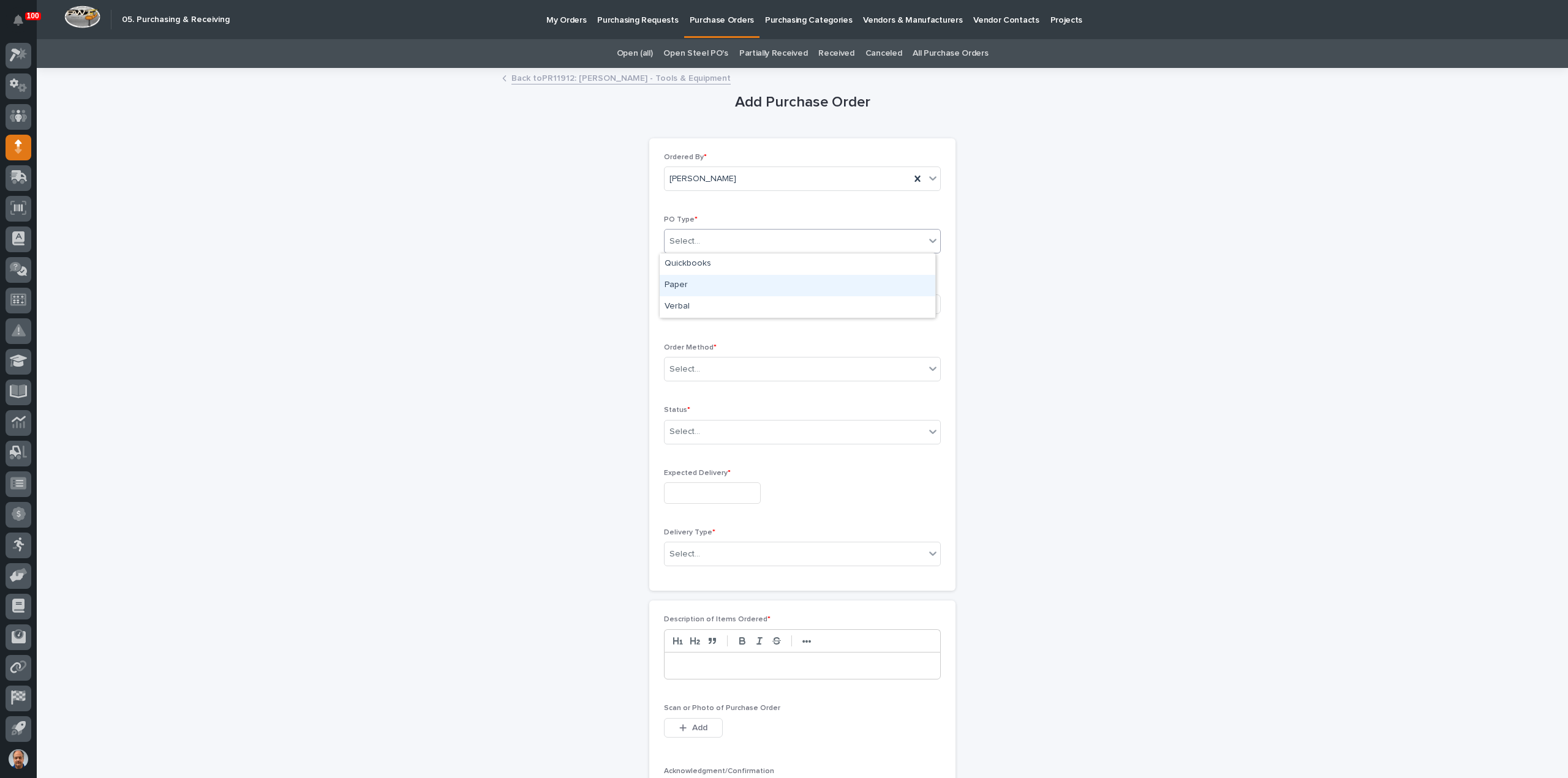
click at [697, 281] on div "Paper" at bounding box center [796, 285] width 275 height 21
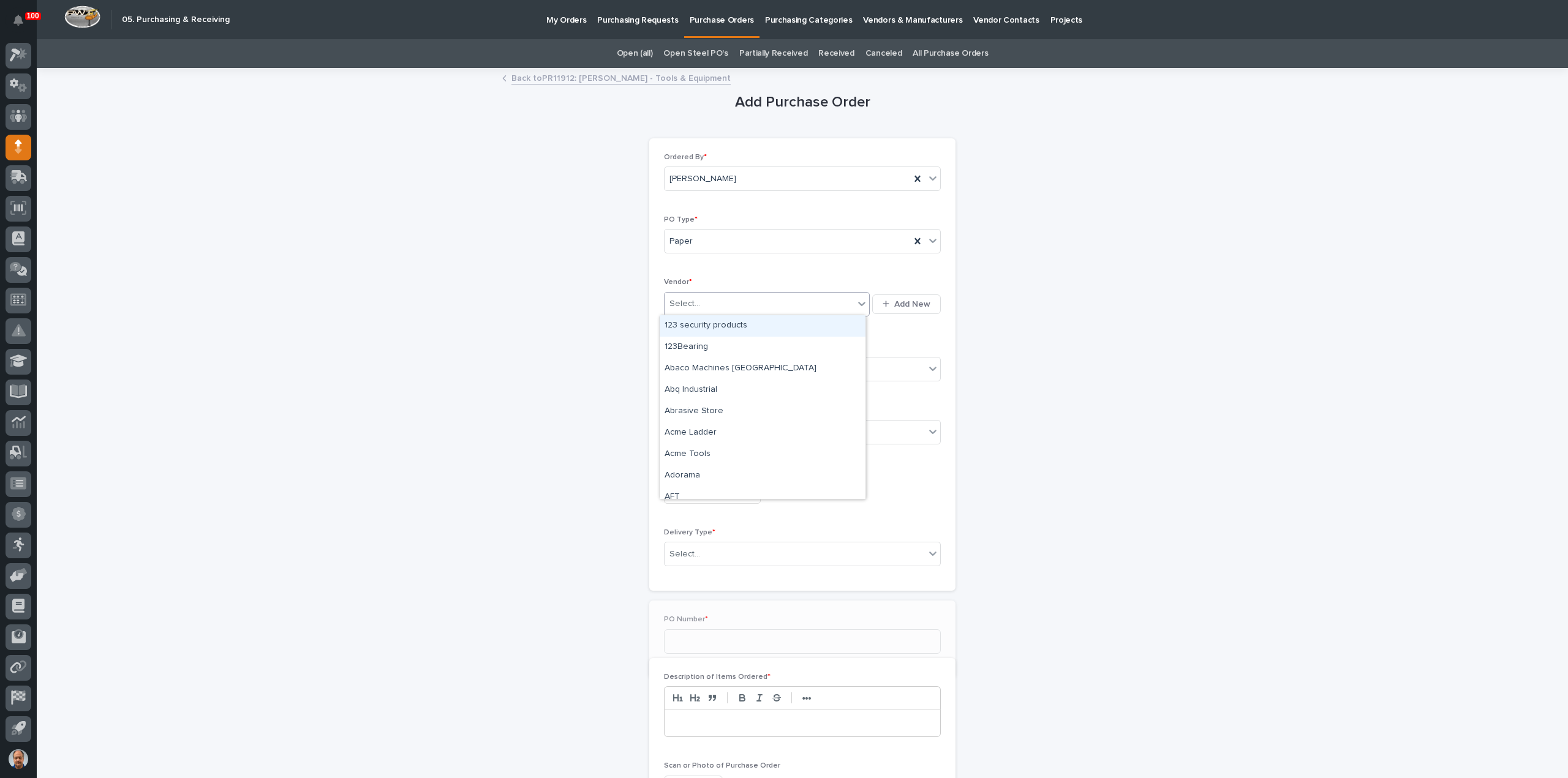
click at [710, 295] on div "Select..." at bounding box center [759, 304] width 189 height 20
type input "***"
click at [765, 327] on div "MSC Industrial Direct Co Inc" at bounding box center [762, 325] width 206 height 21
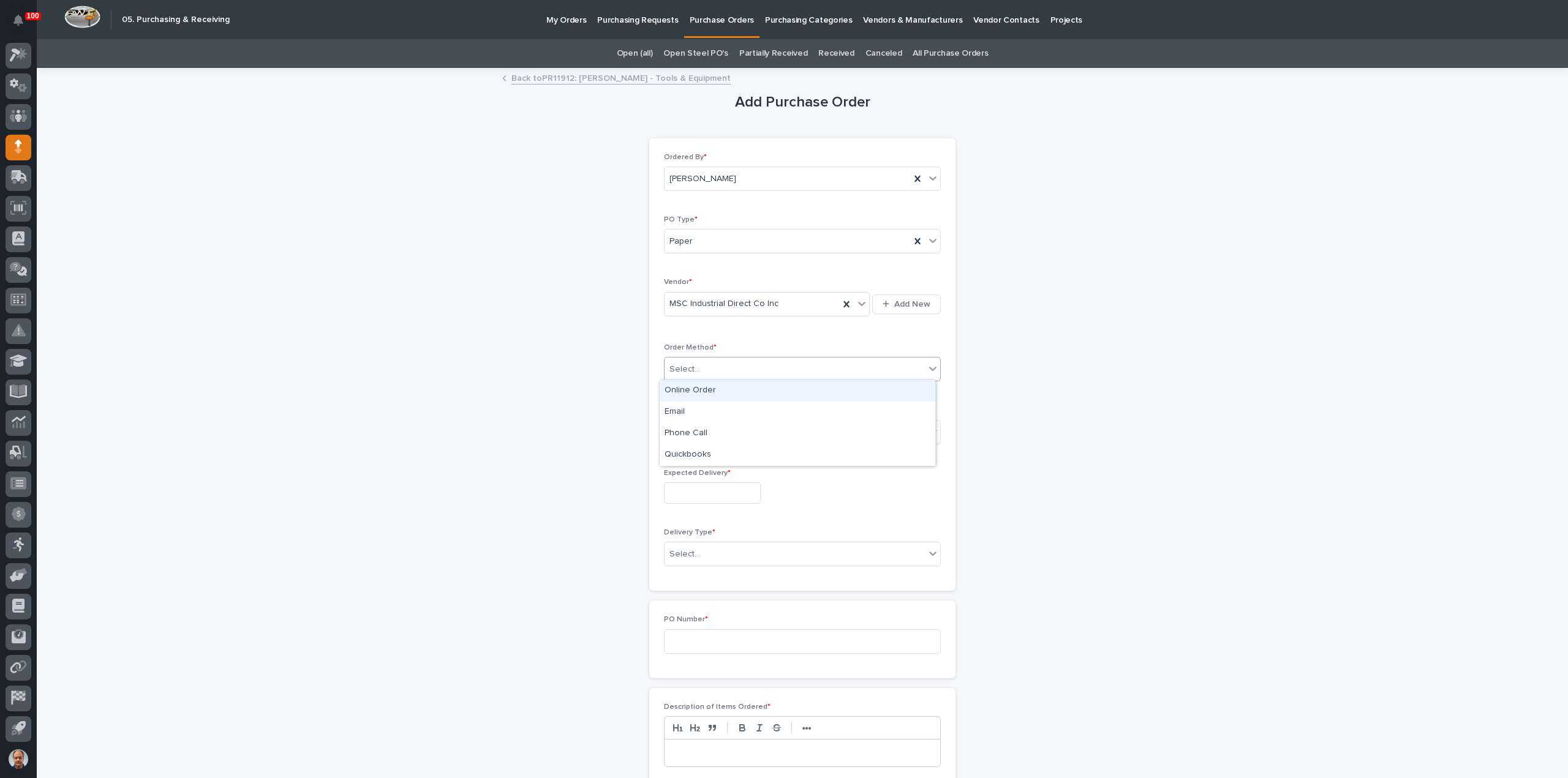
click at [724, 361] on div "Select..." at bounding box center [795, 369] width 261 height 20
drag, startPoint x: 708, startPoint y: 389, endPoint x: 710, endPoint y: 417, distance: 28.1
click at [707, 389] on div "Online Order" at bounding box center [796, 390] width 275 height 21
drag, startPoint x: 711, startPoint y: 427, endPoint x: 717, endPoint y: 442, distance: 16.2
click at [711, 429] on div "Select..." at bounding box center [795, 432] width 261 height 20
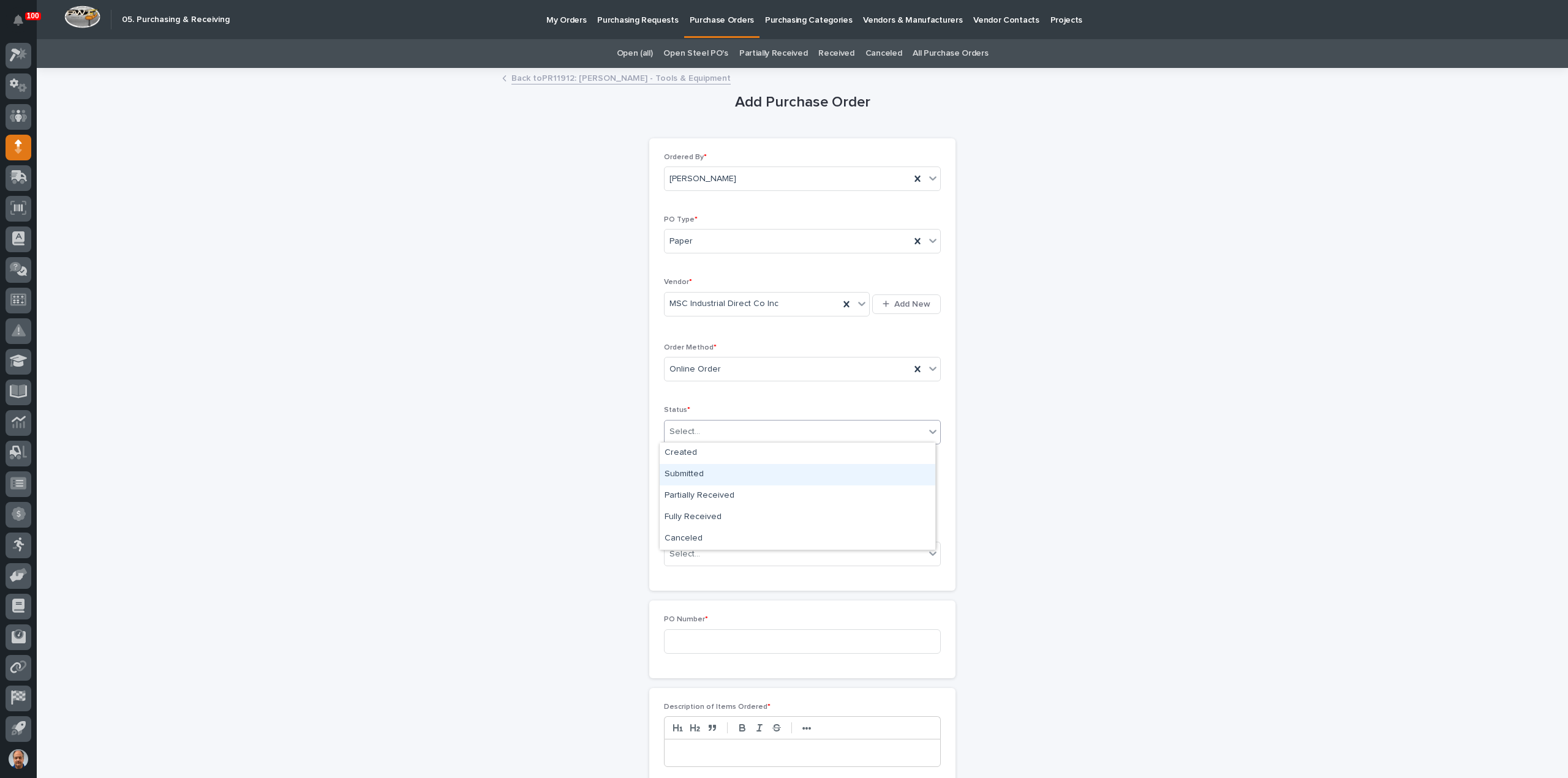
click at [704, 474] on div "Submitted" at bounding box center [796, 474] width 275 height 21
click at [709, 496] on input "text" at bounding box center [712, 493] width 97 height 21
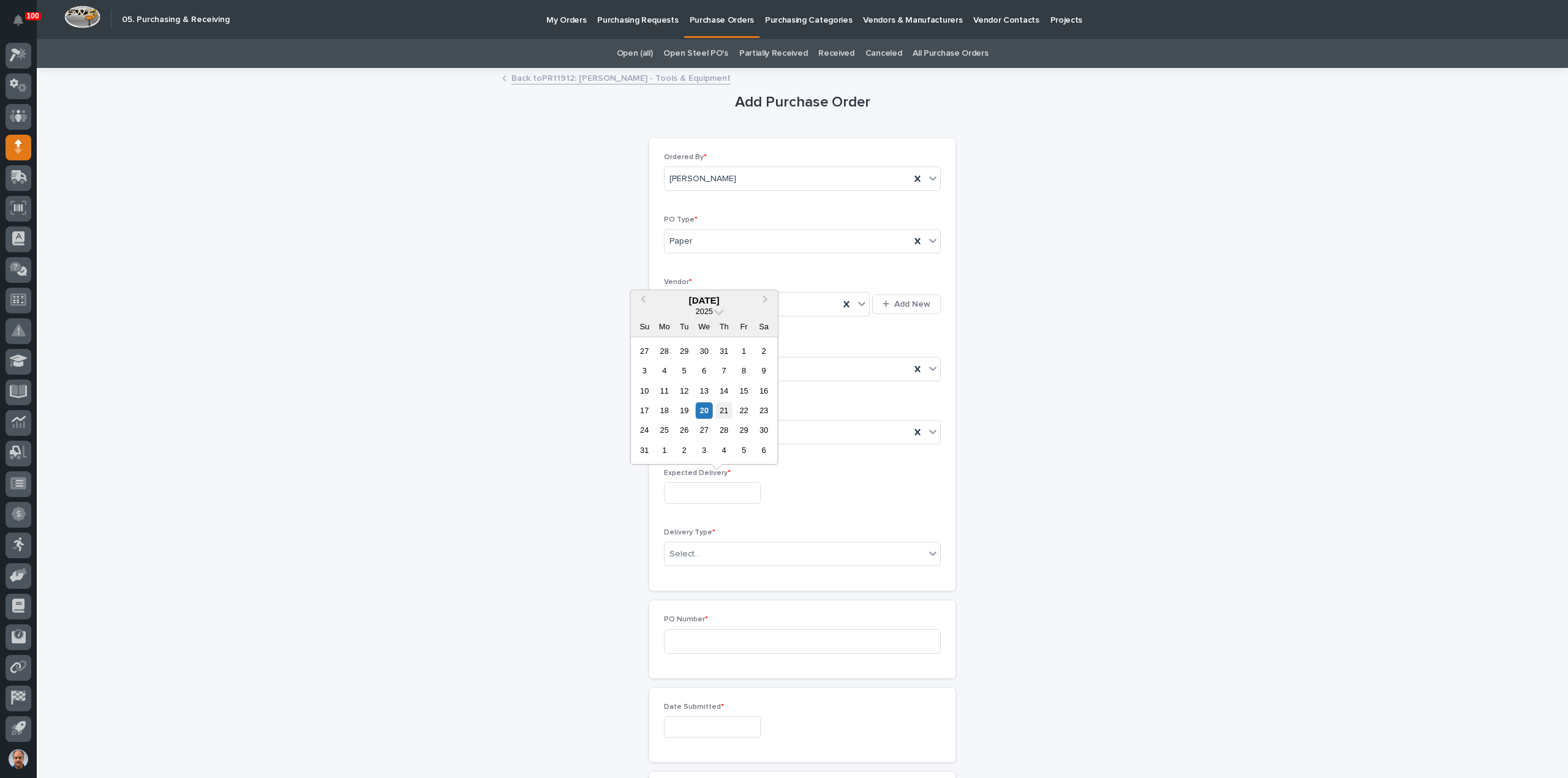
click at [720, 411] on div "21" at bounding box center [724, 410] width 16 height 16
type input "**********"
click at [708, 547] on div "Select..." at bounding box center [795, 555] width 261 height 20
click at [699, 572] on div "Deliver to PWI" at bounding box center [796, 574] width 275 height 21
click at [729, 638] on input at bounding box center [802, 642] width 277 height 25
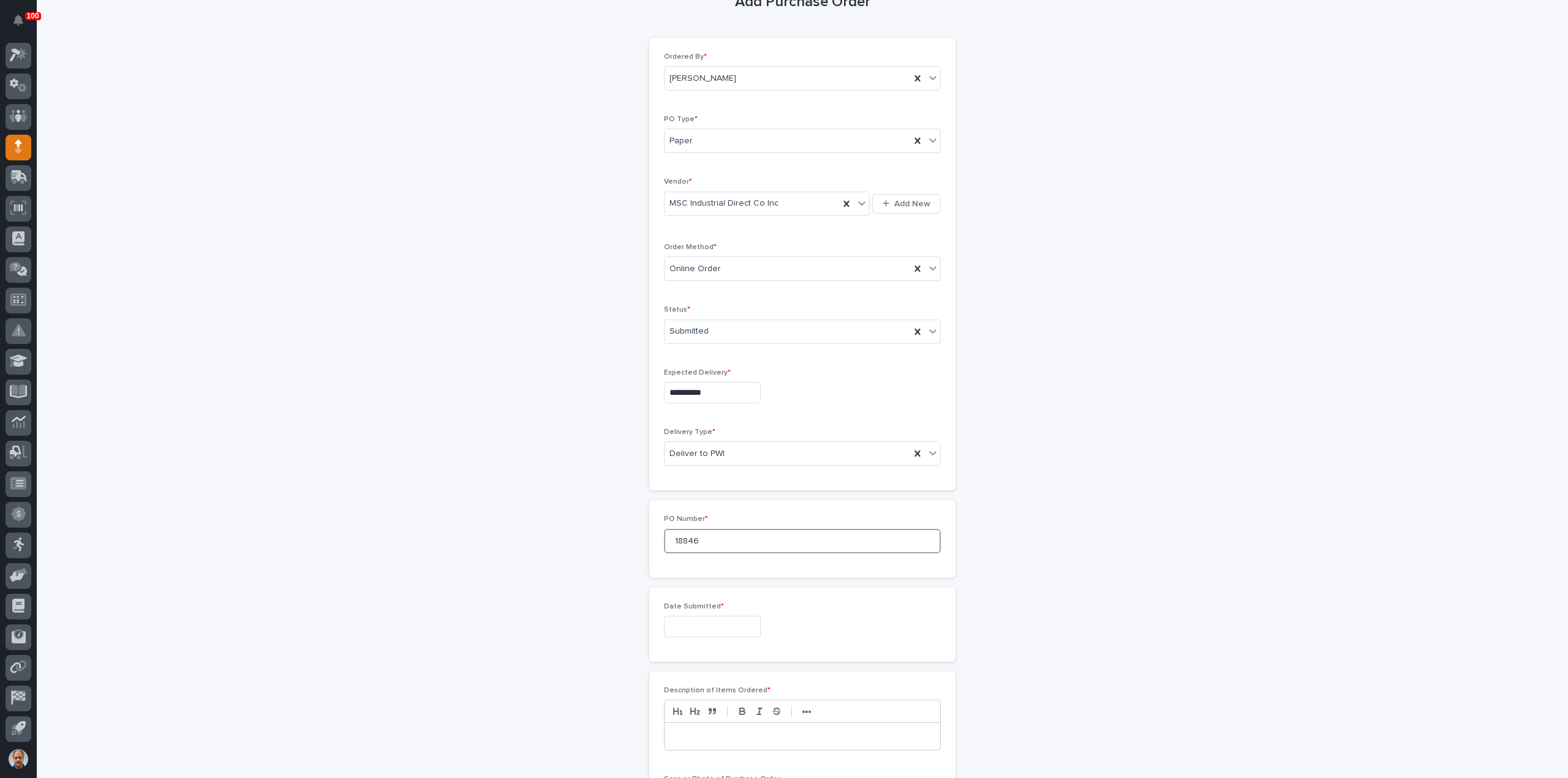
scroll to position [245, 0]
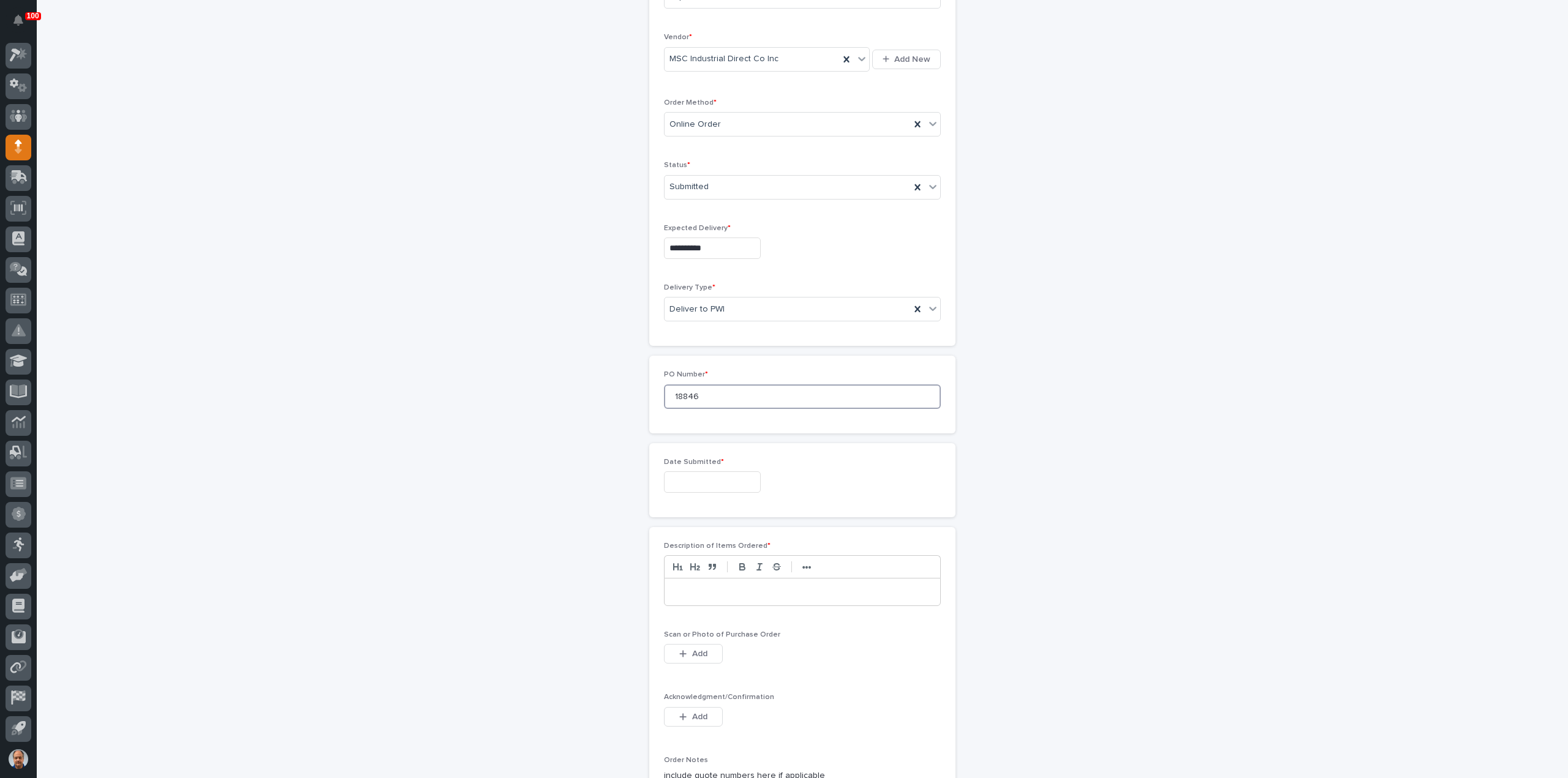
type input "18846"
click at [696, 482] on input "text" at bounding box center [712, 482] width 97 height 21
click at [703, 392] on div "20" at bounding box center [704, 399] width 16 height 16
type input "**********"
click at [711, 589] on p at bounding box center [802, 591] width 257 height 12
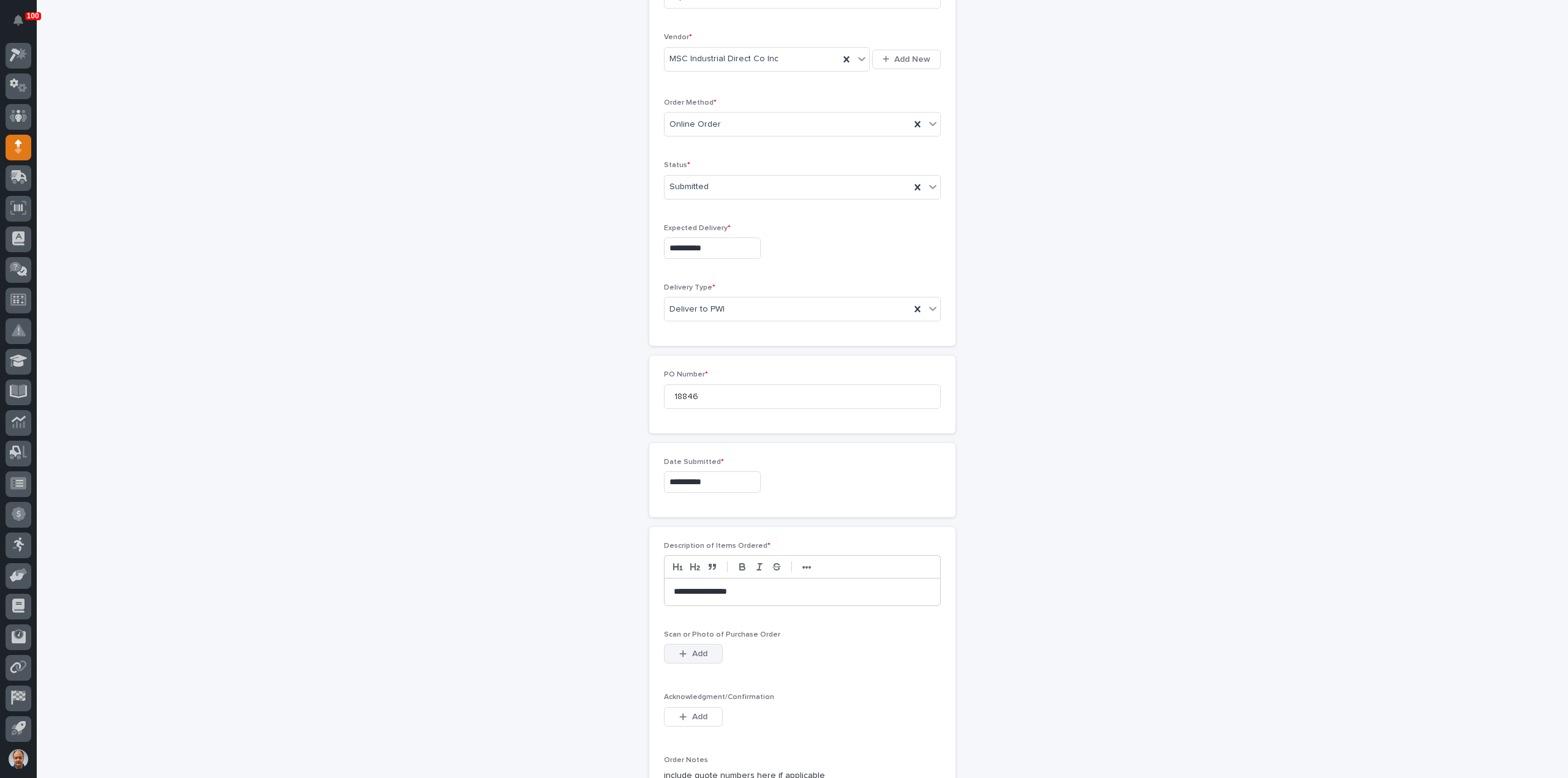
click at [692, 648] on span "Add" at bounding box center [699, 654] width 16 height 11
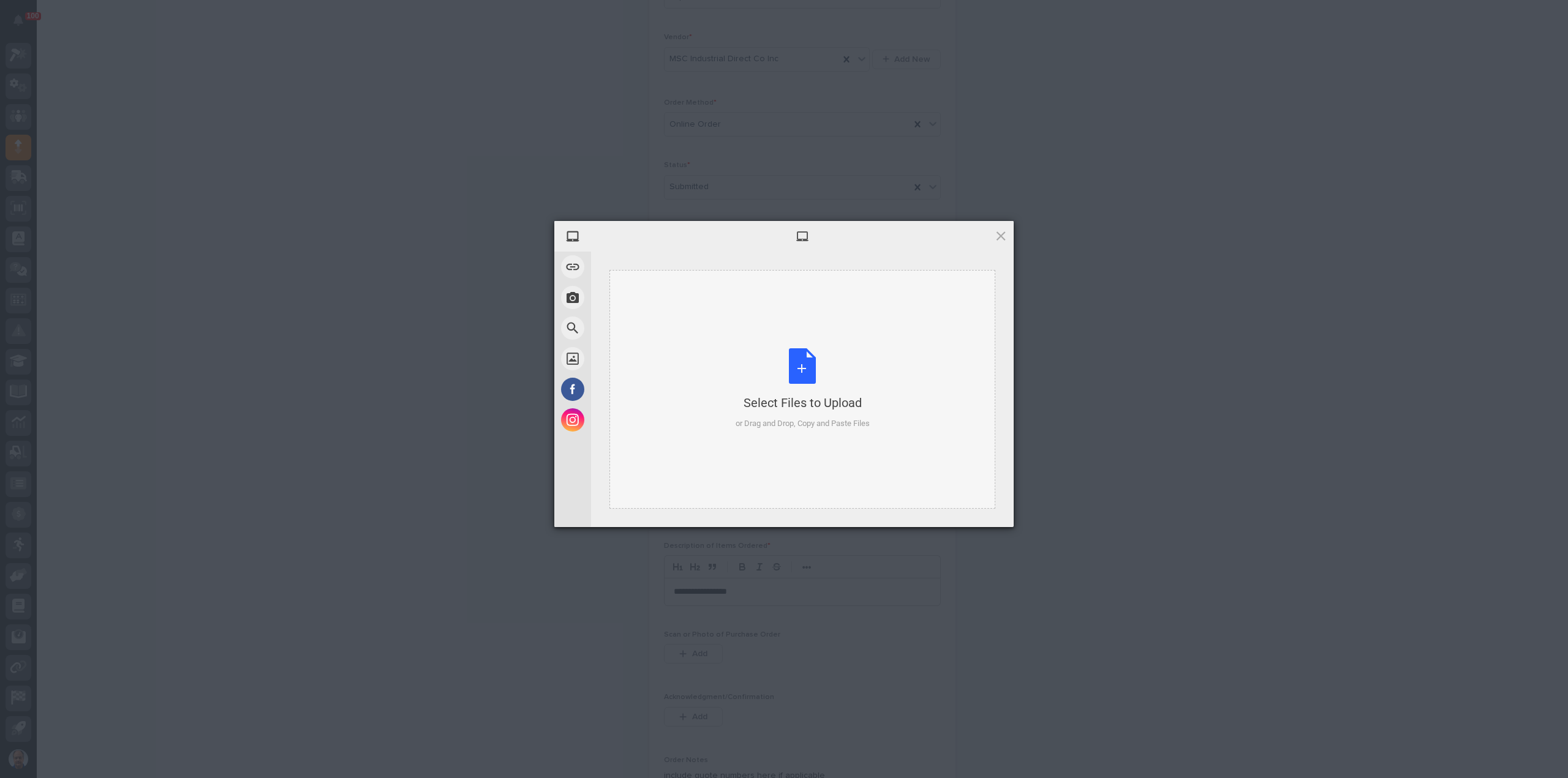
click at [792, 368] on div "Select Files to Upload or Drag and Drop, Copy and Paste Files" at bounding box center [802, 389] width 134 height 81
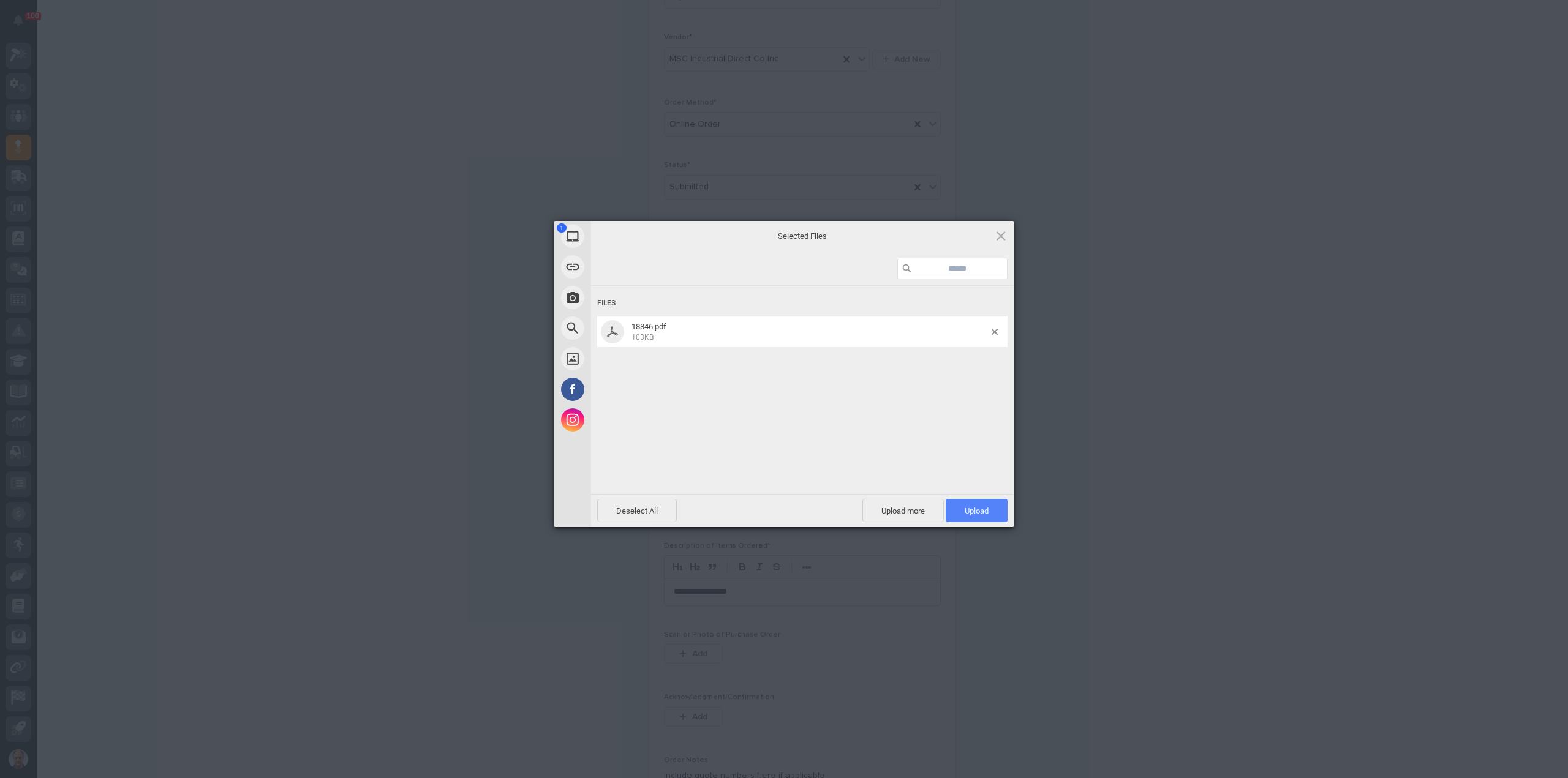
click at [984, 510] on span "Upload 1" at bounding box center [976, 511] width 24 height 9
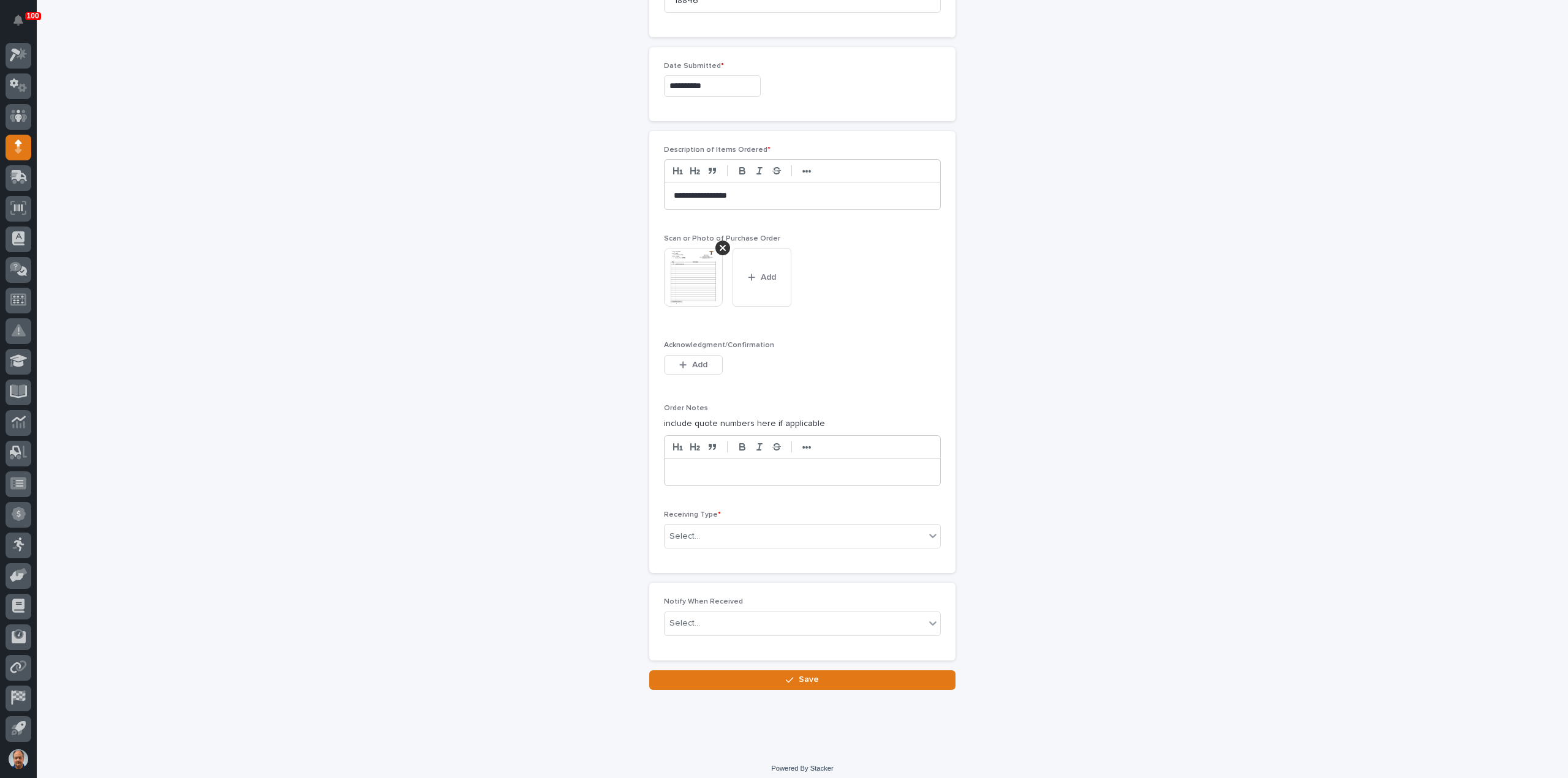
scroll to position [643, 0]
drag, startPoint x: 731, startPoint y: 524, endPoint x: 739, endPoint y: 531, distance: 10.6
click at [731, 525] on div "Select..." at bounding box center [795, 535] width 261 height 20
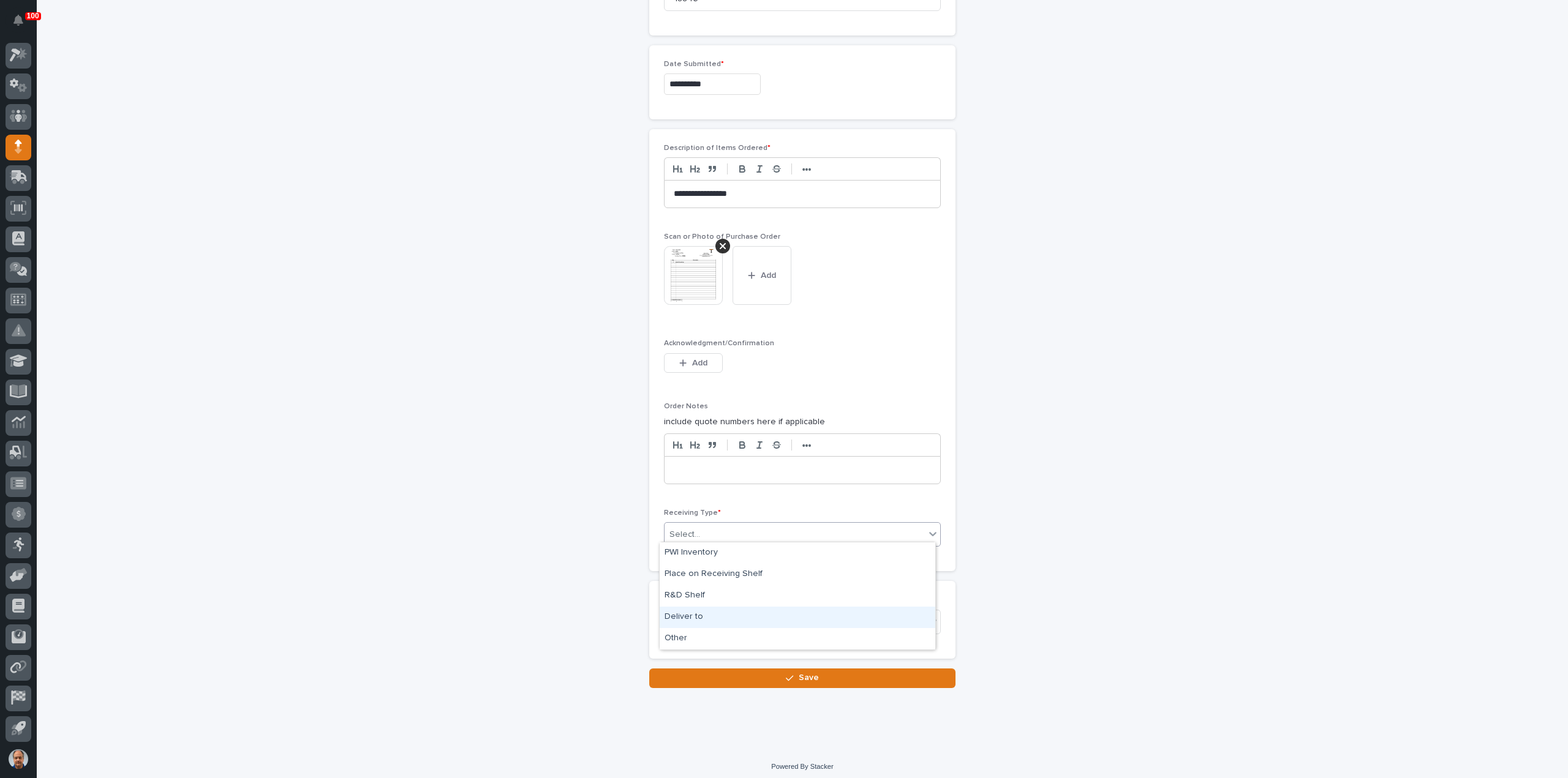
click at [706, 613] on div "Deliver to" at bounding box center [796, 617] width 275 height 21
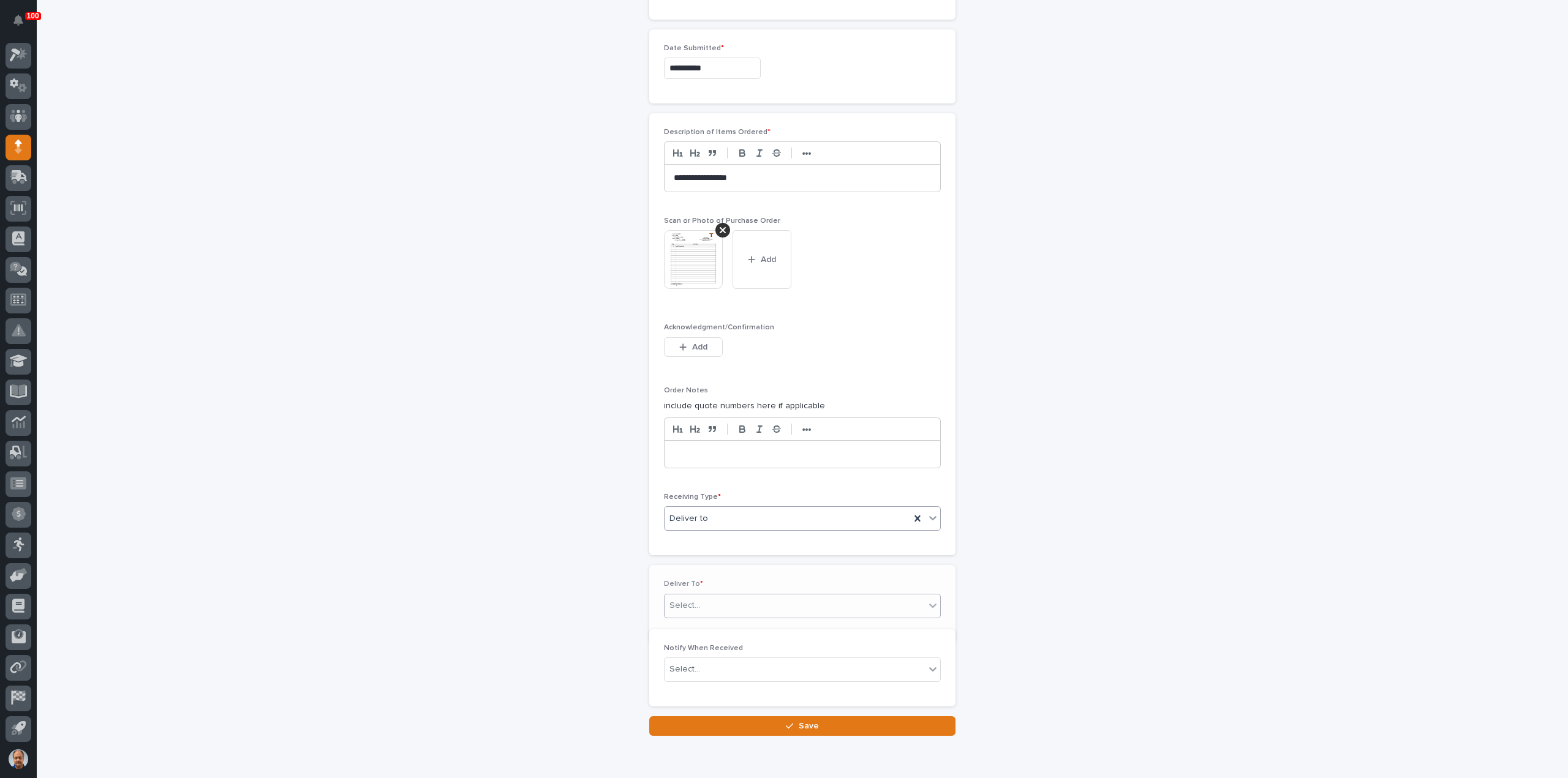
scroll to position [687, 0]
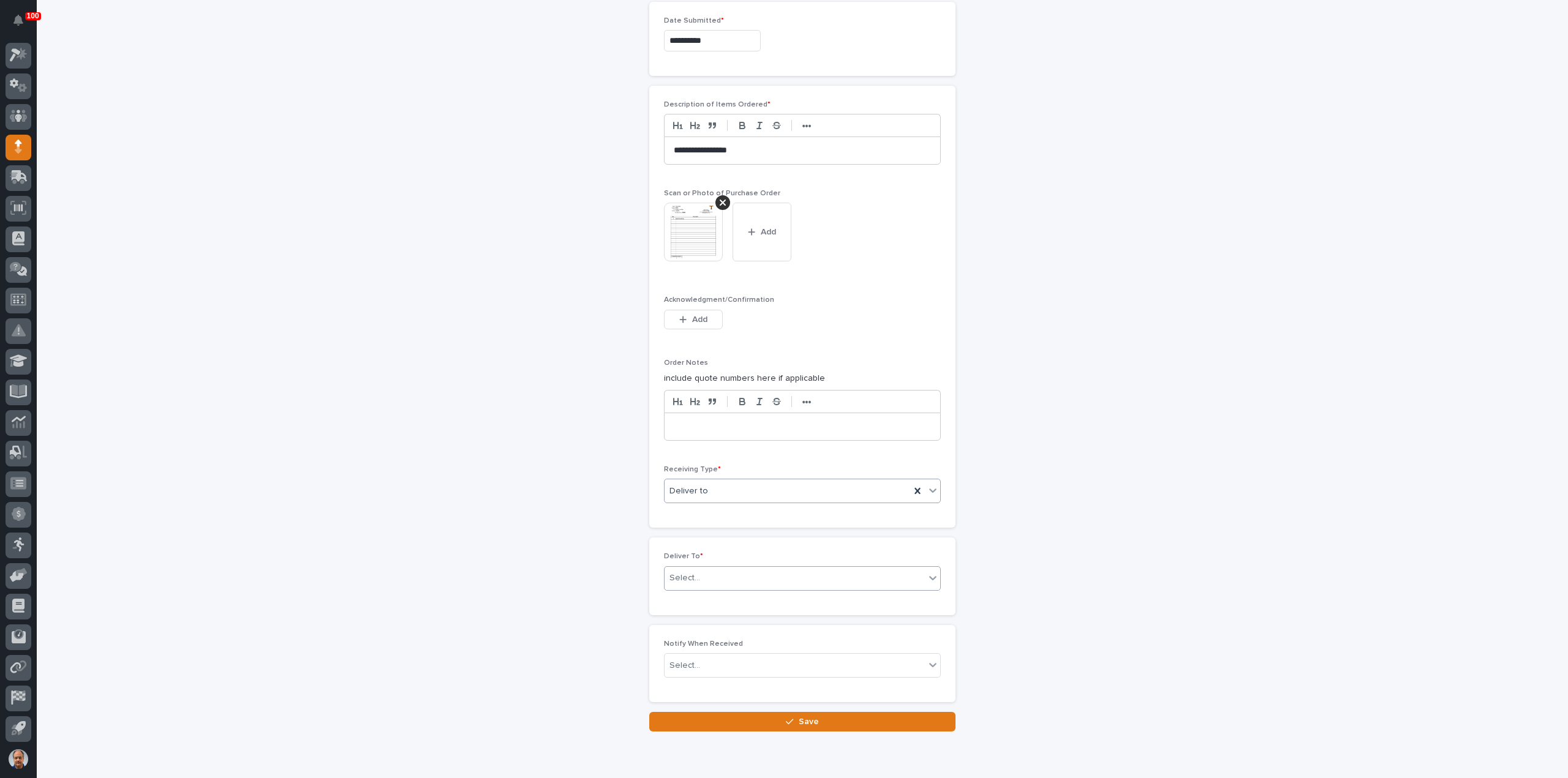
click at [726, 570] on div "Select..." at bounding box center [795, 579] width 261 height 20
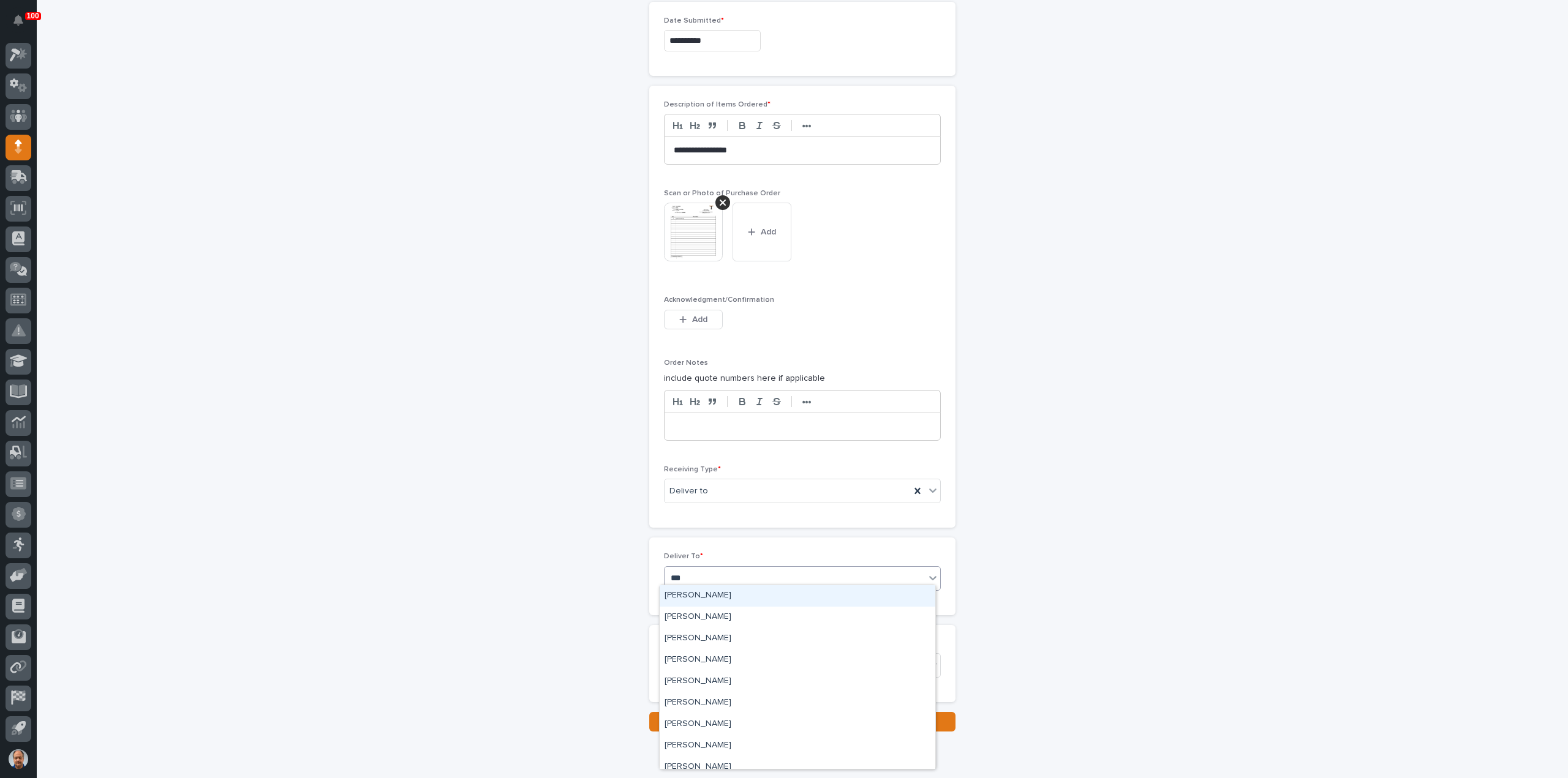
type input "****"
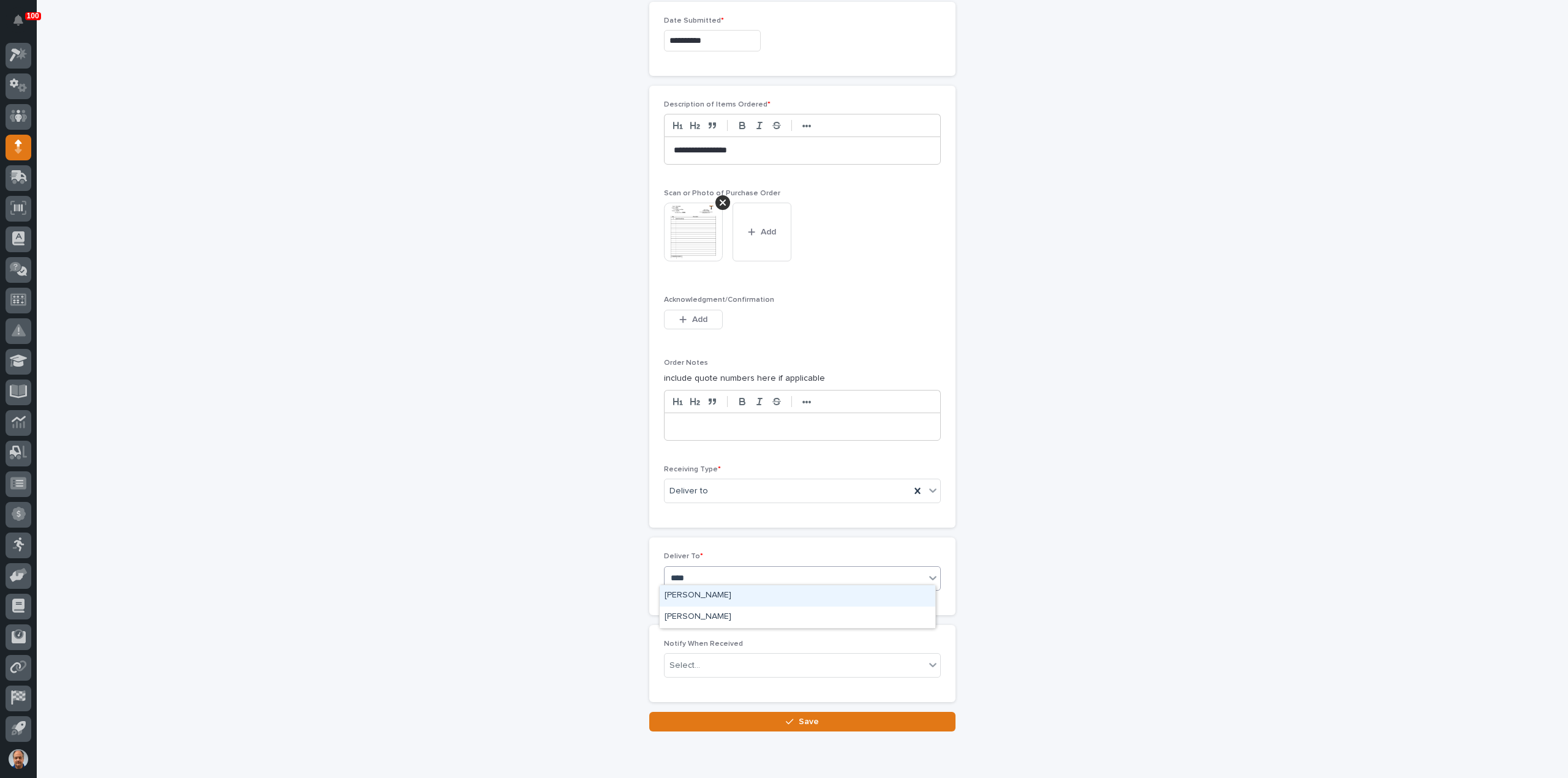
drag, startPoint x: 693, startPoint y: 608, endPoint x: 689, endPoint y: 600, distance: 8.9
click at [689, 600] on div "[PERSON_NAME]" at bounding box center [796, 595] width 275 height 21
click at [789, 718] on icon "button" at bounding box center [789, 721] width 7 height 8
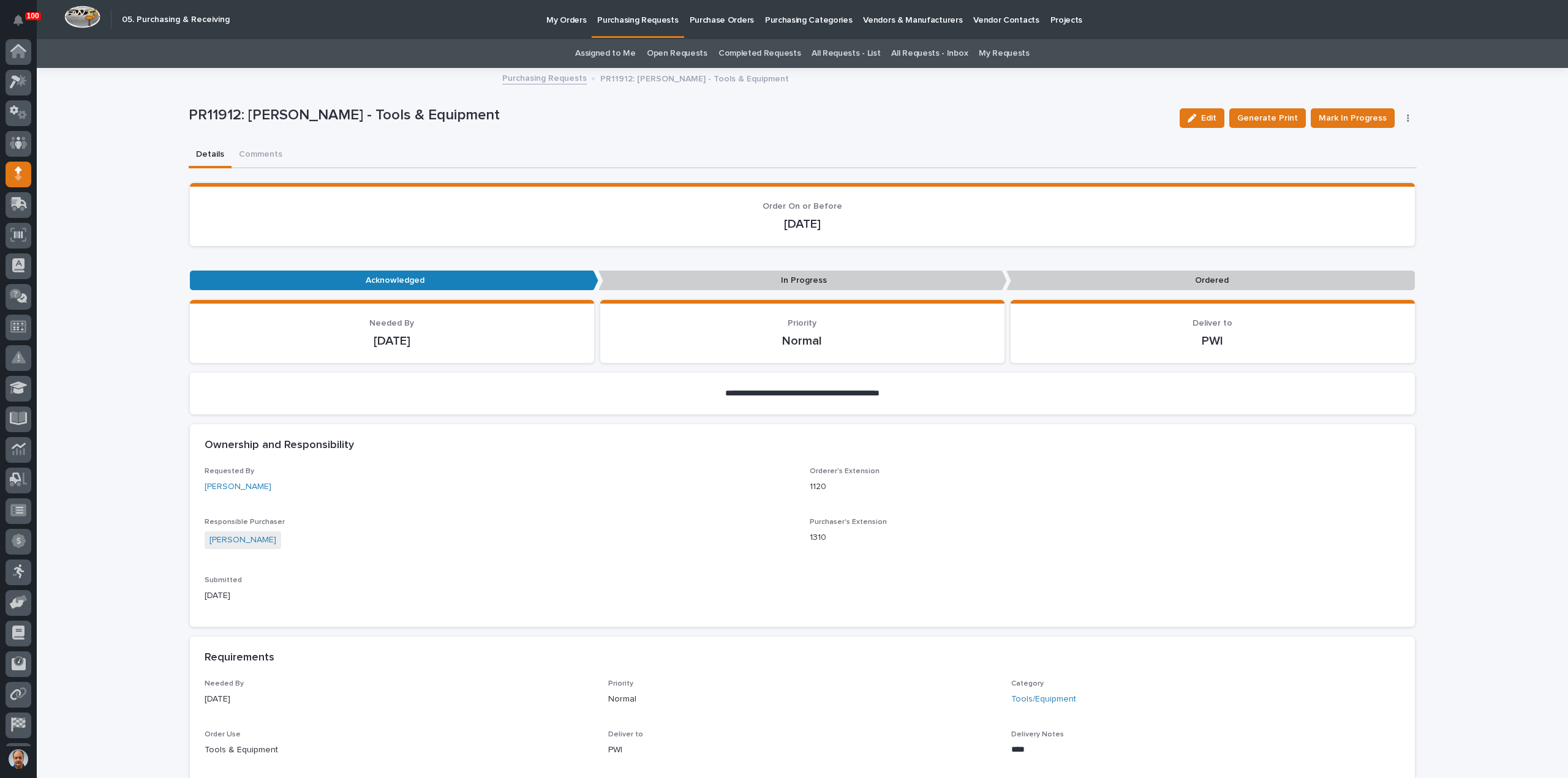
scroll to position [27, 0]
click at [1360, 116] on span "Mark In Progress" at bounding box center [1352, 118] width 68 height 15
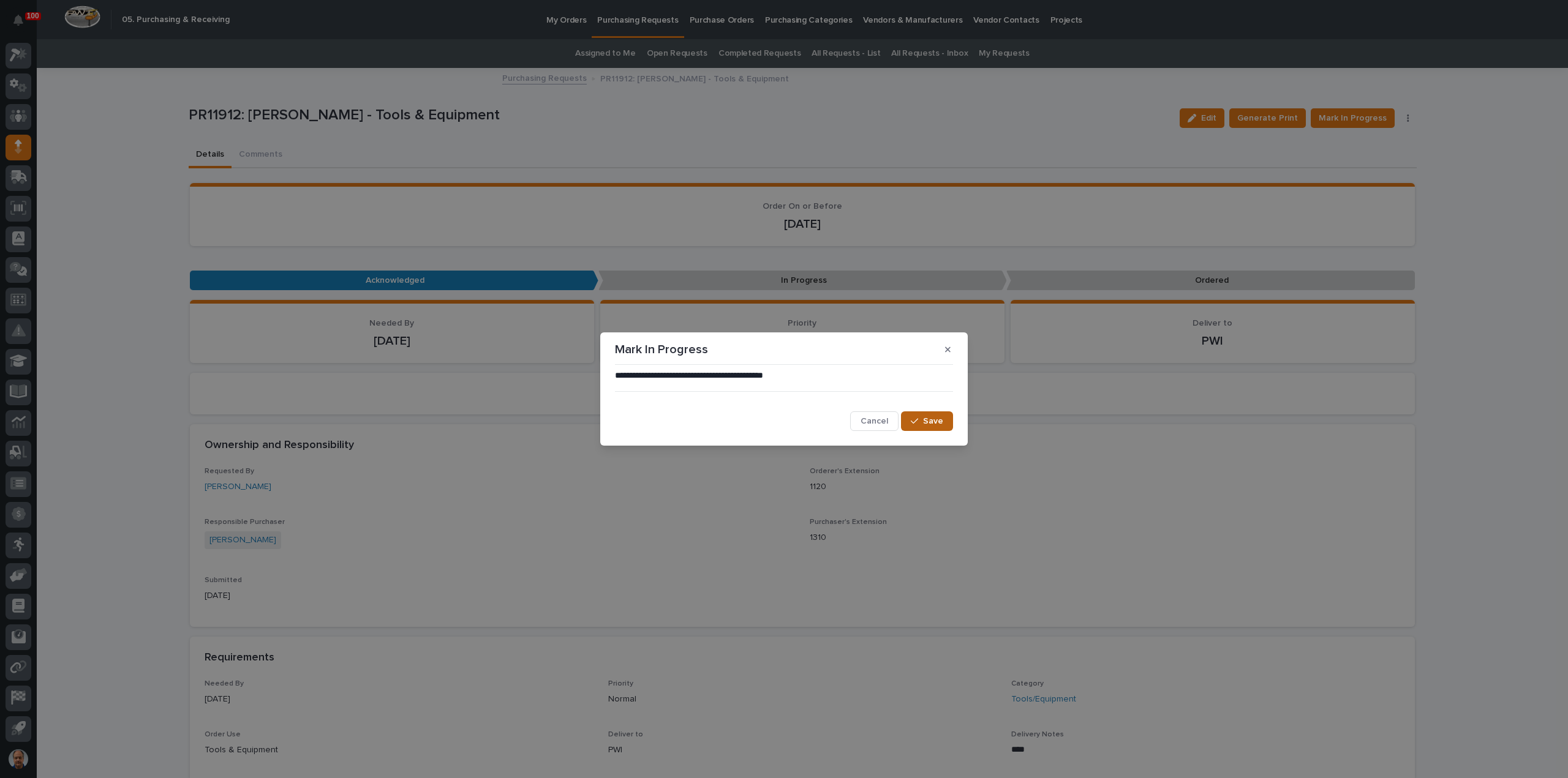
click at [923, 412] on button "Save" at bounding box center [926, 421] width 52 height 19
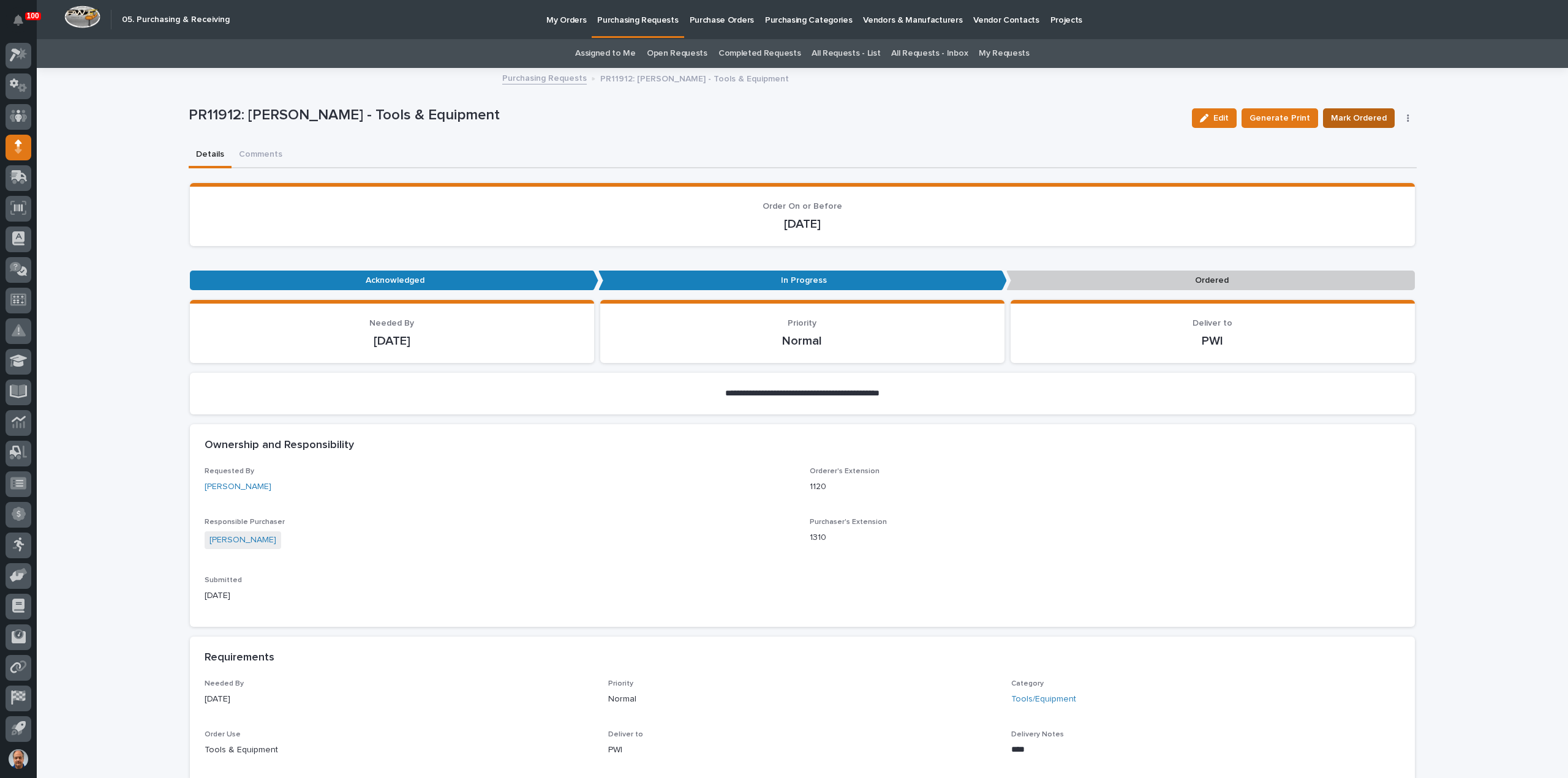
drag, startPoint x: 1363, startPoint y: 116, endPoint x: 1337, endPoint y: 119, distance: 26.2
click at [1337, 119] on span "Mark Ordered" at bounding box center [1359, 118] width 56 height 15
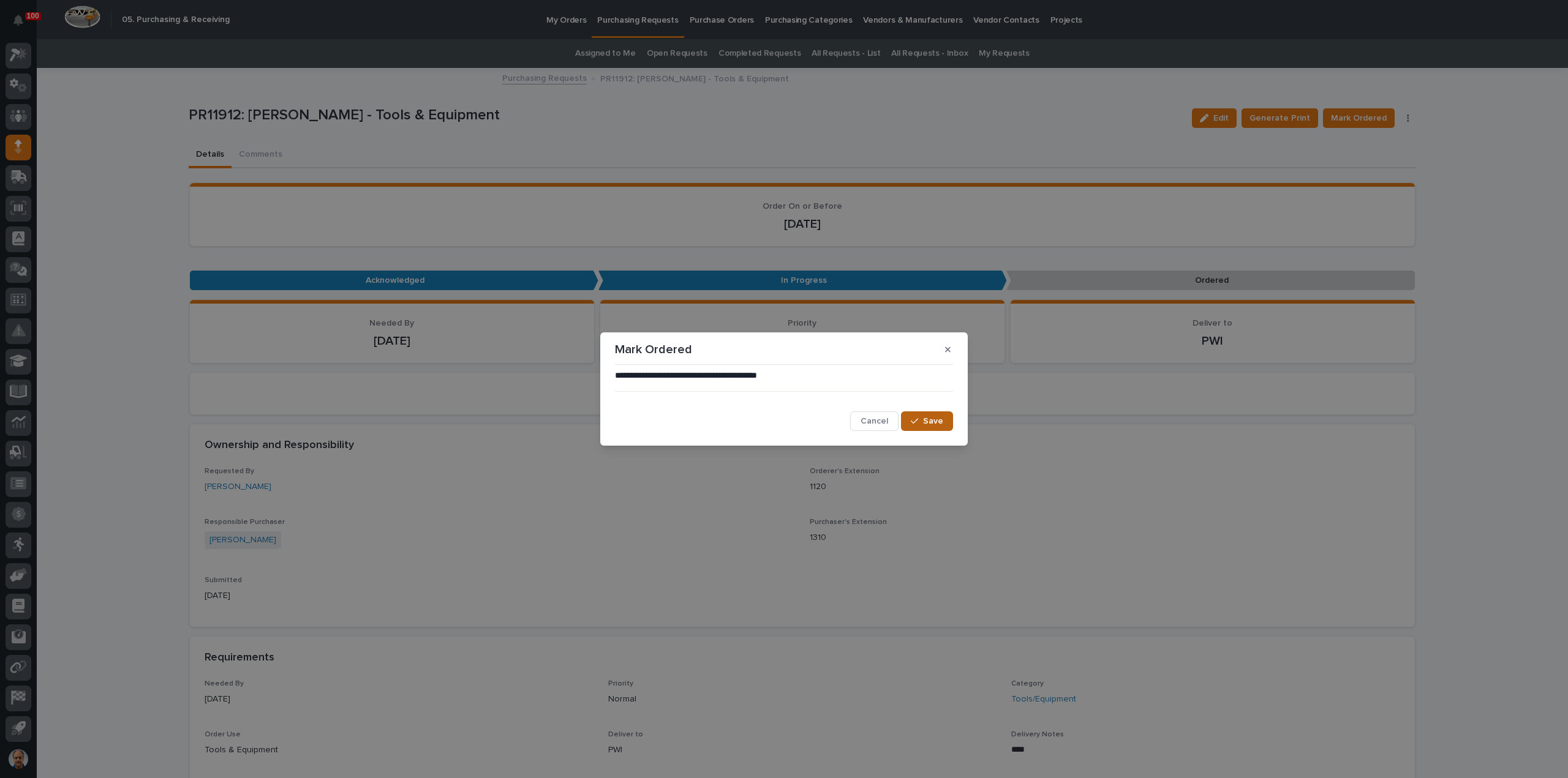
click at [935, 421] on span "Save" at bounding box center [933, 421] width 20 height 11
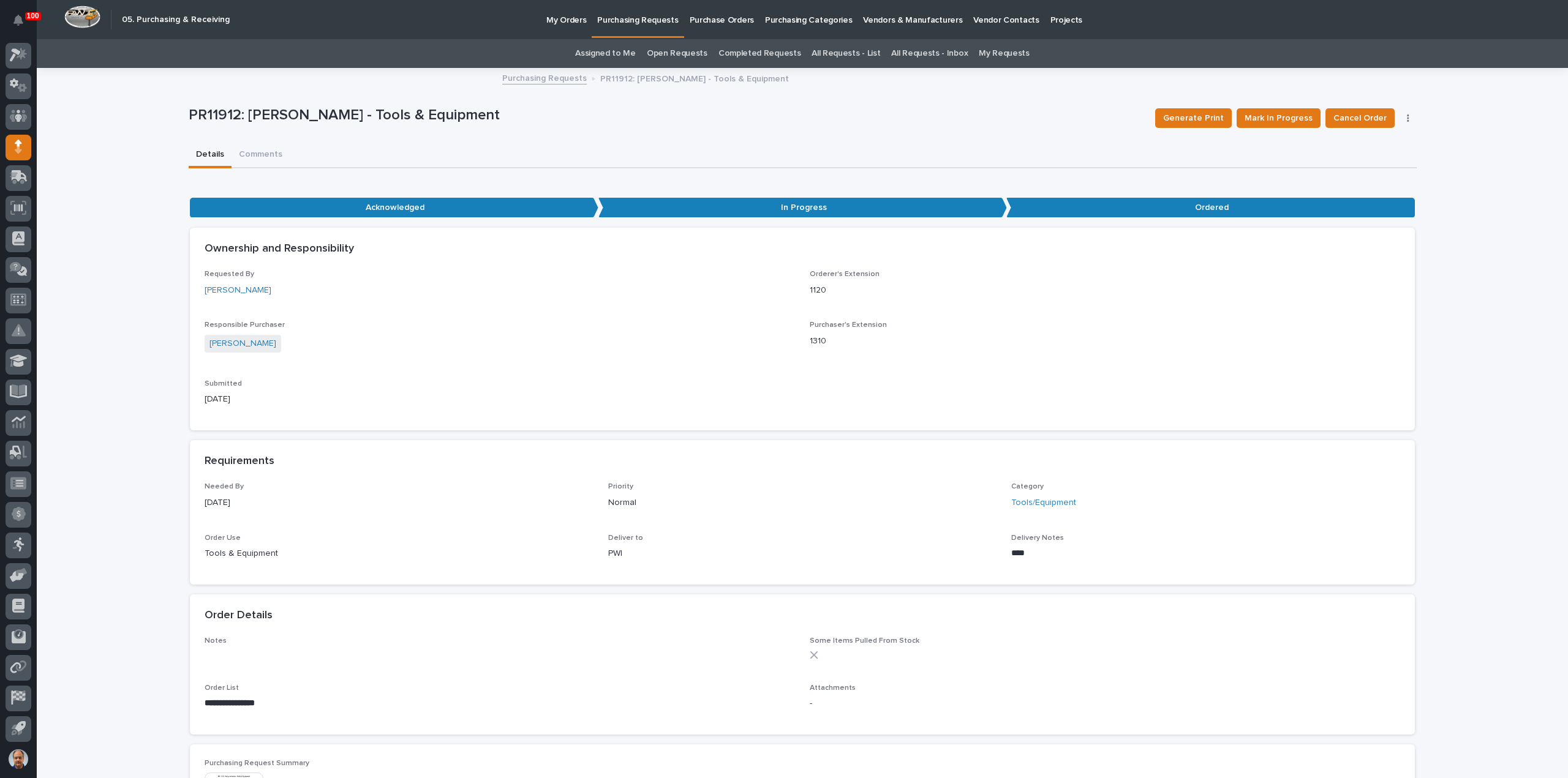
click at [631, 20] on p "Purchasing Requests" at bounding box center [637, 13] width 80 height 26
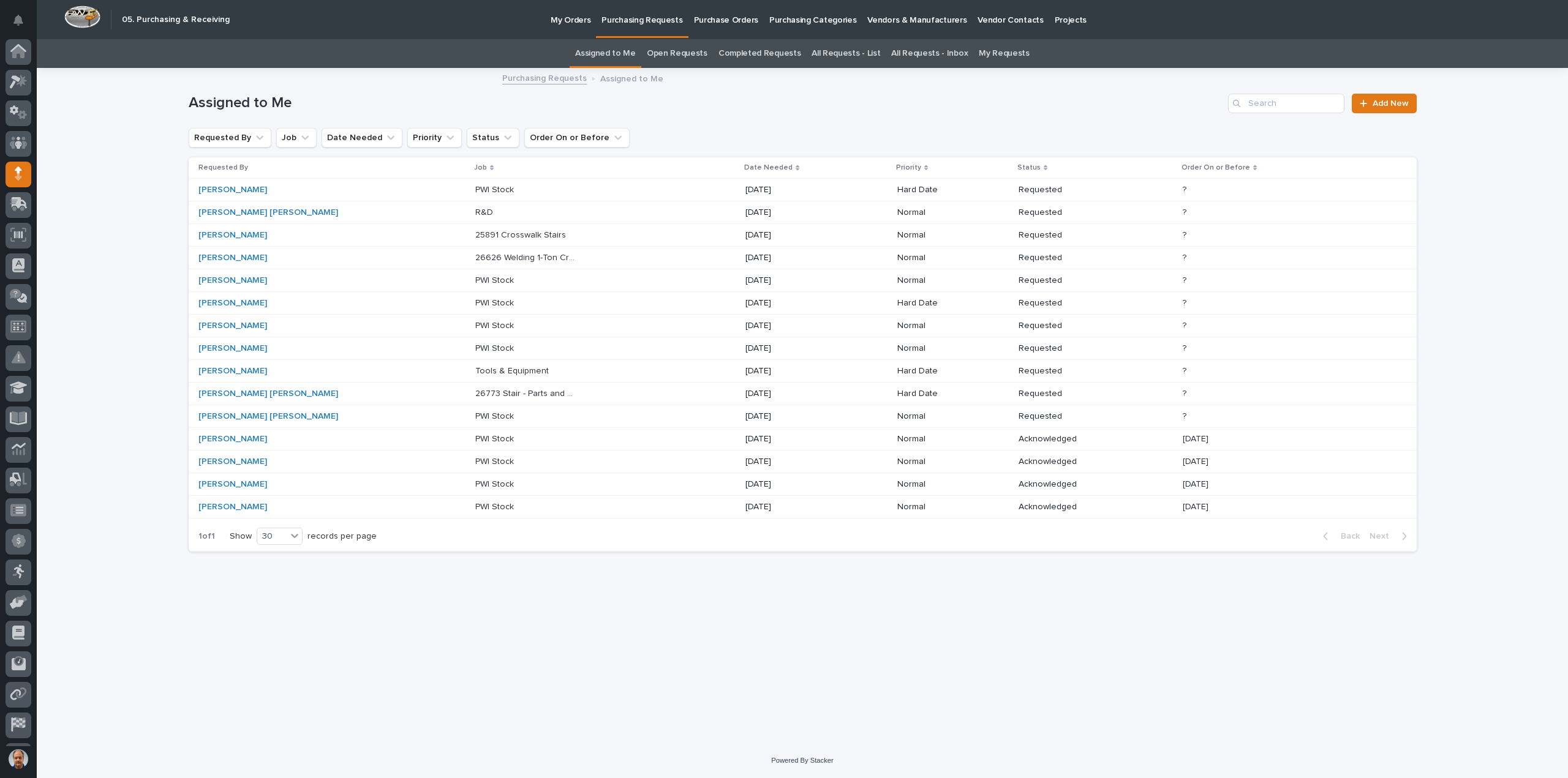
scroll to position [27, 0]
